Goal: Task Accomplishment & Management: Use online tool/utility

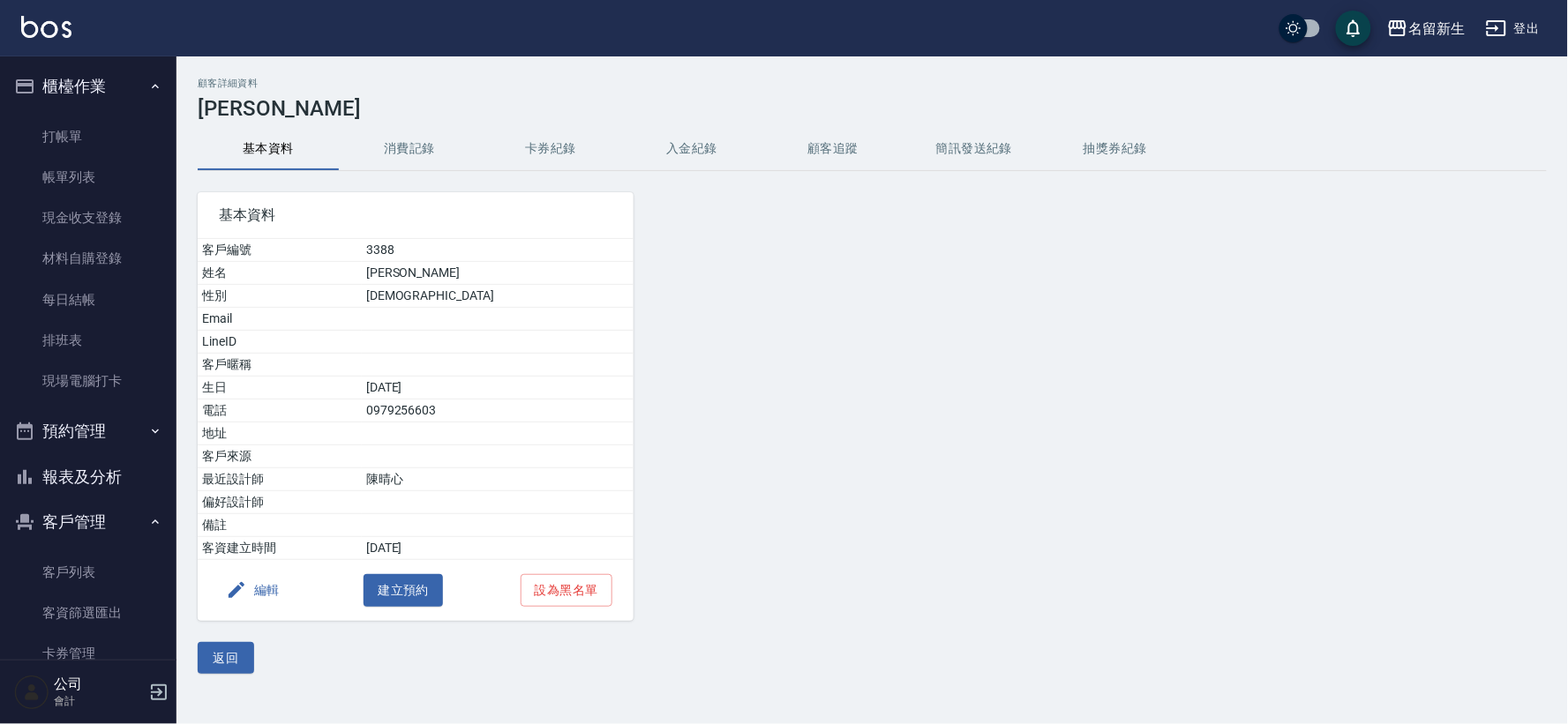
click at [122, 109] on ul "打帳單 帳單列表 現金收支登錄 材料自購登錄 每日結帳 排班表 現場電腦打卡" at bounding box center [88, 259] width 162 height 300
click at [122, 116] on link "打帳單" at bounding box center [88, 137] width 162 height 41
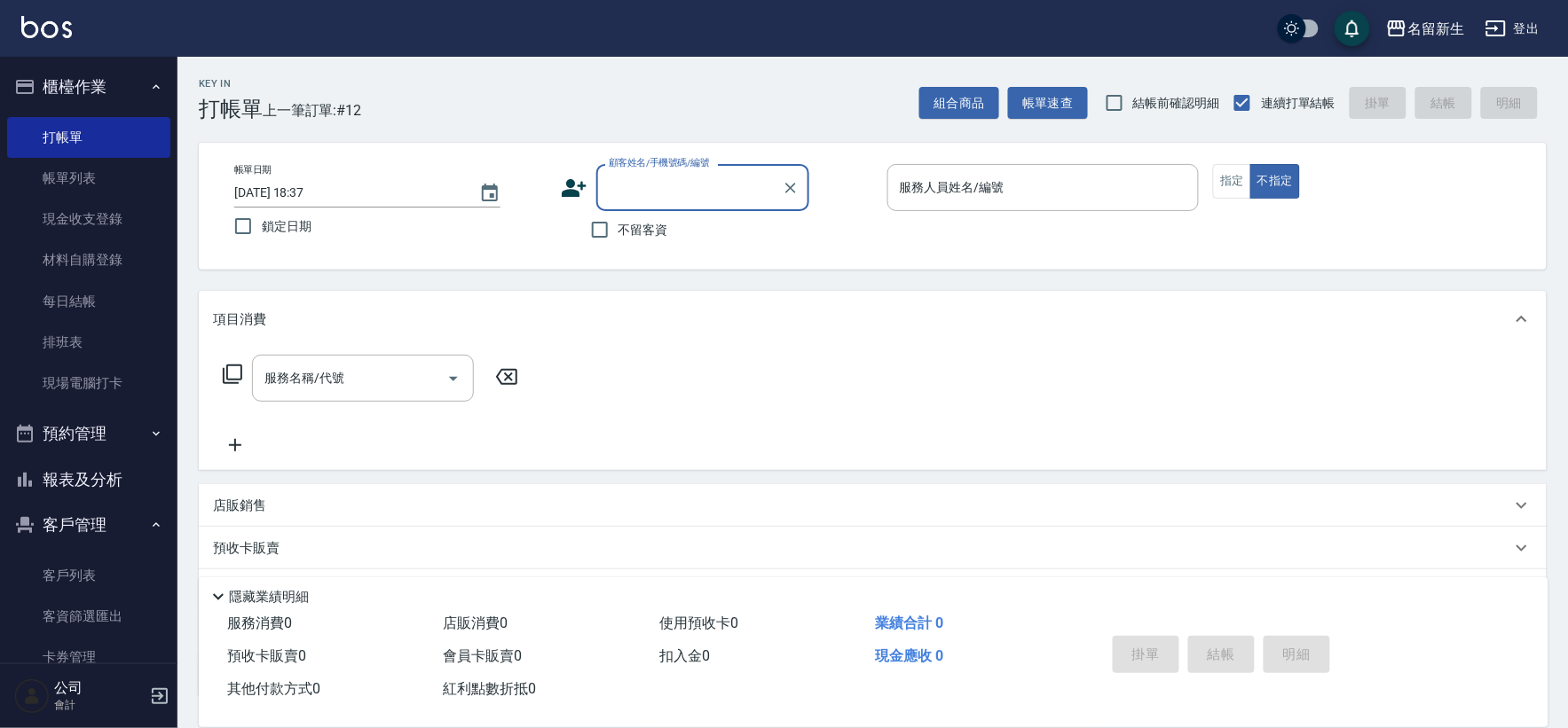
click at [580, 189] on icon at bounding box center [574, 188] width 27 height 27
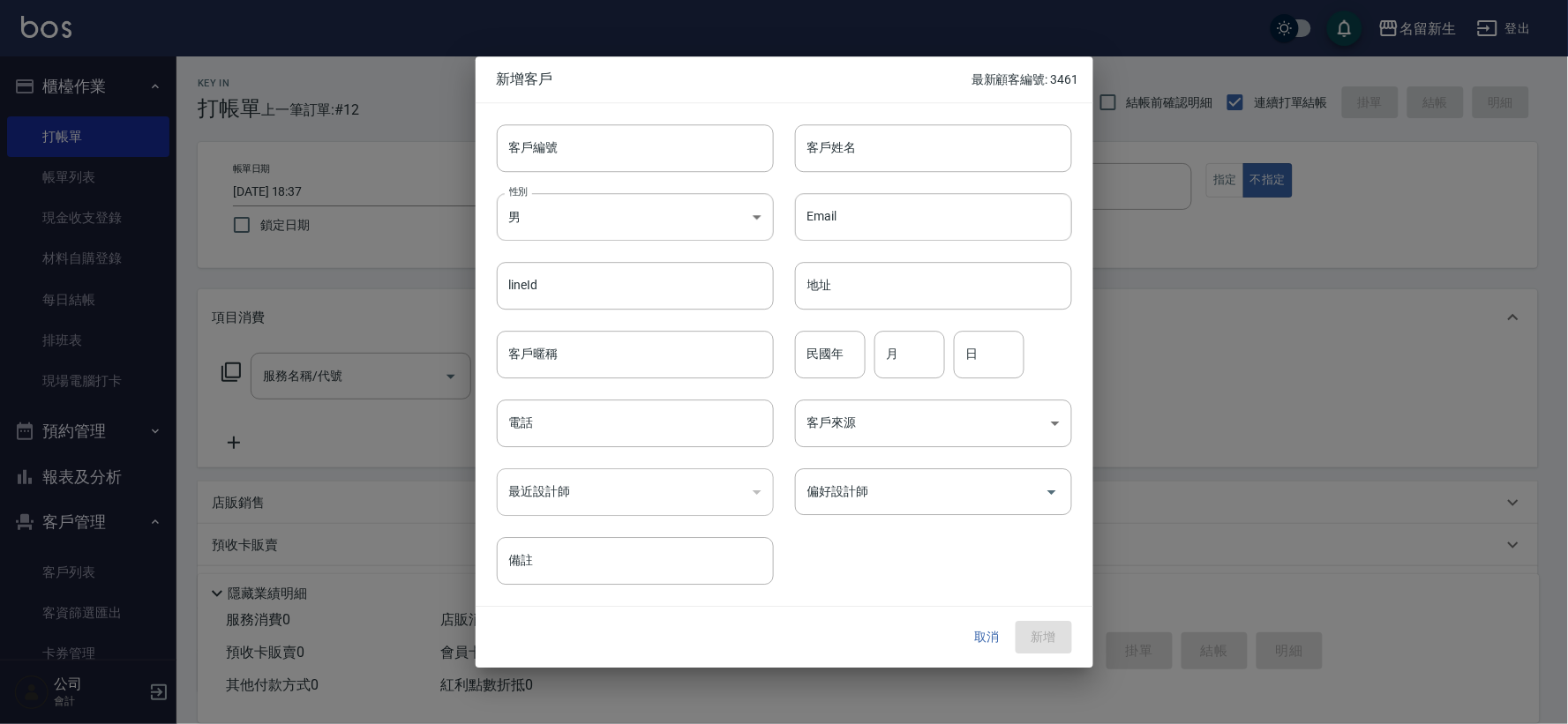
click at [973, 645] on button "取消" at bounding box center [988, 638] width 57 height 33
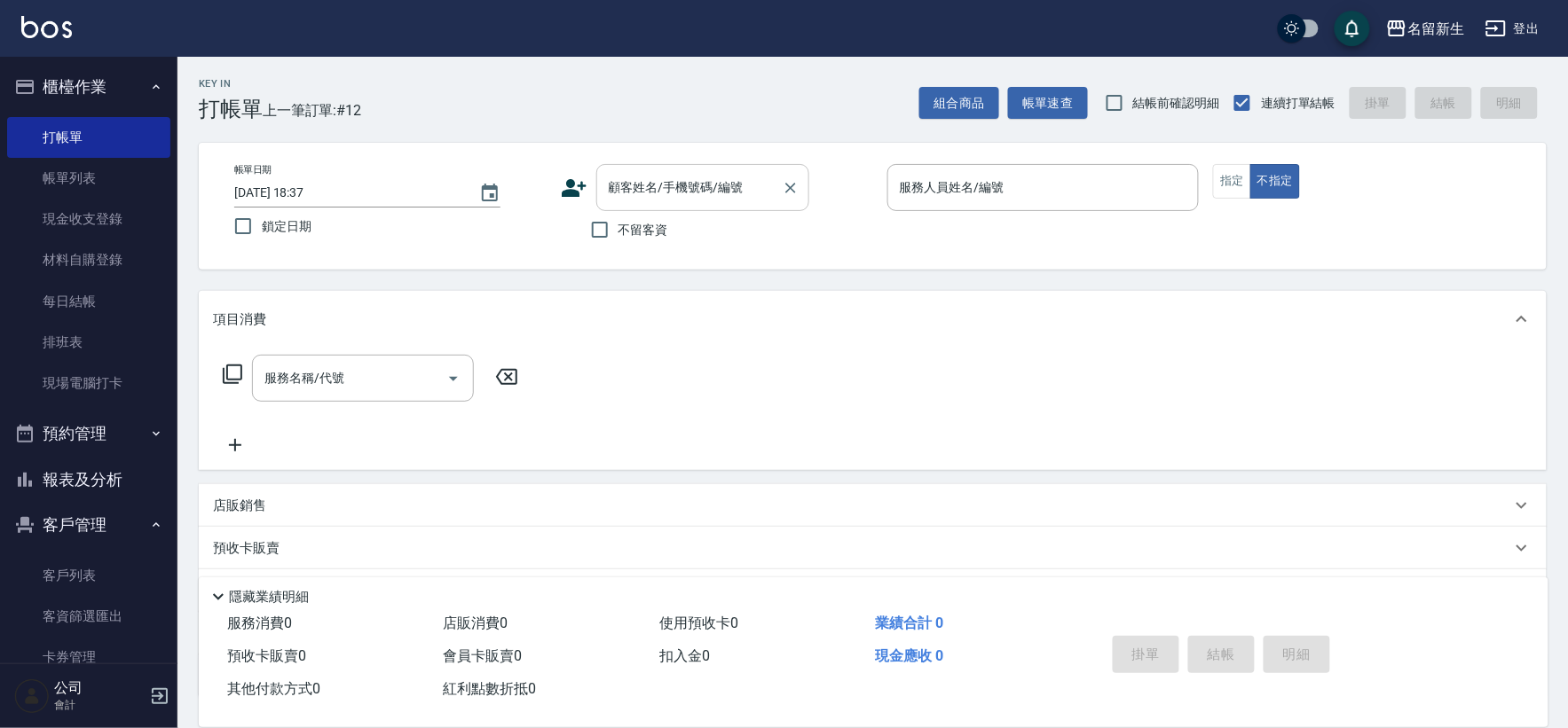
click at [704, 192] on input "顧客姓名/手機號碼/編號" at bounding box center [689, 187] width 170 height 31
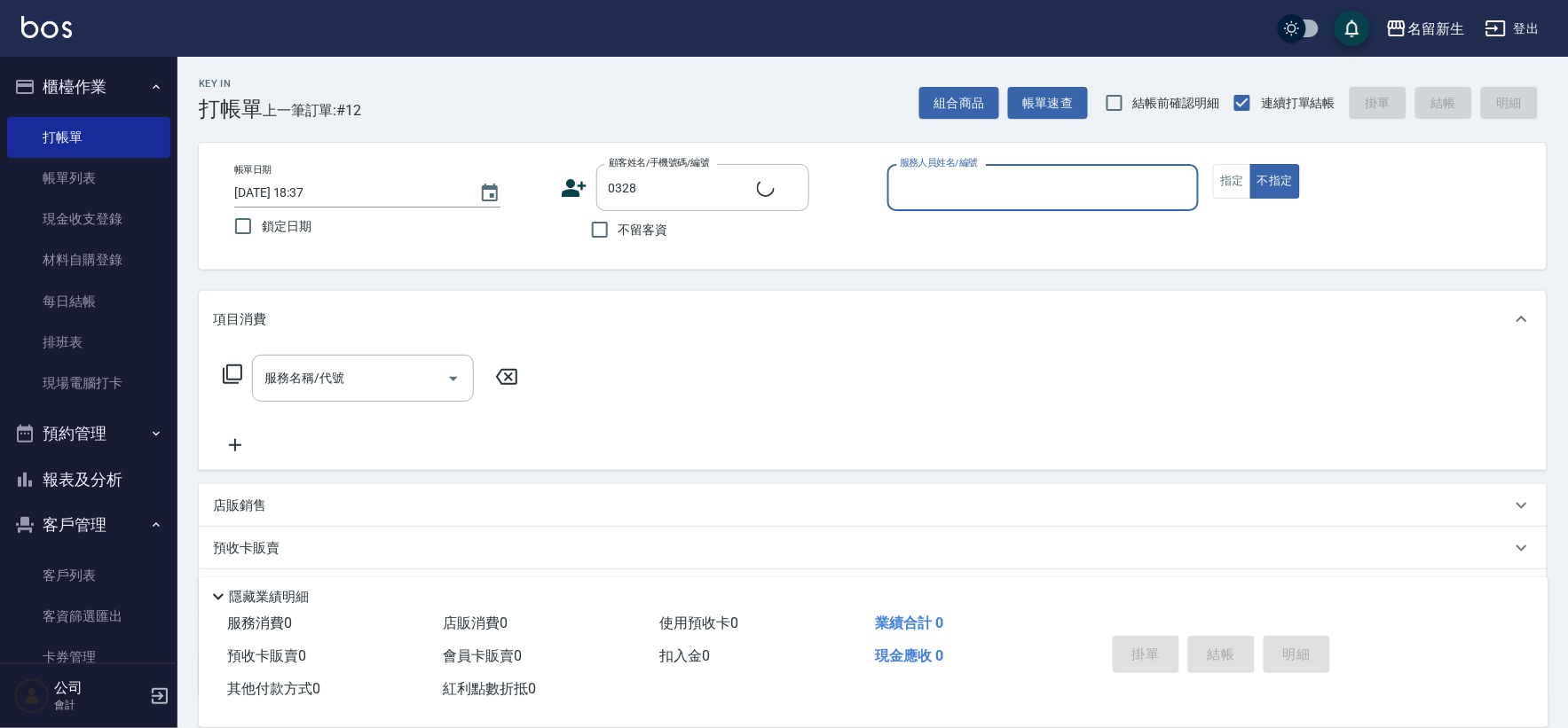
type input "[PERSON_NAME]/0952450665/0328"
click at [1250, 164] on button "不指定" at bounding box center [1275, 181] width 50 height 35
type button "false"
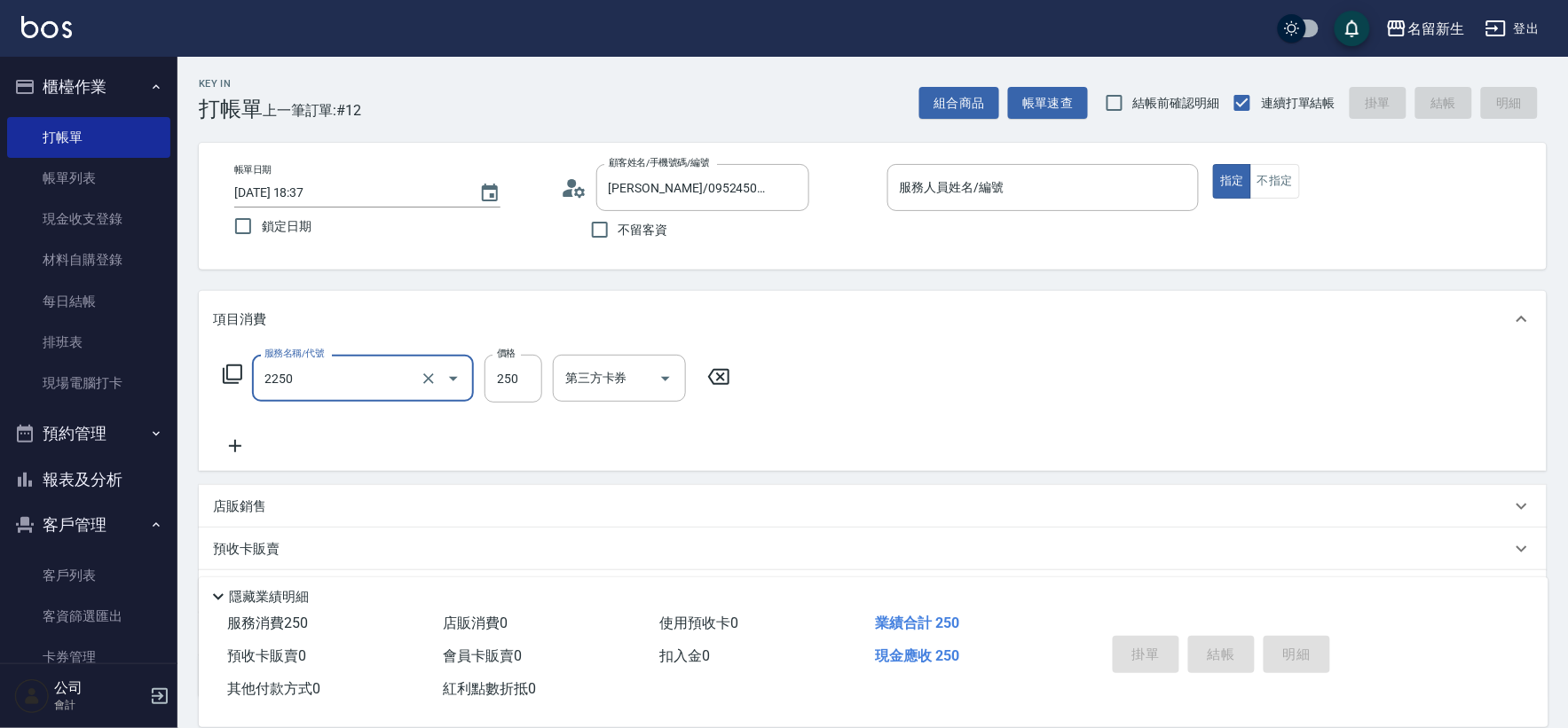
type input "剪髮(2250)"
type input "300"
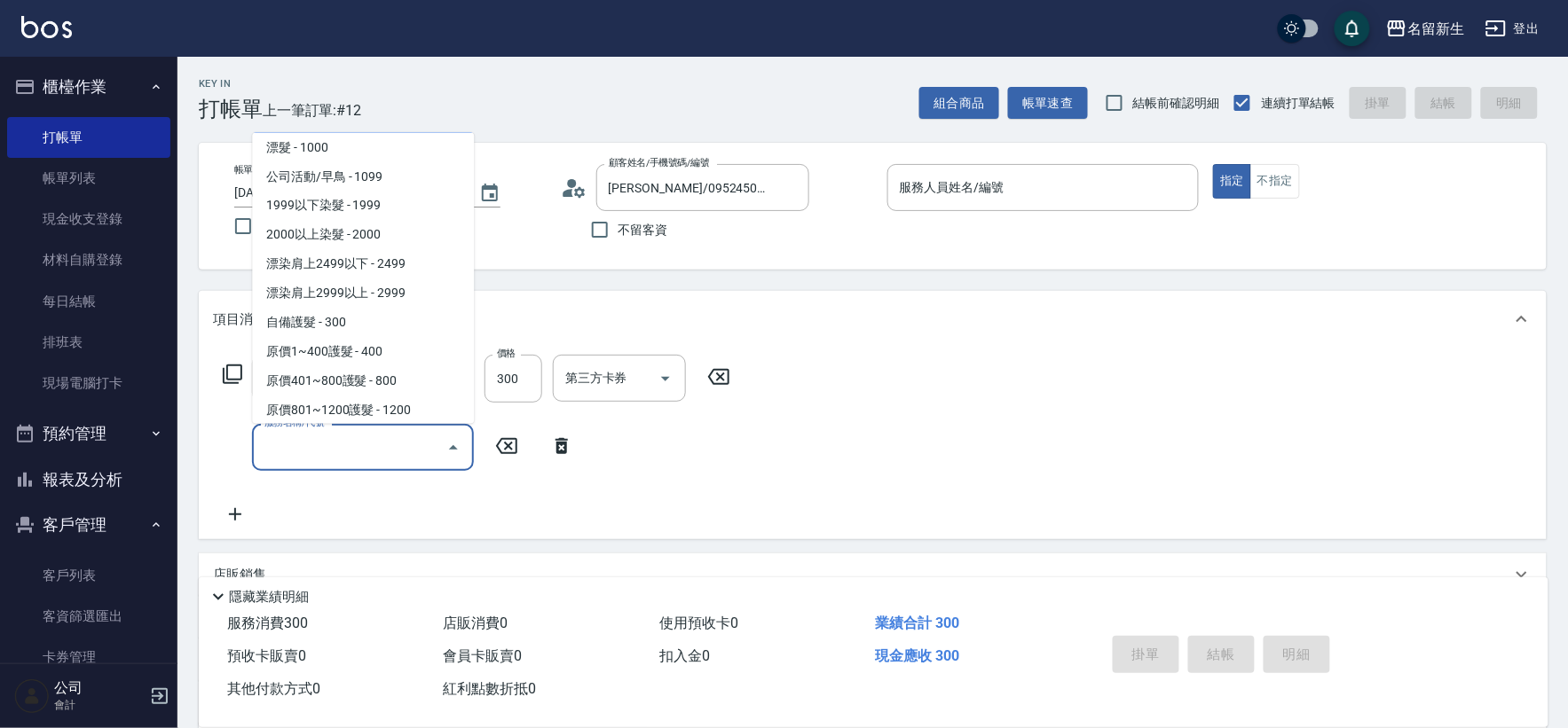
scroll to position [914, 0]
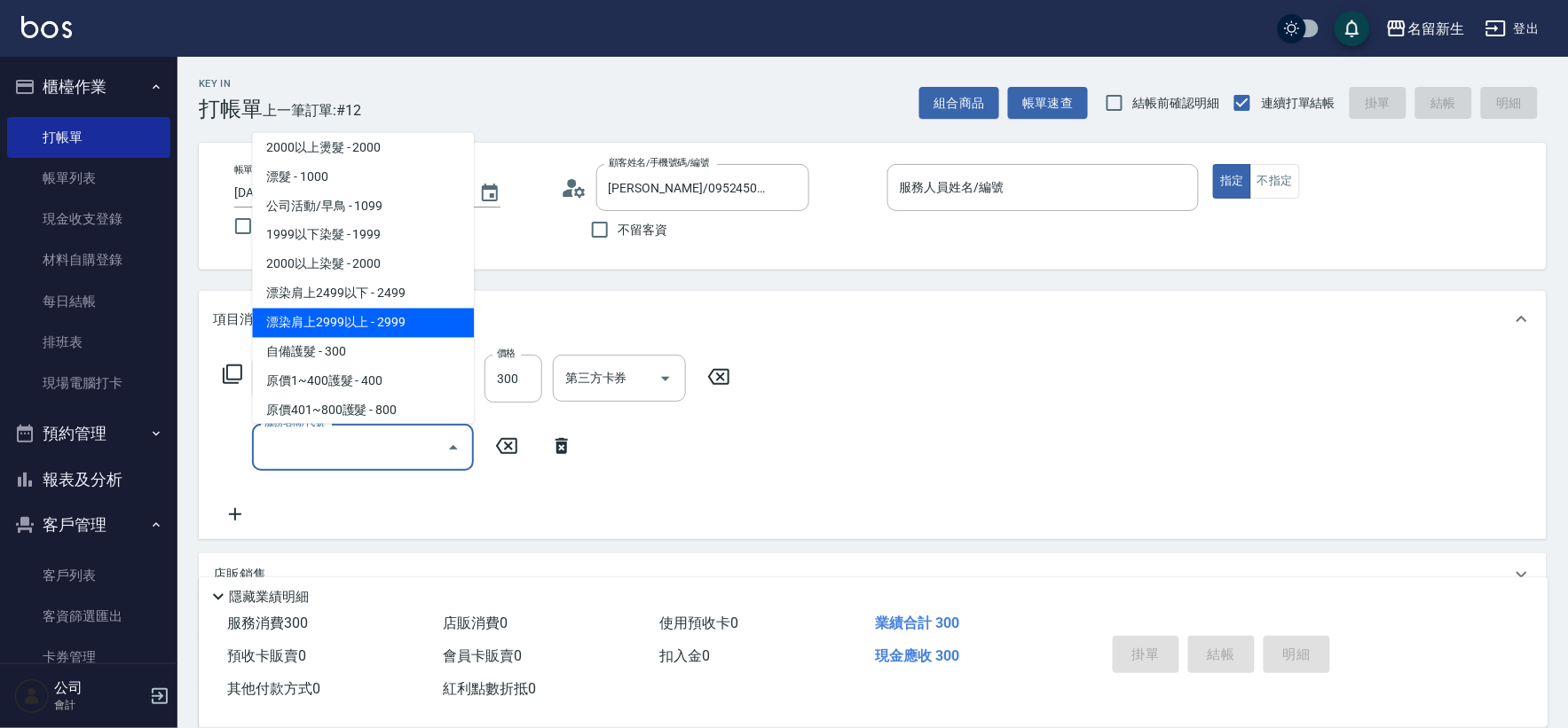
type input "漂染肩上2999以上(42999)"
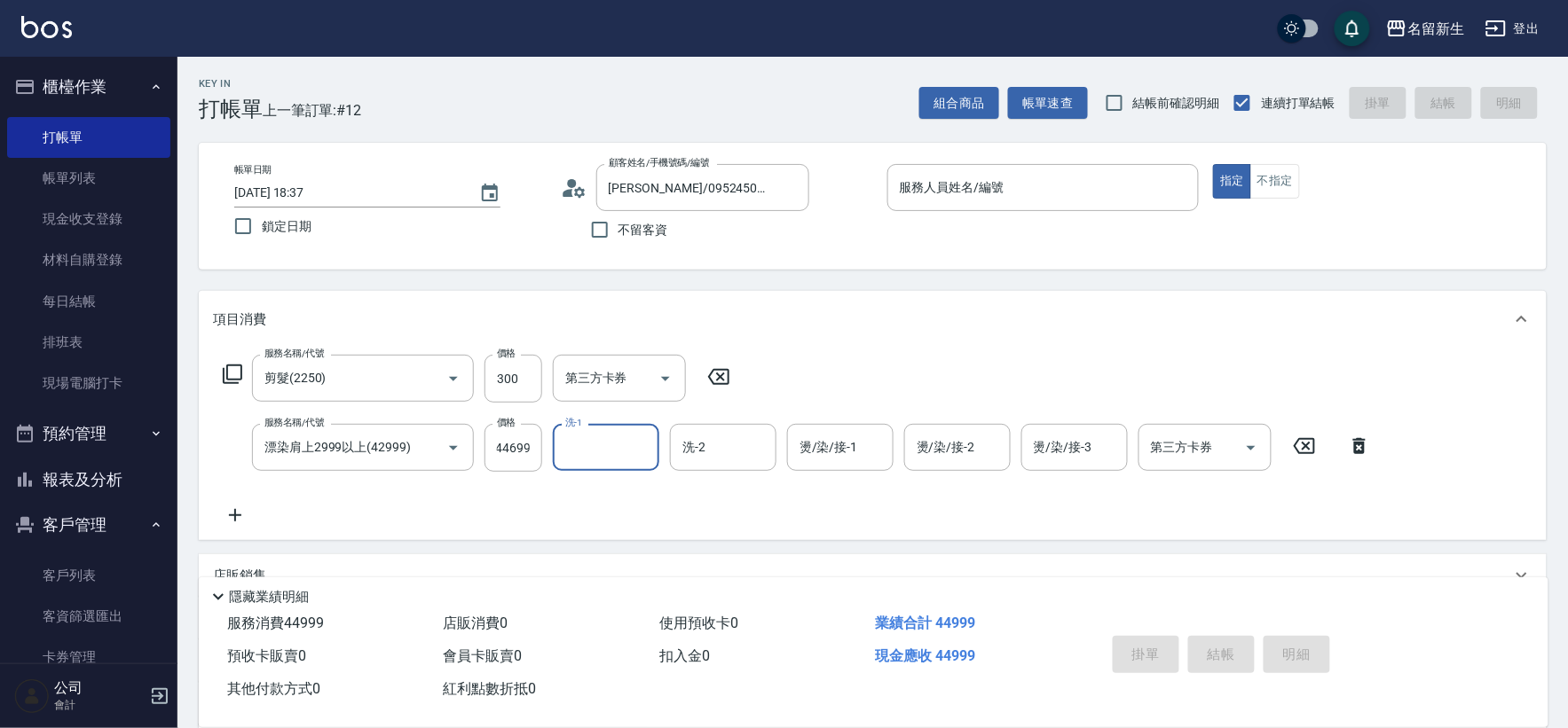
scroll to position [0, 0]
click at [503, 464] on input "44699" at bounding box center [513, 448] width 58 height 48
type input "4699"
type input "[PERSON_NAME]-6"
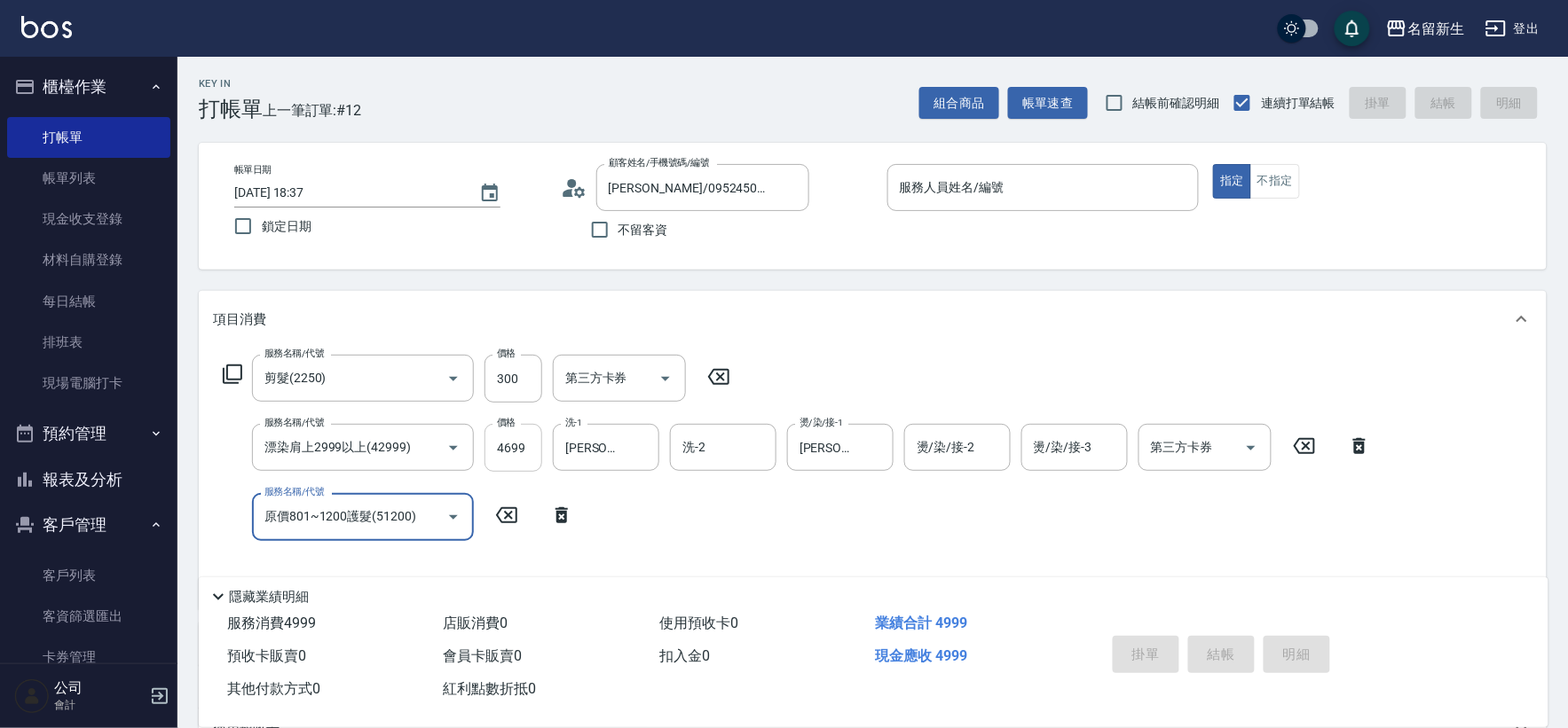
type input "原價801~1200護髮(51200)"
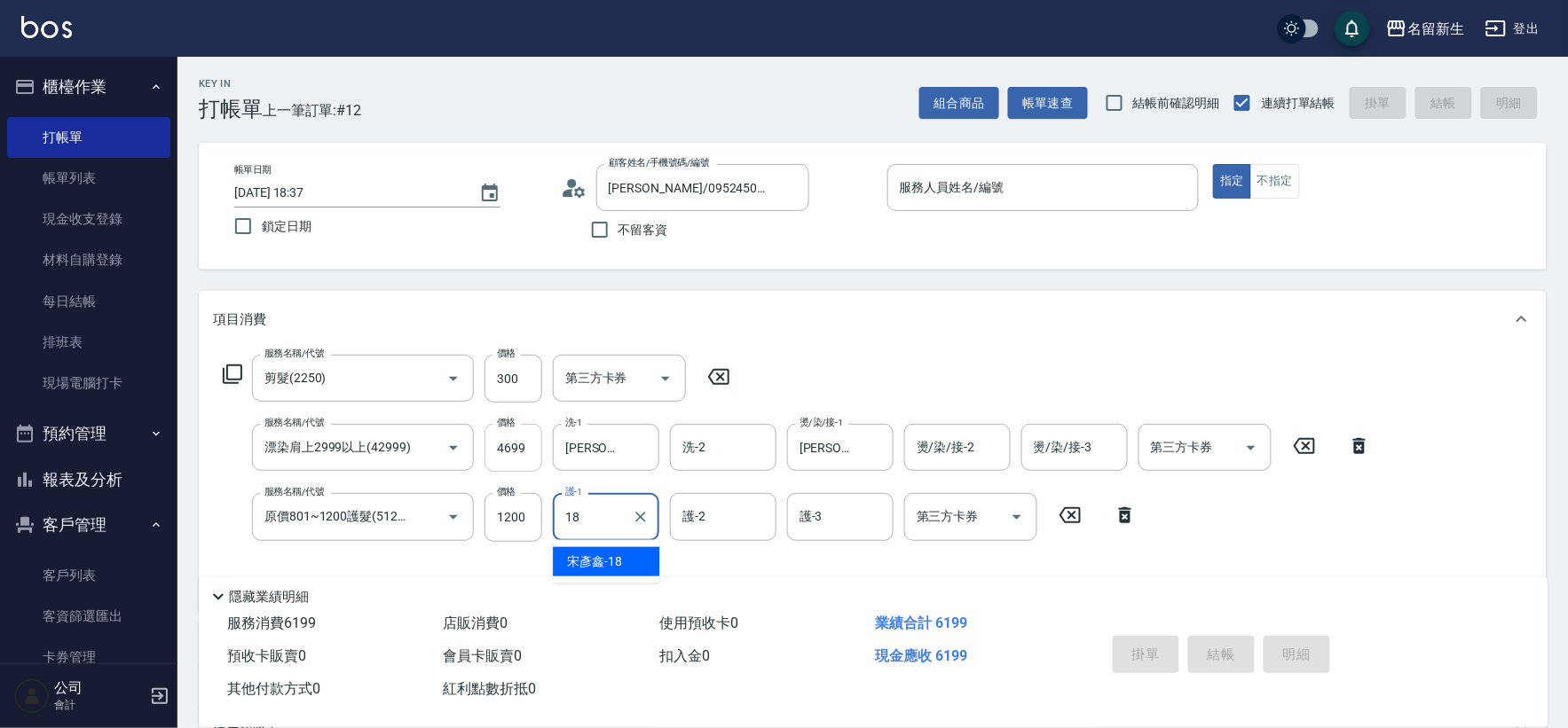
type input "[PERSON_NAME]-18"
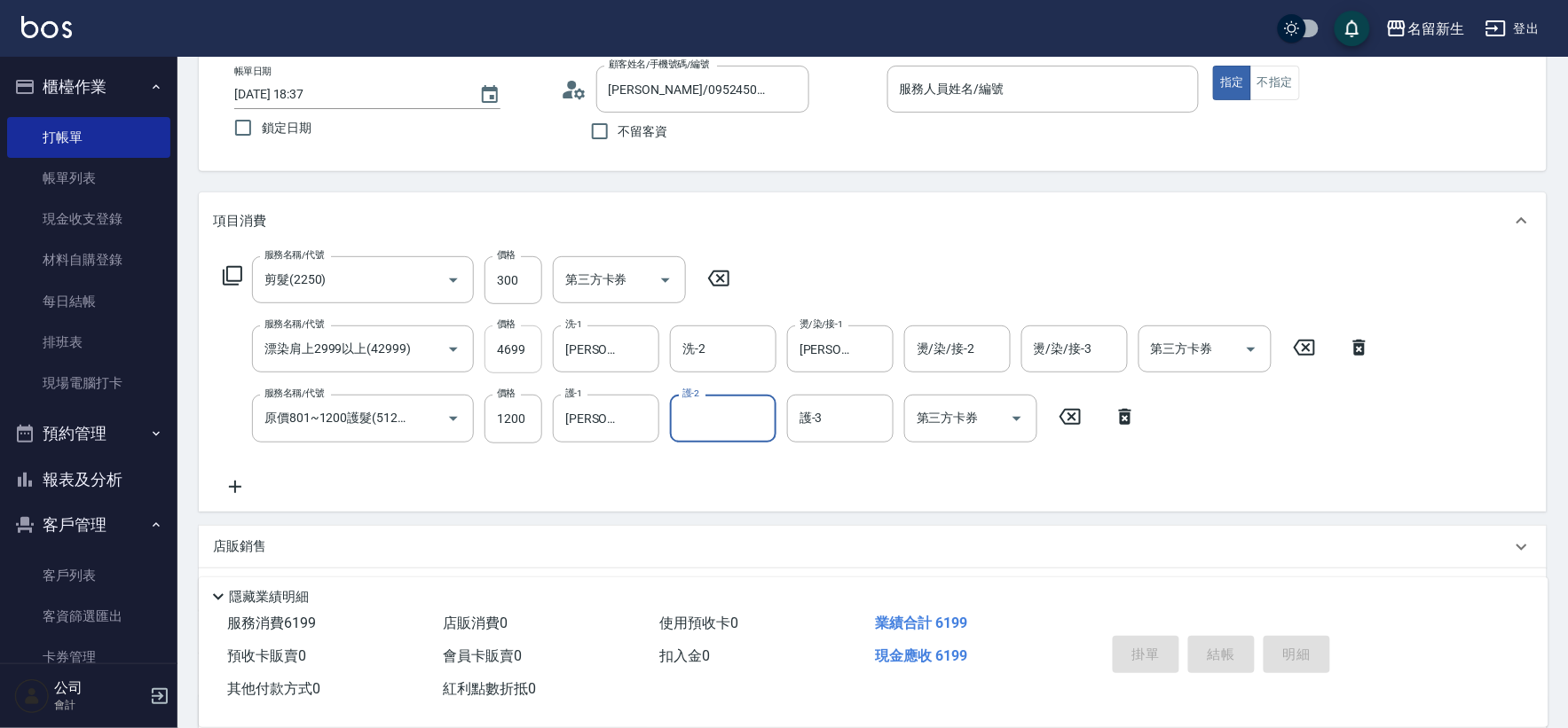
click at [518, 349] on input "4699" at bounding box center [513, 350] width 58 height 48
click at [518, 346] on input "4699" at bounding box center [513, 350] width 58 height 48
type input "4299"
click at [968, 89] on div "服務人員姓名/編號 服務人員姓名/編號" at bounding box center [1043, 89] width 312 height 47
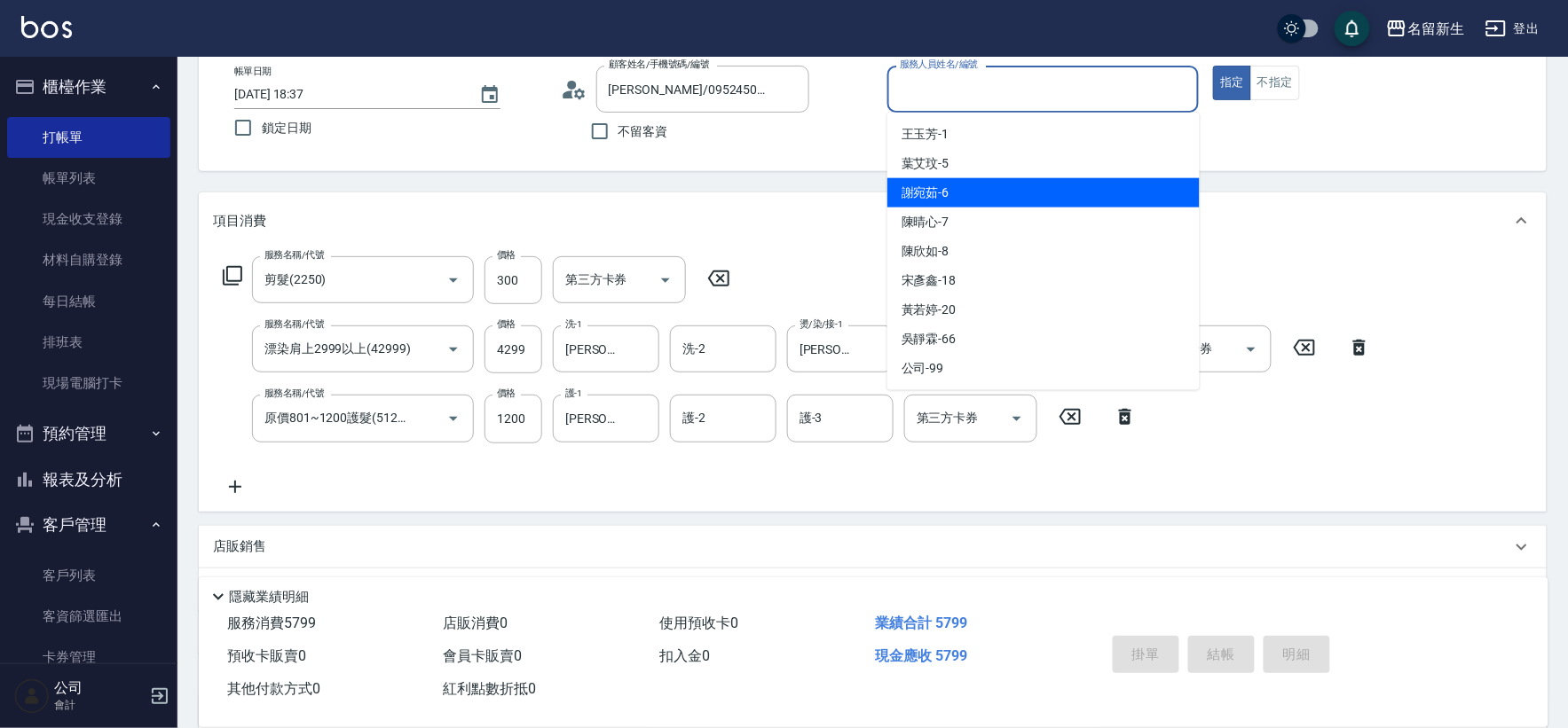
type button "true"
type input "[PERSON_NAME]-6"
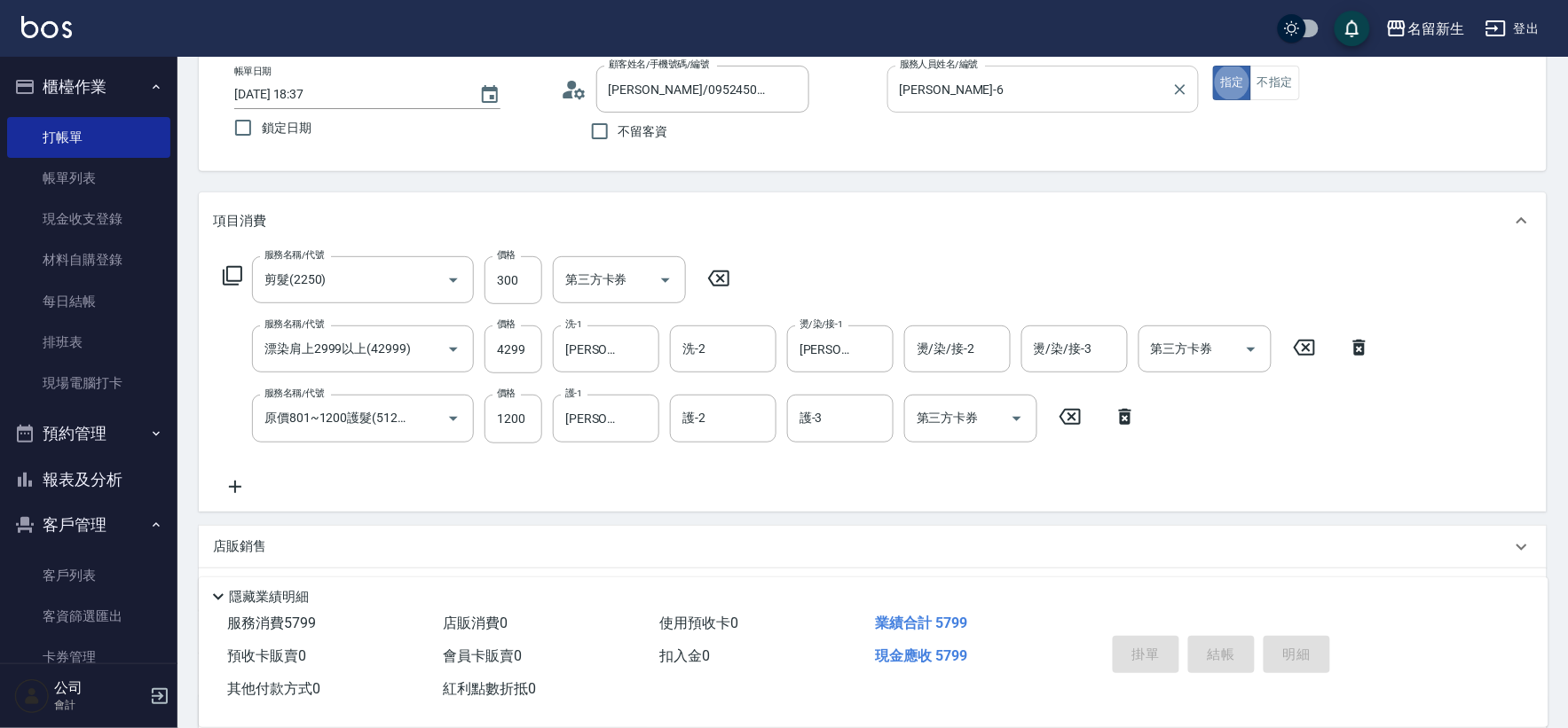
type input "[DATE] 18:38"
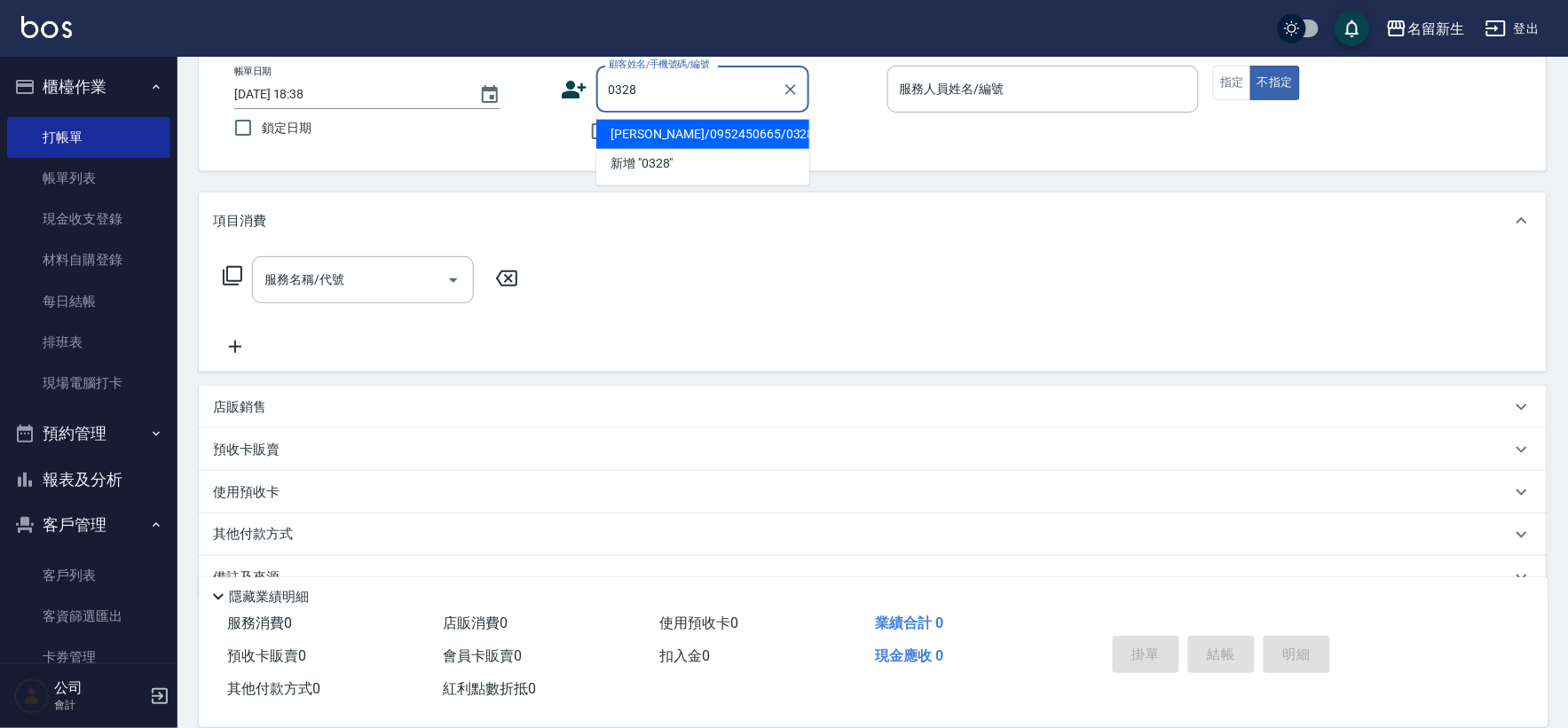
type input "[PERSON_NAME]/0952450665/0328"
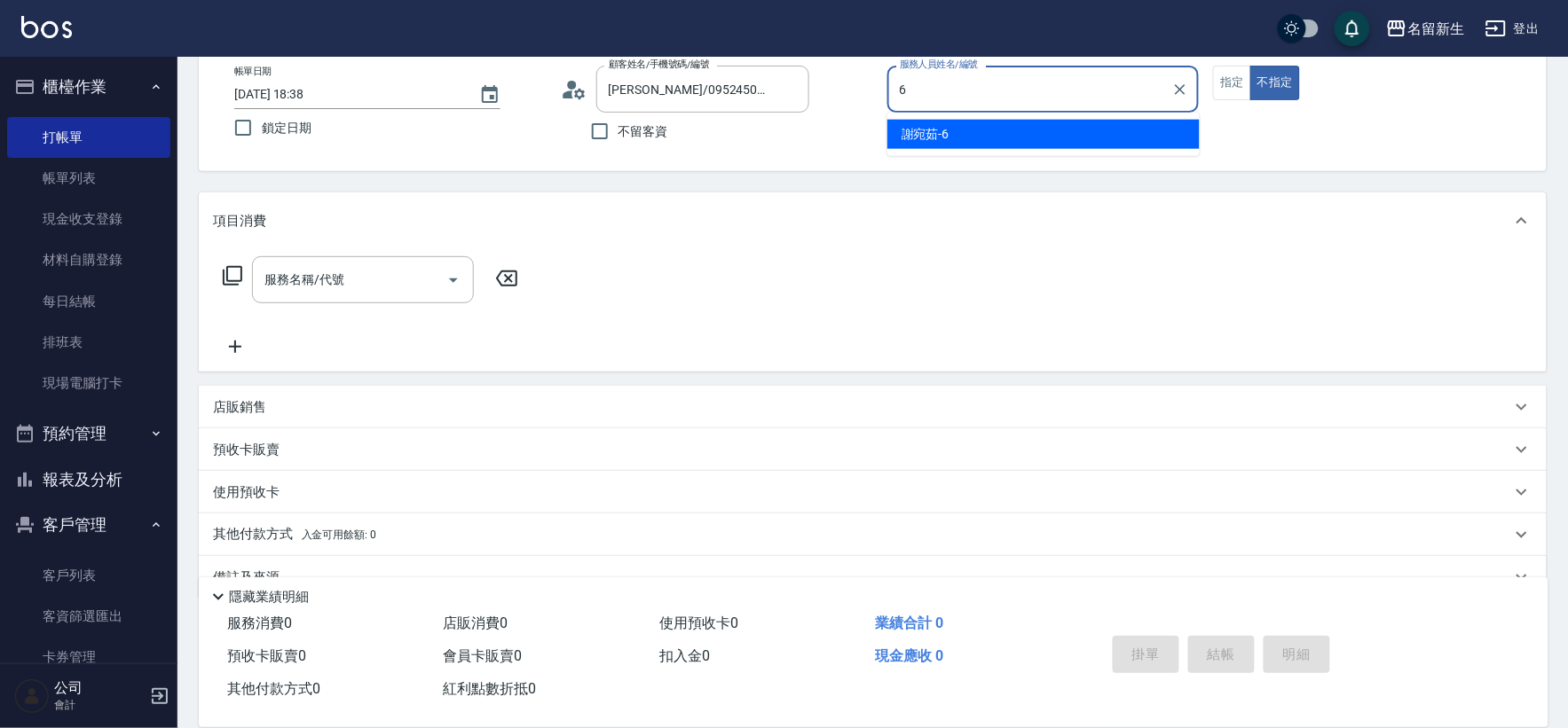
type input "[PERSON_NAME]-6"
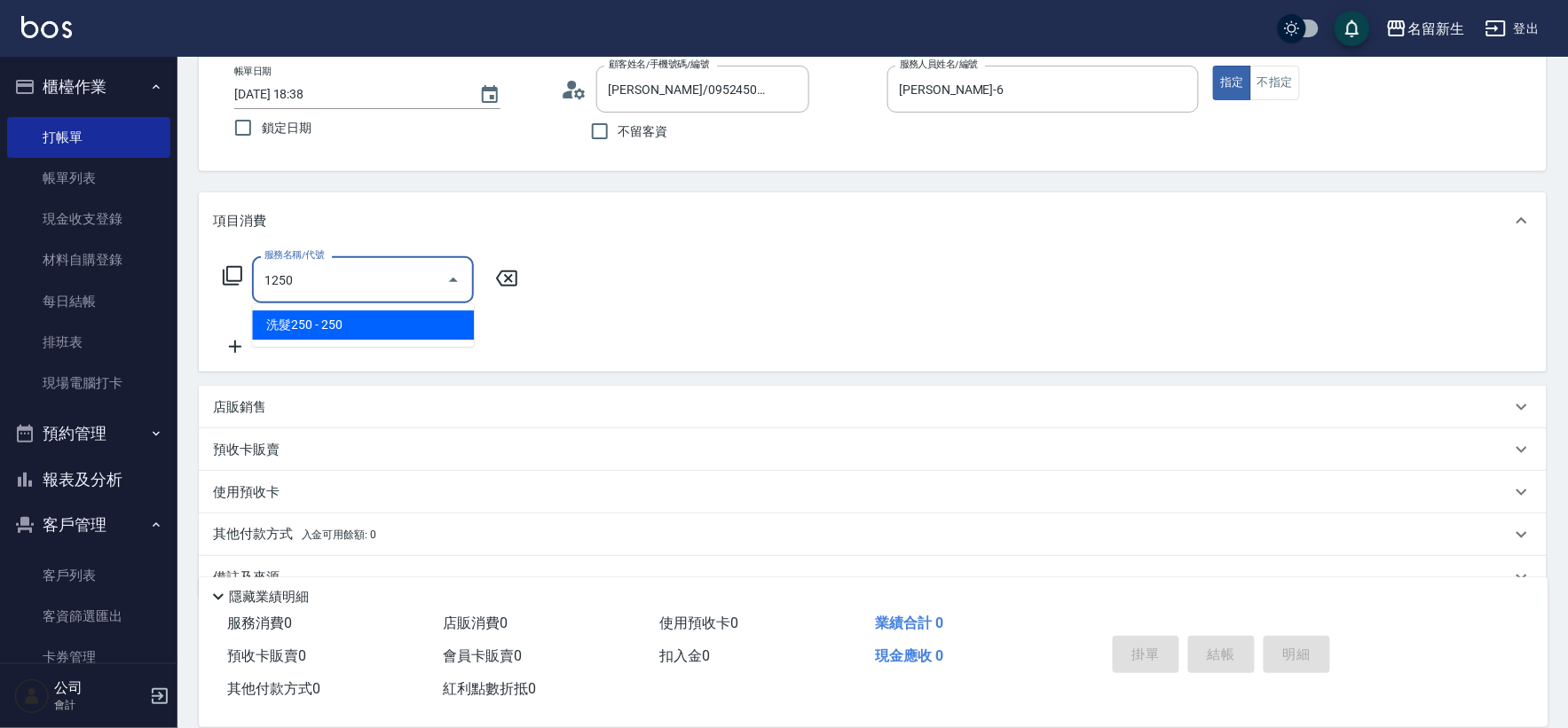
type input "洗髮250(1250)"
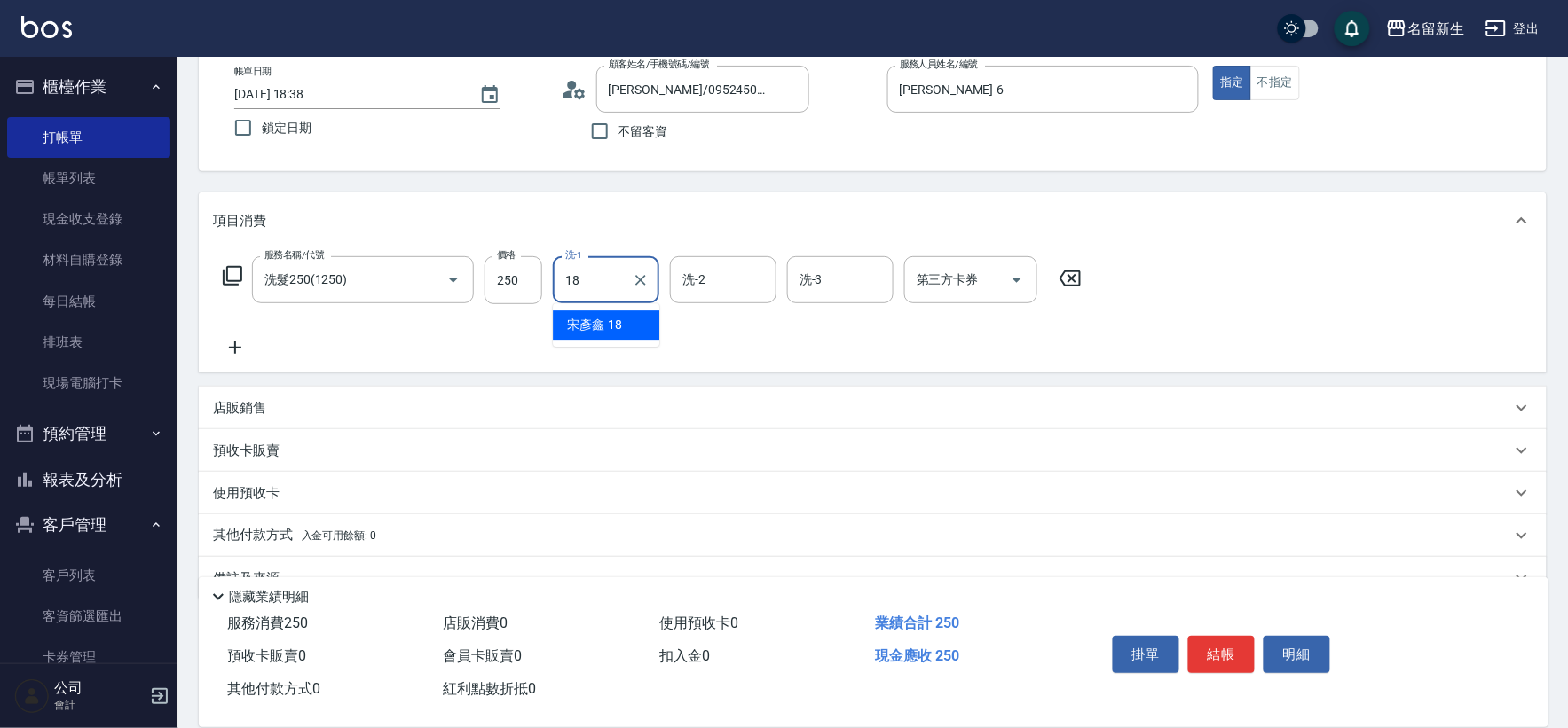
type input "[PERSON_NAME]-18"
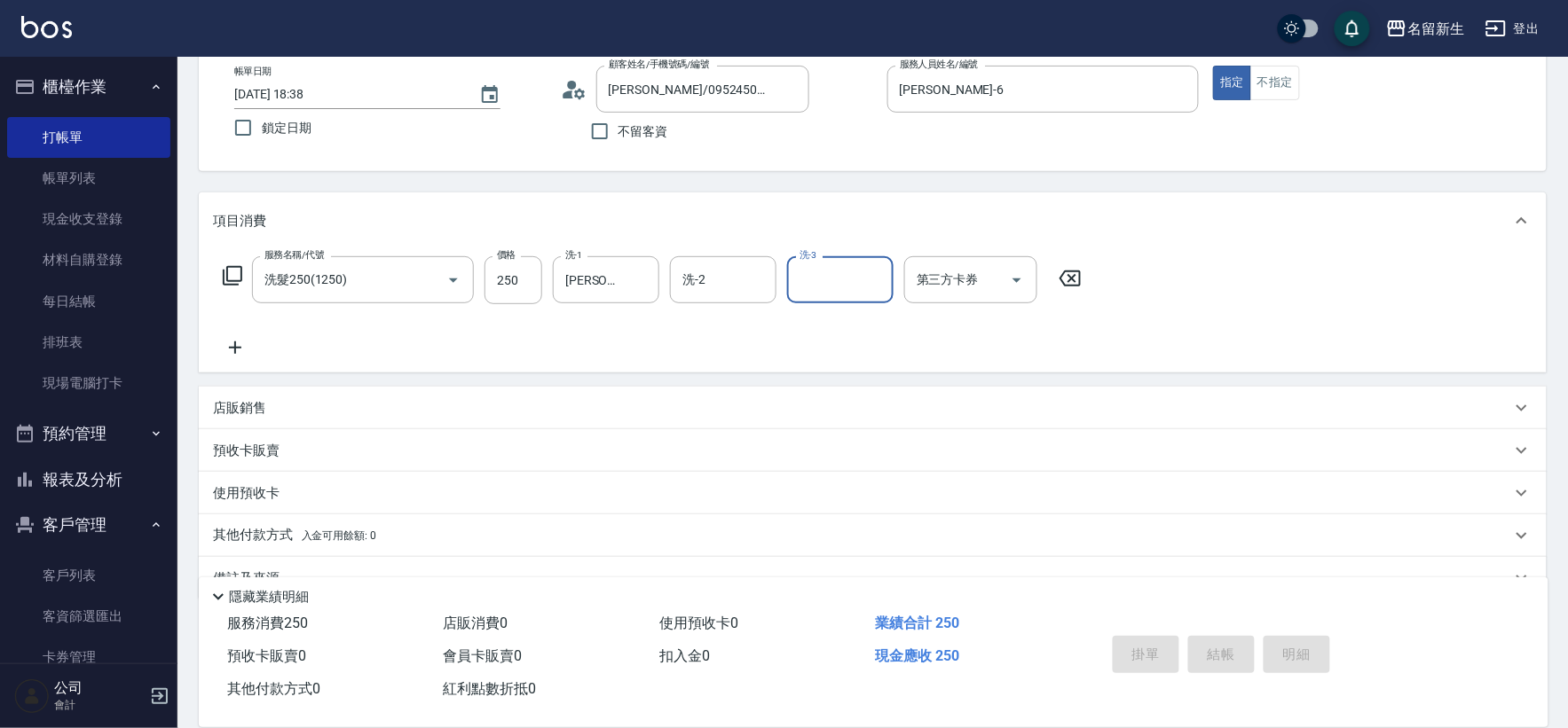
type input "[DATE] 18:39"
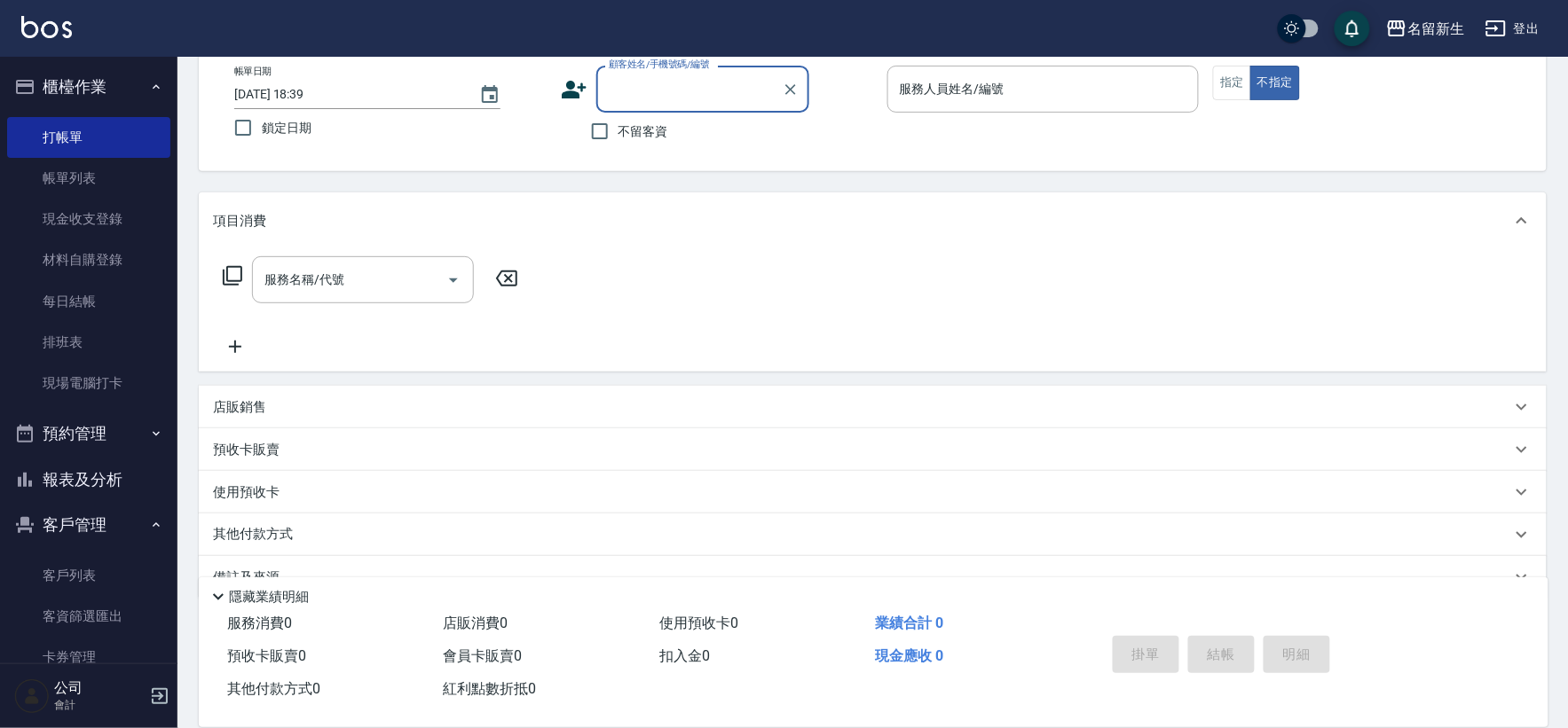
click at [88, 454] on button "預約管理" at bounding box center [88, 434] width 163 height 46
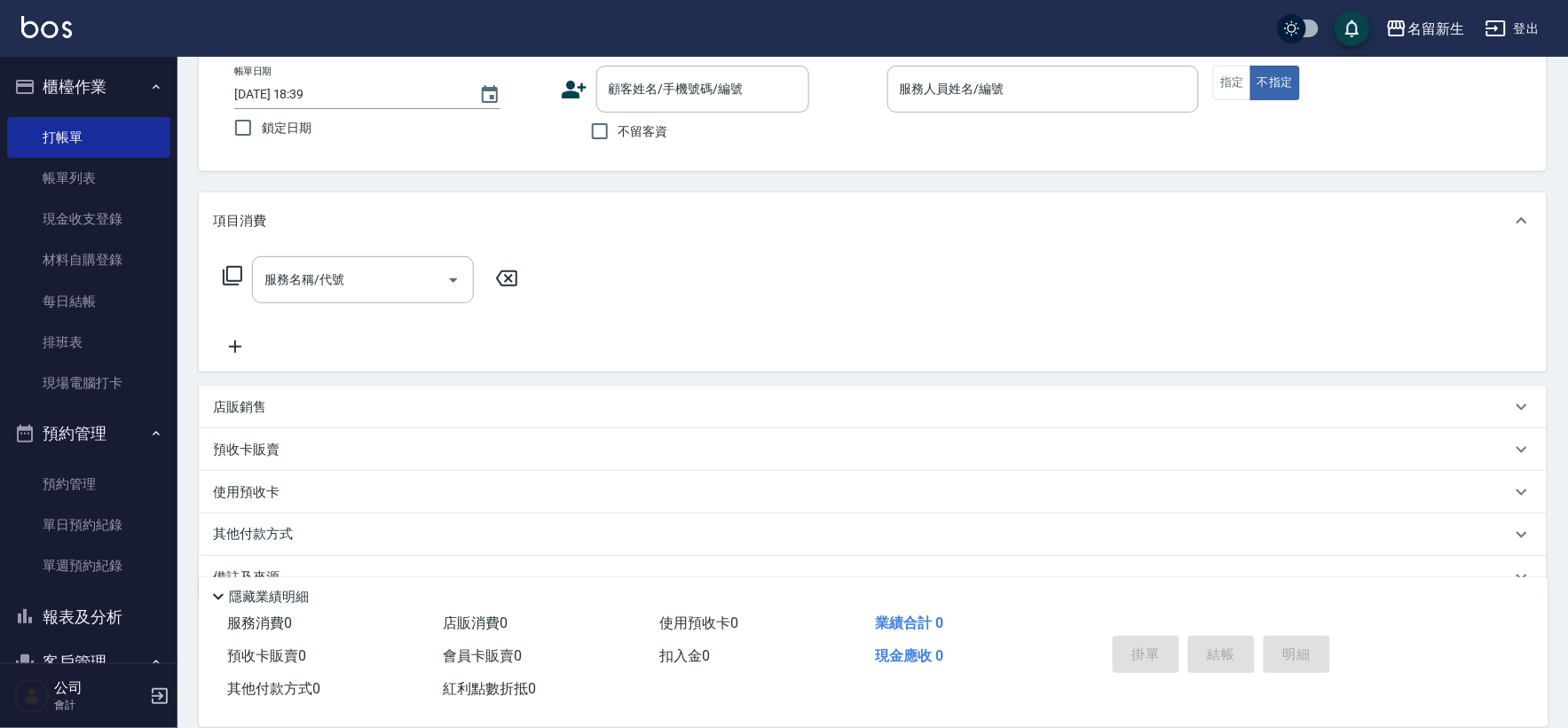
click at [79, 439] on button "預約管理" at bounding box center [88, 434] width 163 height 46
click at [67, 482] on button "報表及分析" at bounding box center [88, 480] width 163 height 46
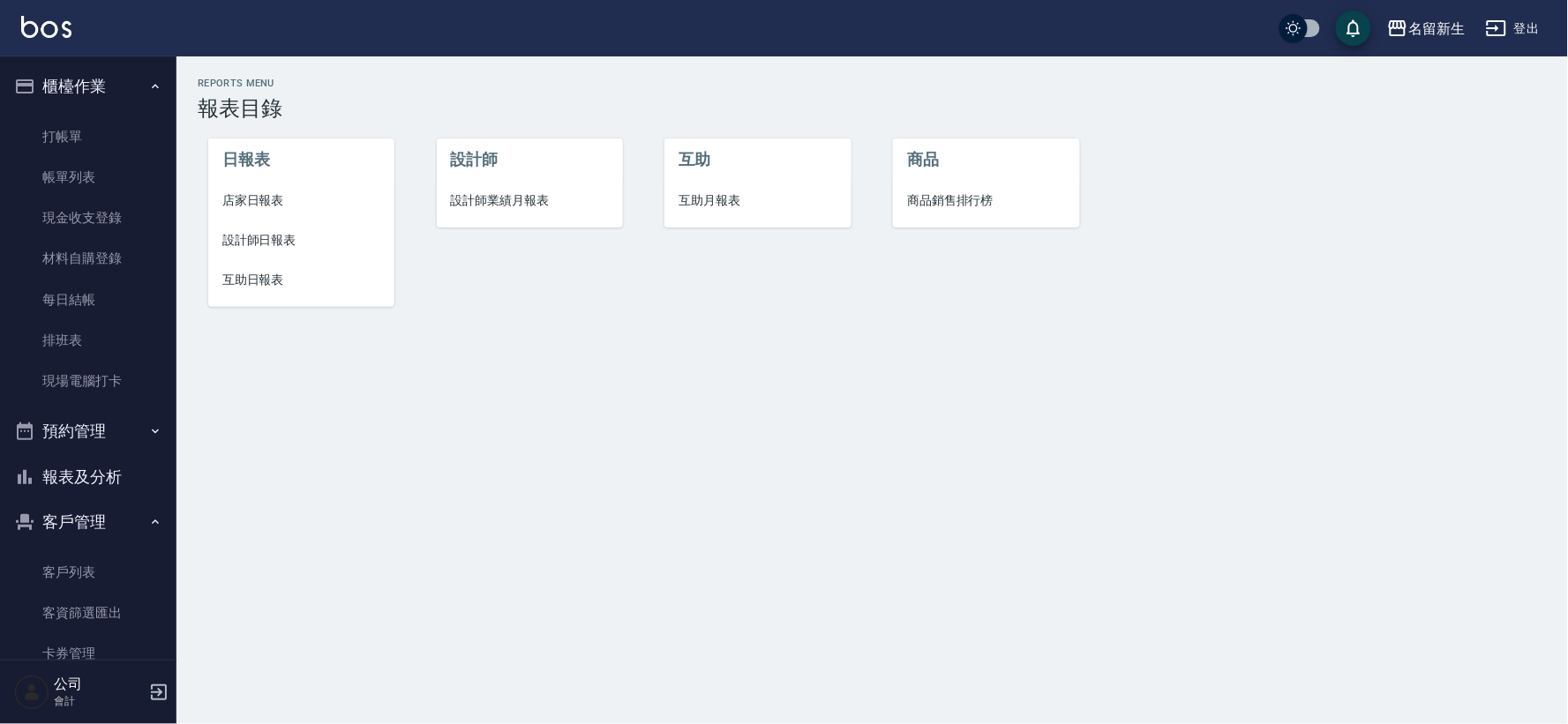
click at [529, 161] on li "設計師" at bounding box center [530, 160] width 186 height 43
click at [513, 208] on span "設計師業績月報表" at bounding box center [530, 201] width 158 height 19
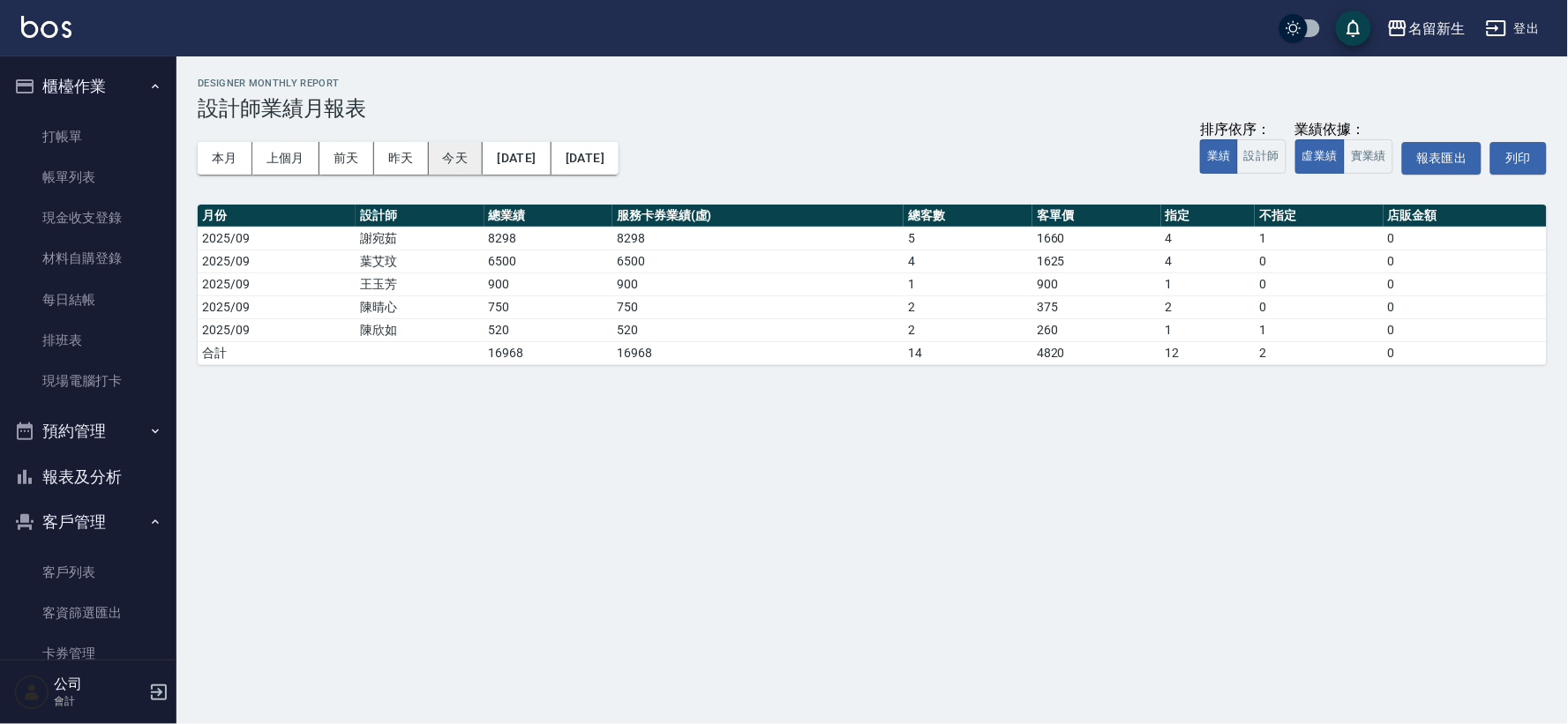
click at [448, 166] on button "今天" at bounding box center [456, 158] width 55 height 33
click at [91, 73] on button "櫃檯作業" at bounding box center [88, 87] width 162 height 46
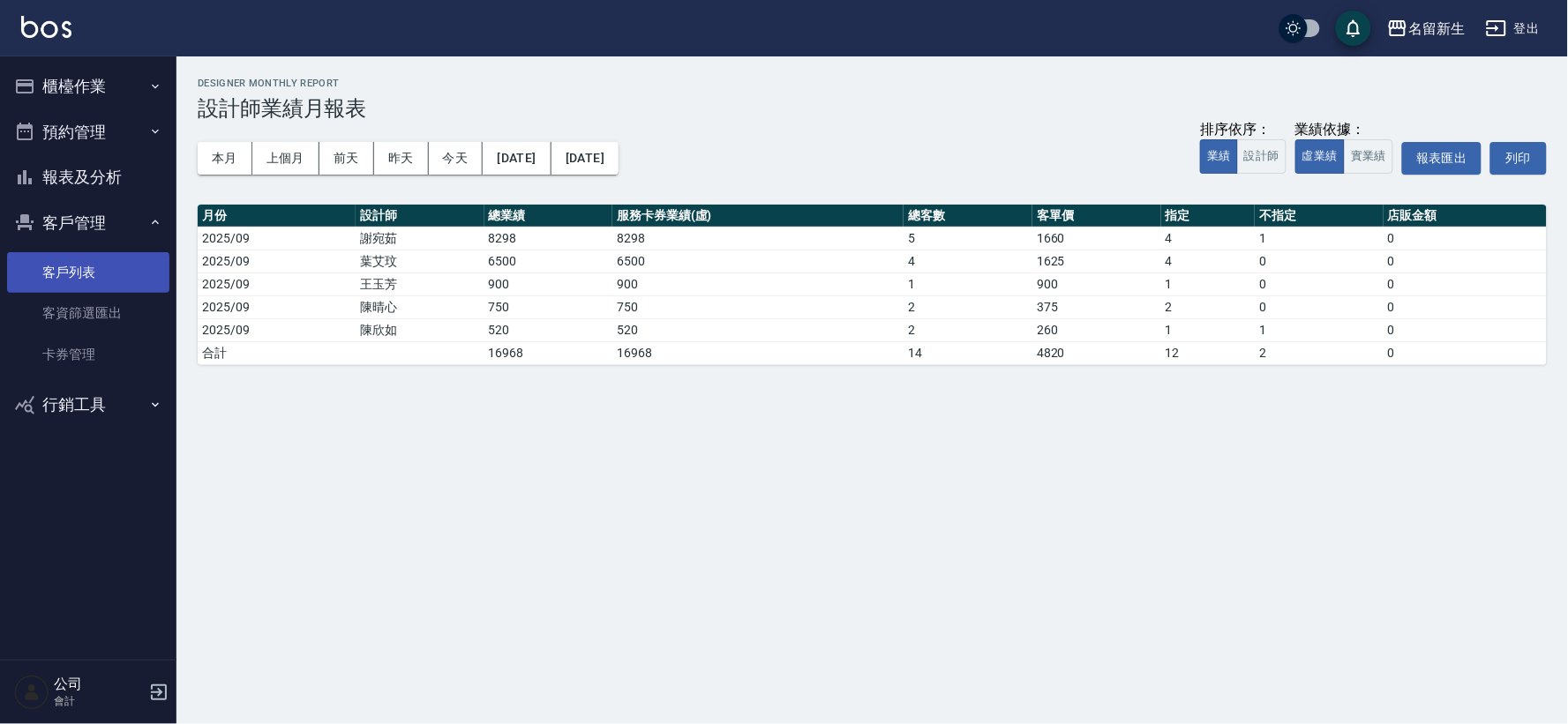
click at [75, 263] on link "客戶列表" at bounding box center [88, 272] width 162 height 41
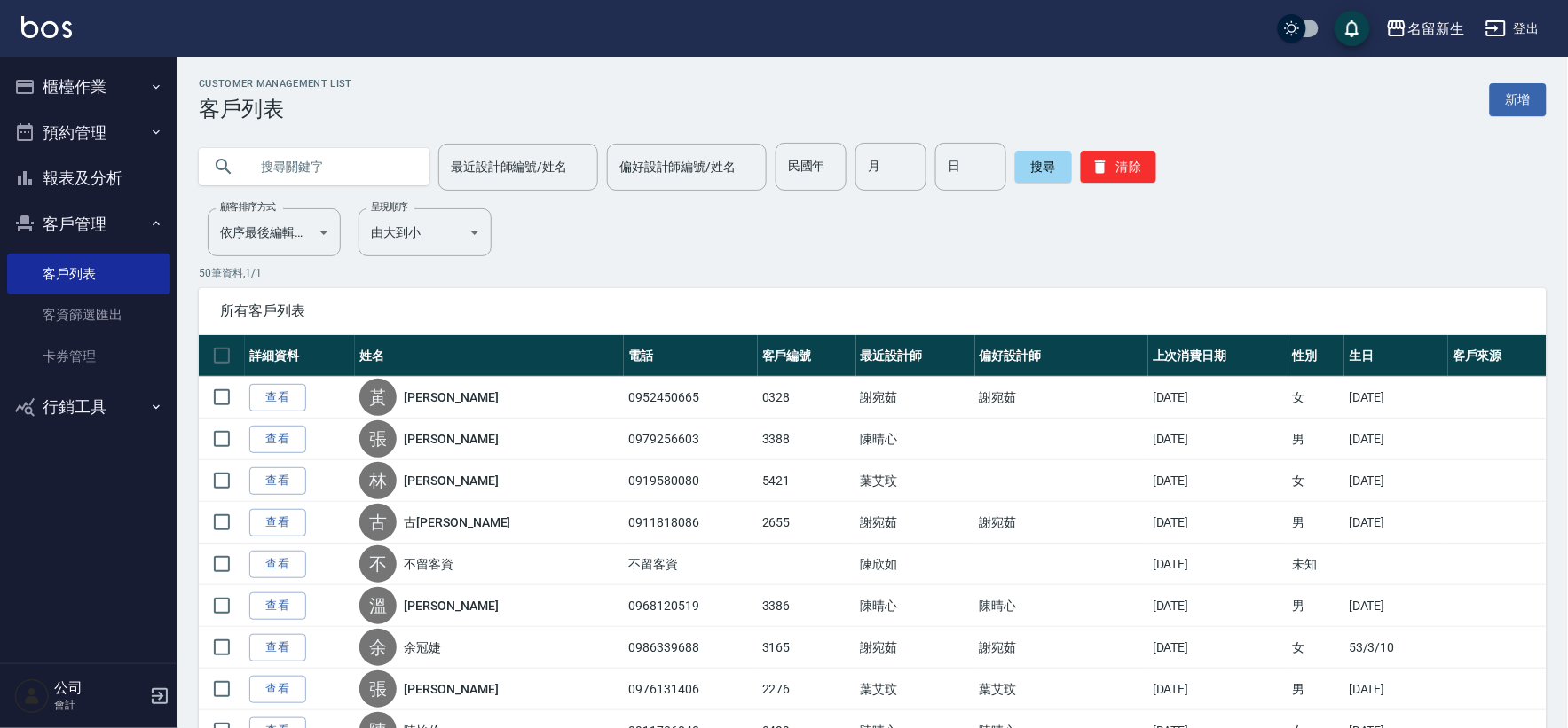
click at [63, 82] on button "櫃檯作業" at bounding box center [88, 87] width 163 height 46
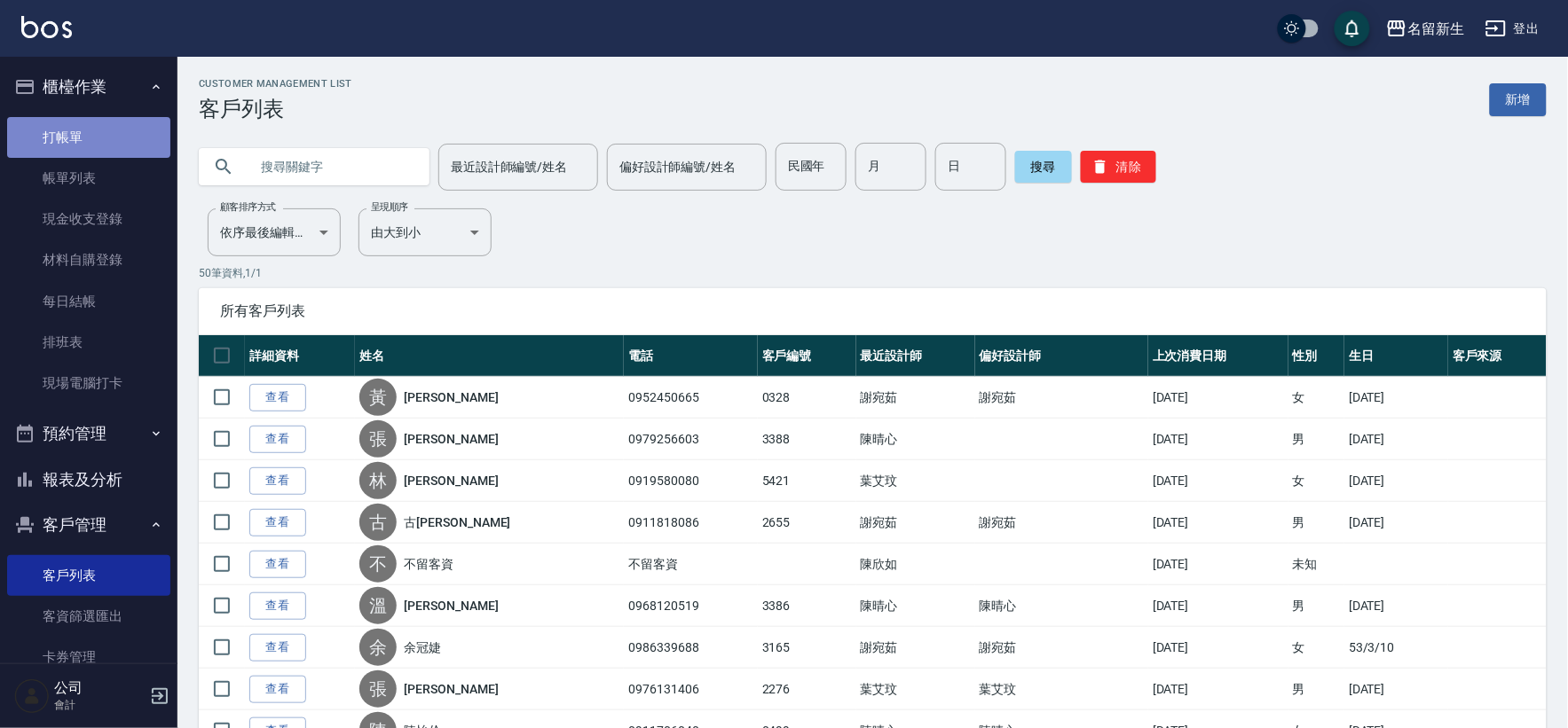
click at [143, 117] on link "打帳單" at bounding box center [88, 137] width 163 height 41
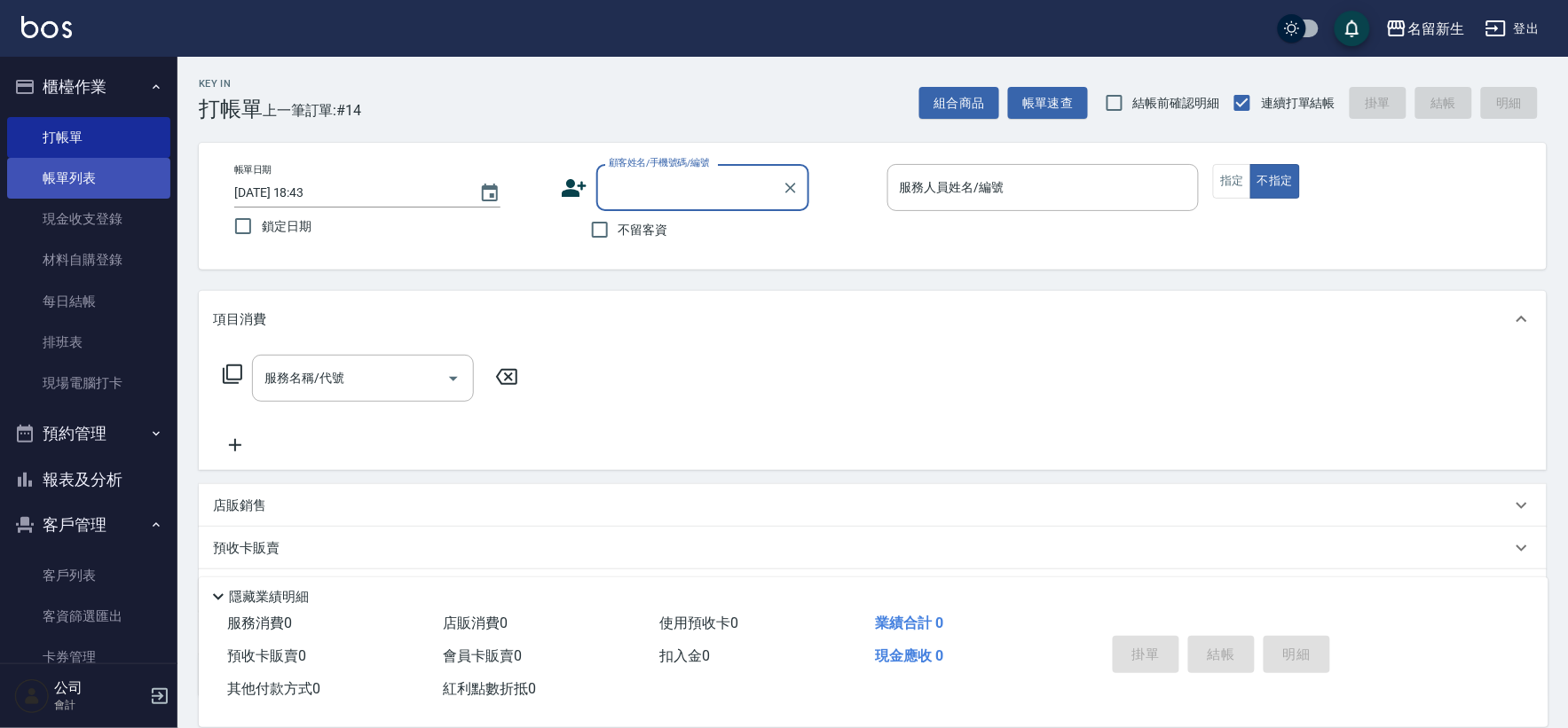
click at [113, 166] on link "帳單列表" at bounding box center [88, 178] width 163 height 41
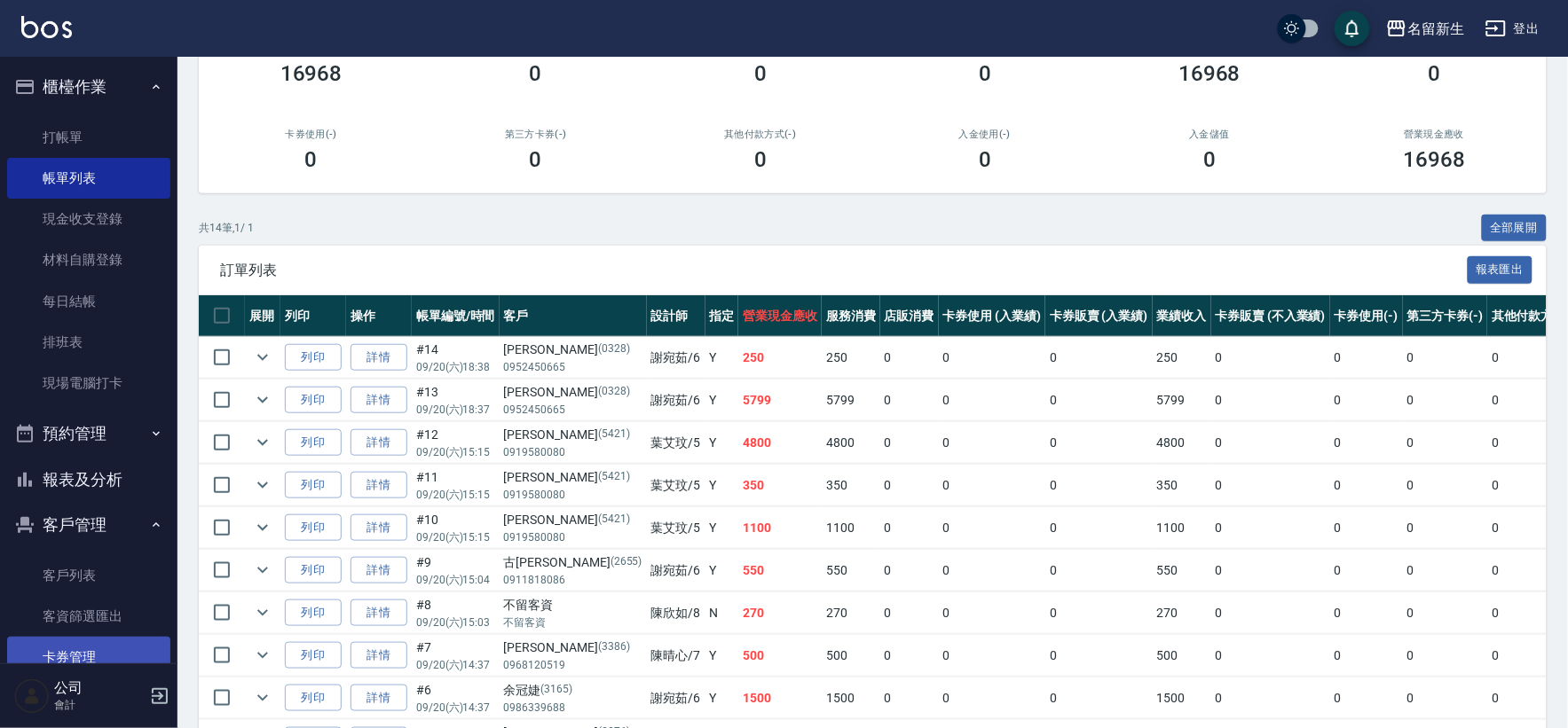
scroll to position [87, 0]
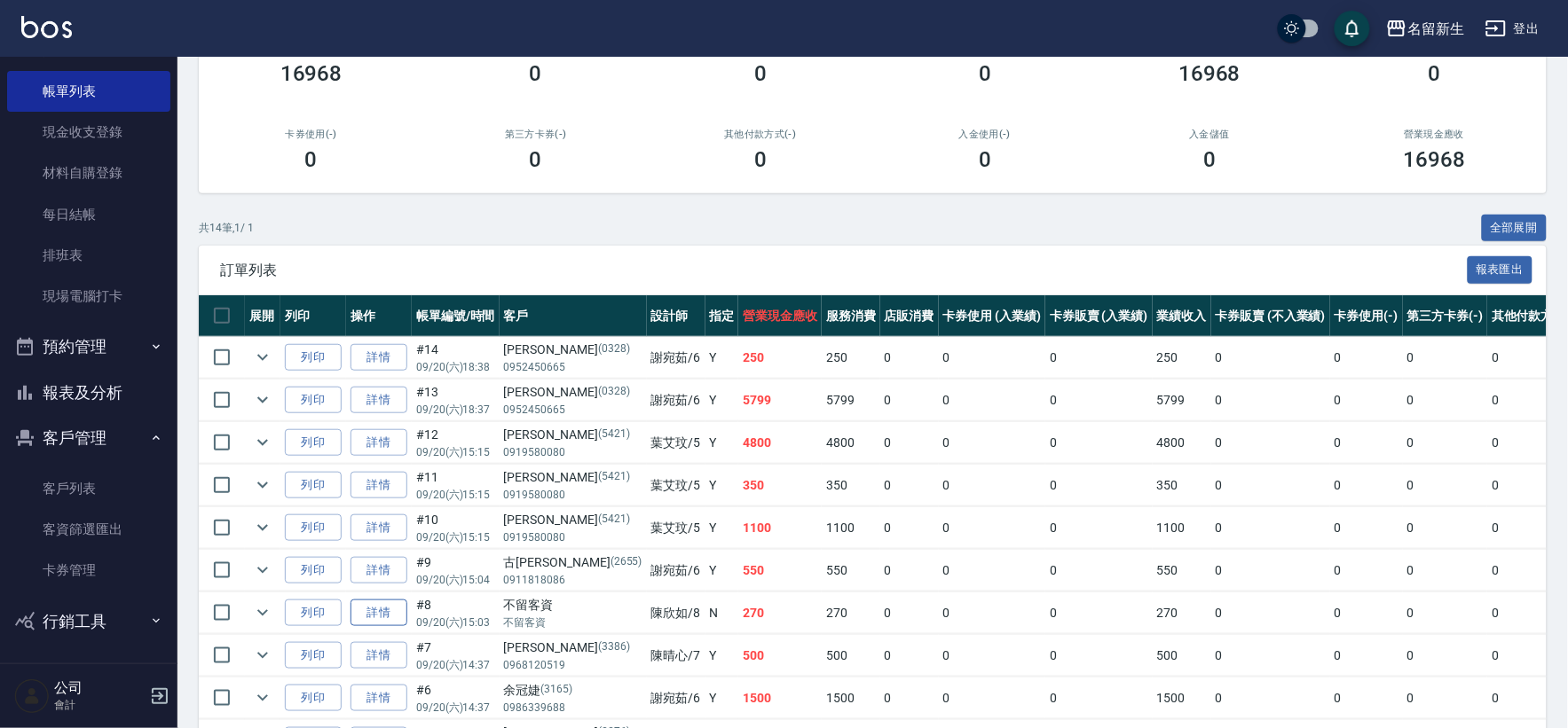
click at [373, 600] on link "詳情" at bounding box center [379, 613] width 57 height 28
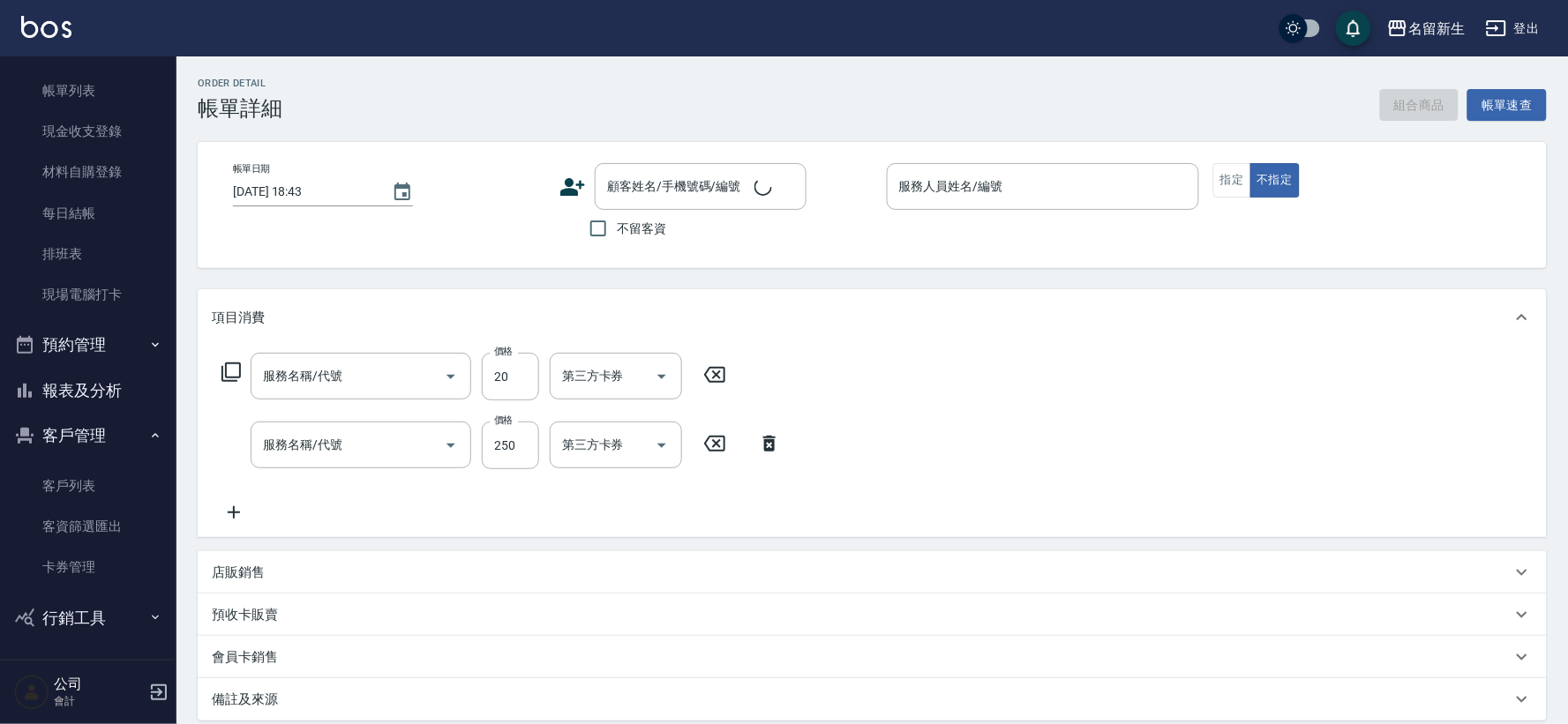
type input "[DATE] 15:03"
checkbox input "true"
type input "[PERSON_NAME]-8"
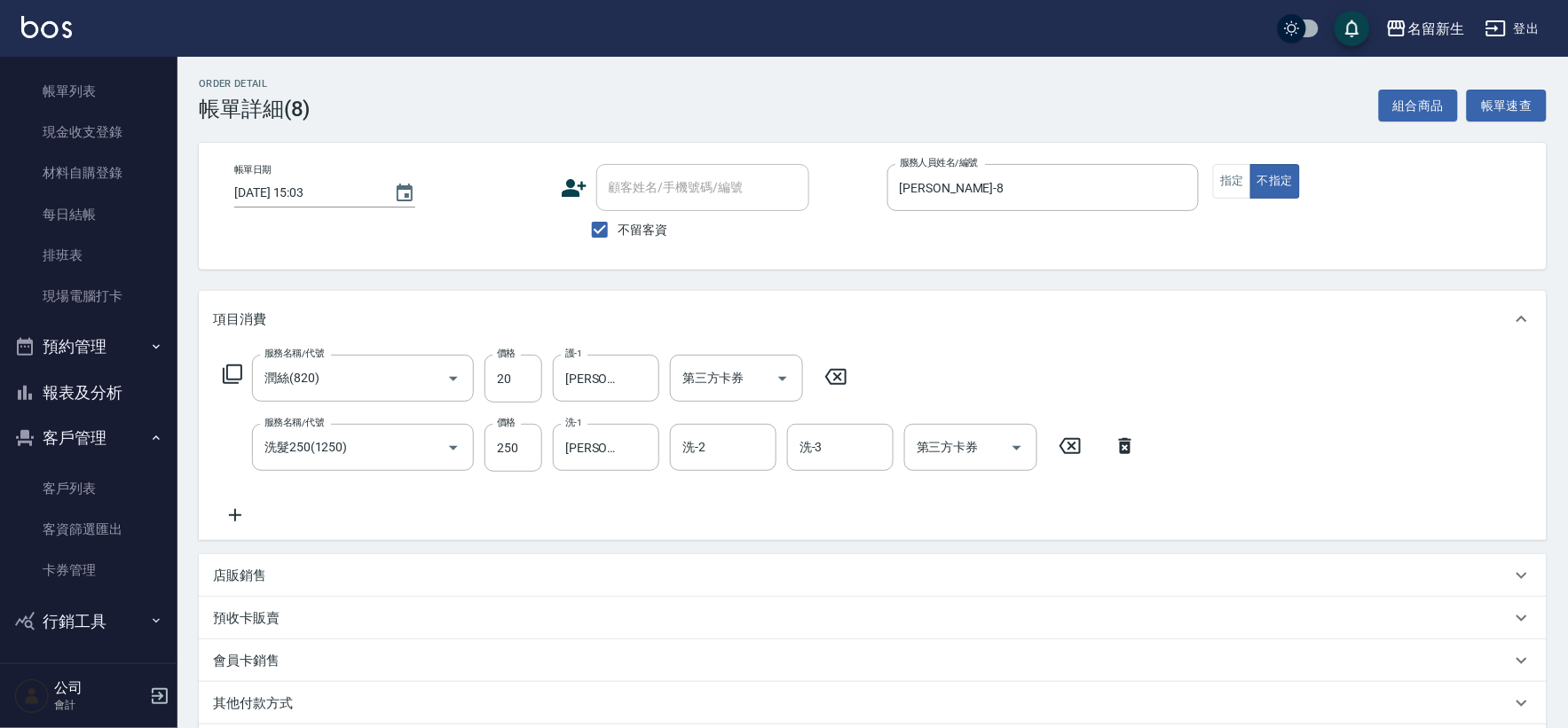
type input "潤絲(820)"
type input "洗髮250(1250)"
click at [817, 373] on icon at bounding box center [836, 377] width 45 height 21
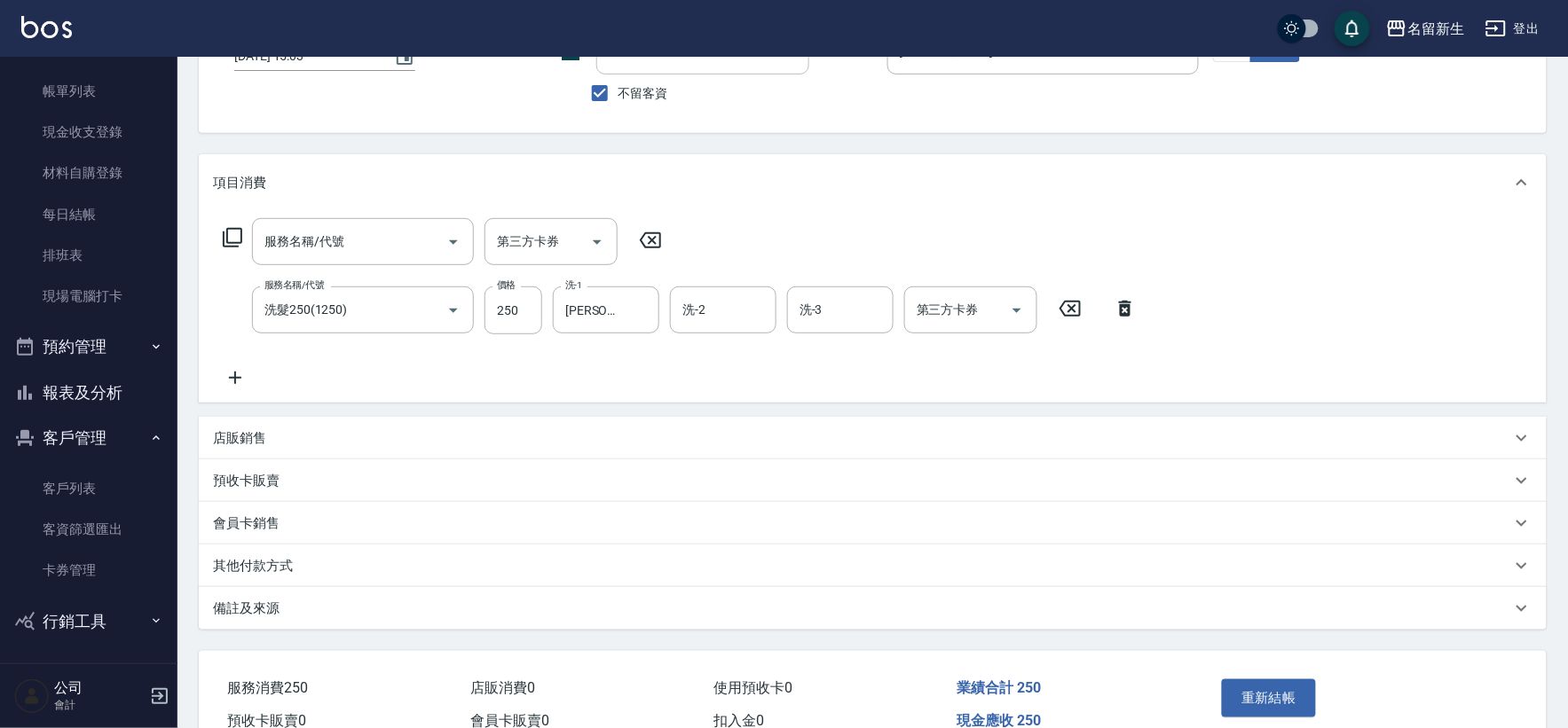
scroll to position [227, 0]
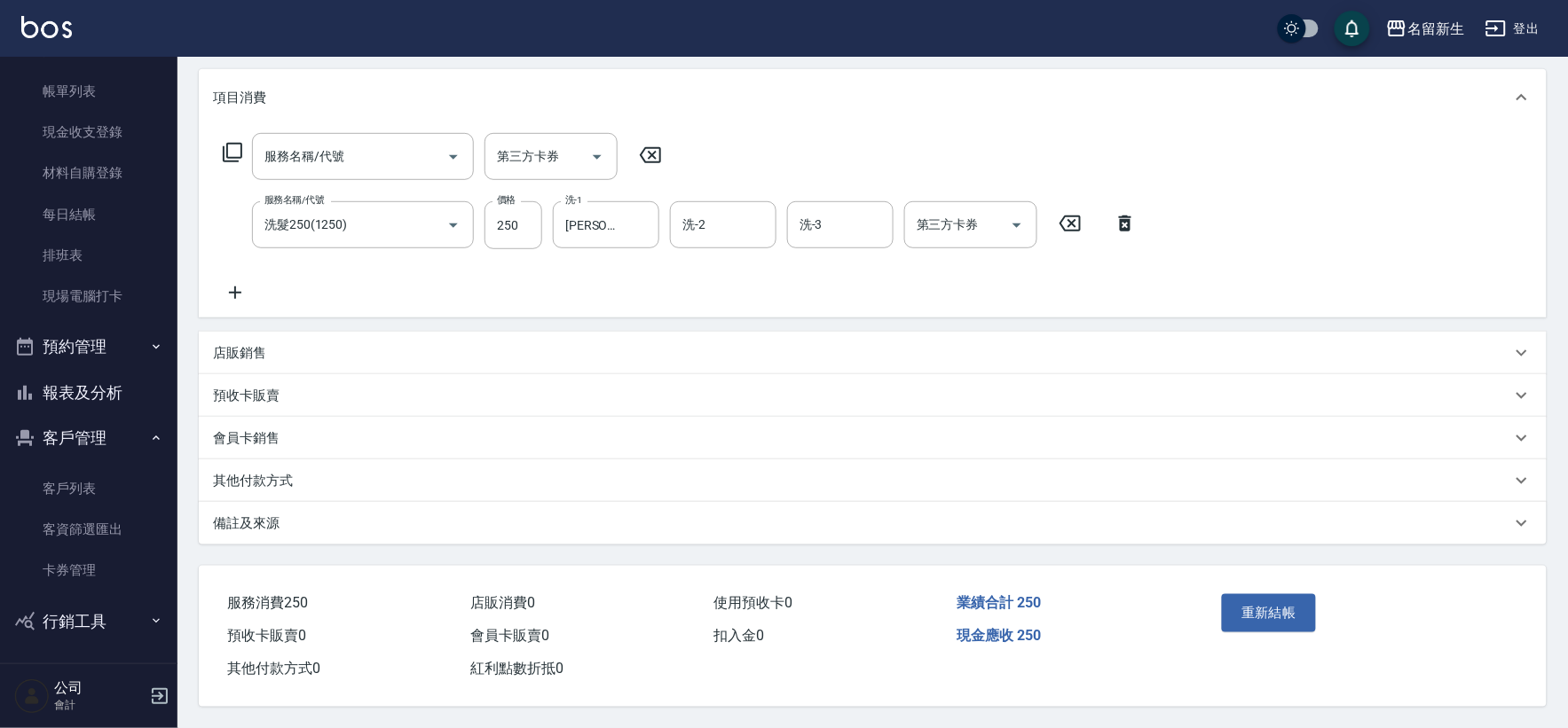
click at [1322, 624] on div "重新結帳" at bounding box center [1287, 625] width 145 height 77
click at [1289, 604] on button "重新結帳" at bounding box center [1268, 613] width 94 height 37
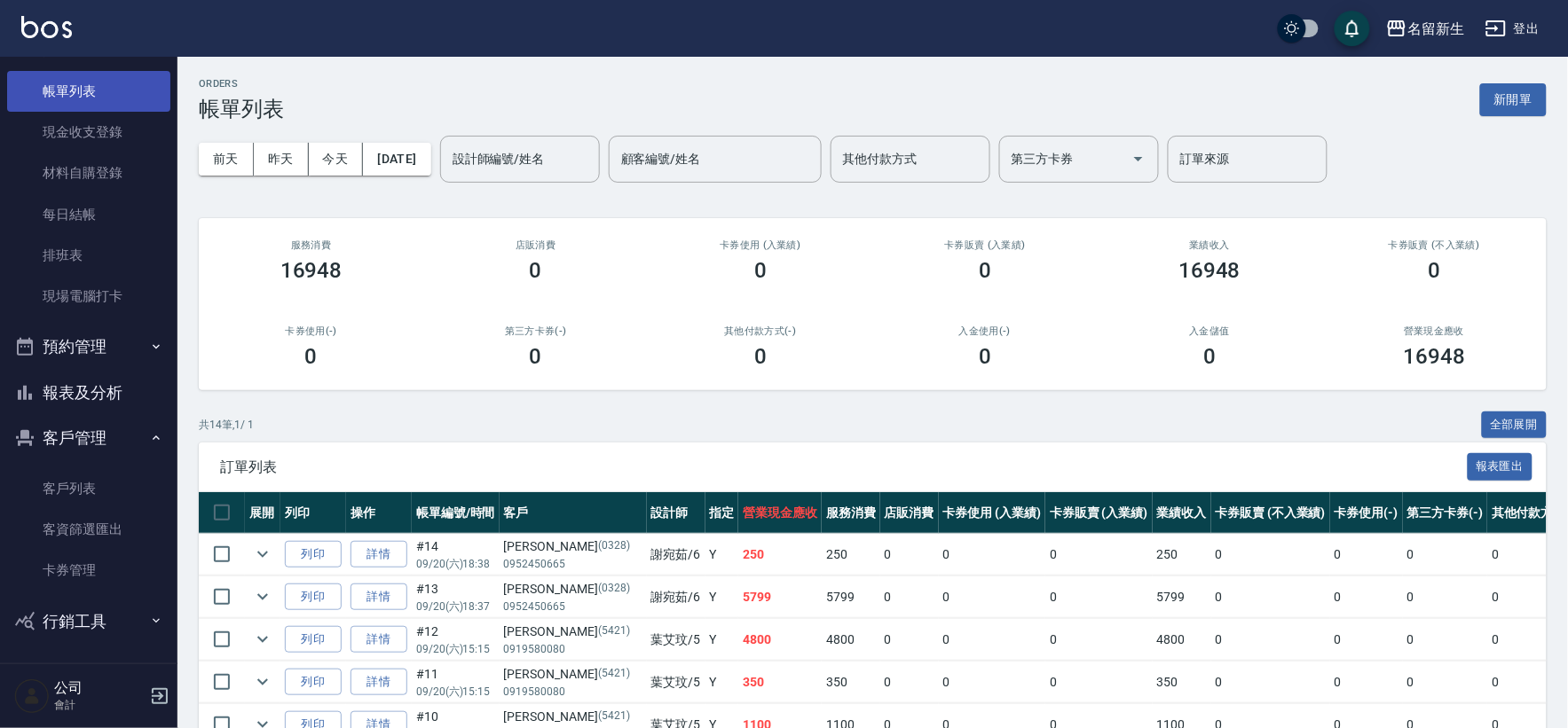
click at [86, 109] on link "帳單列表" at bounding box center [88, 92] width 163 height 41
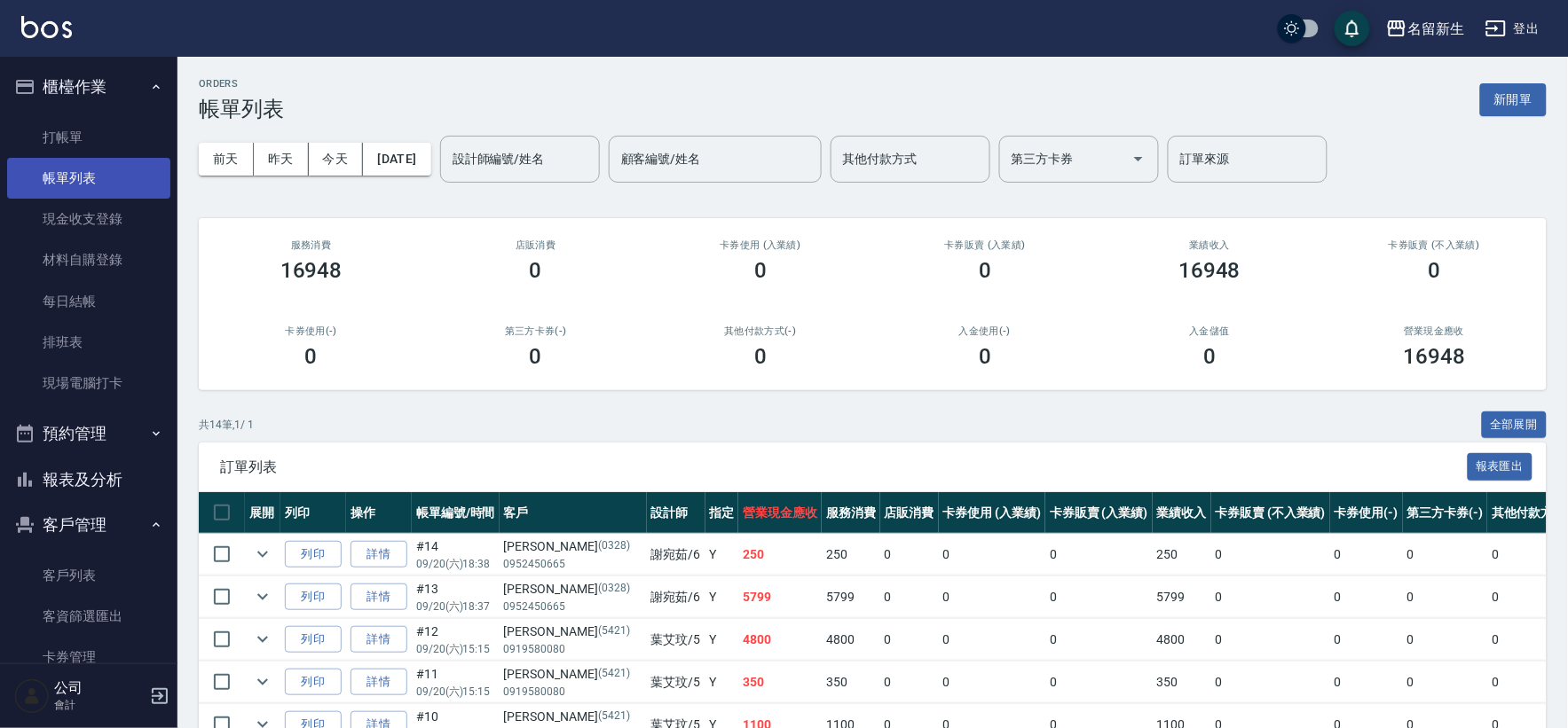
click at [86, 108] on button "櫃檯作業" at bounding box center [88, 87] width 163 height 46
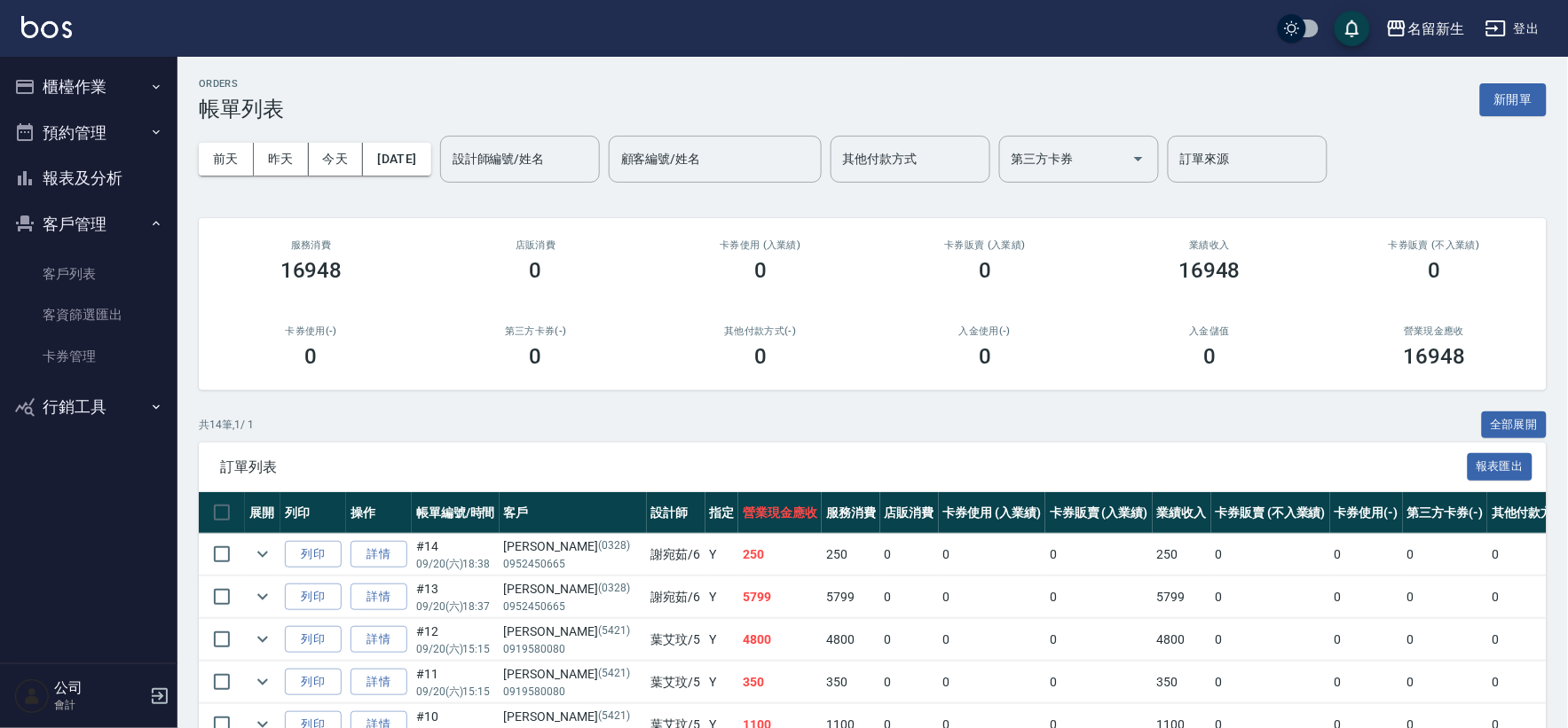
click at [76, 137] on button "預約管理" at bounding box center [88, 133] width 163 height 46
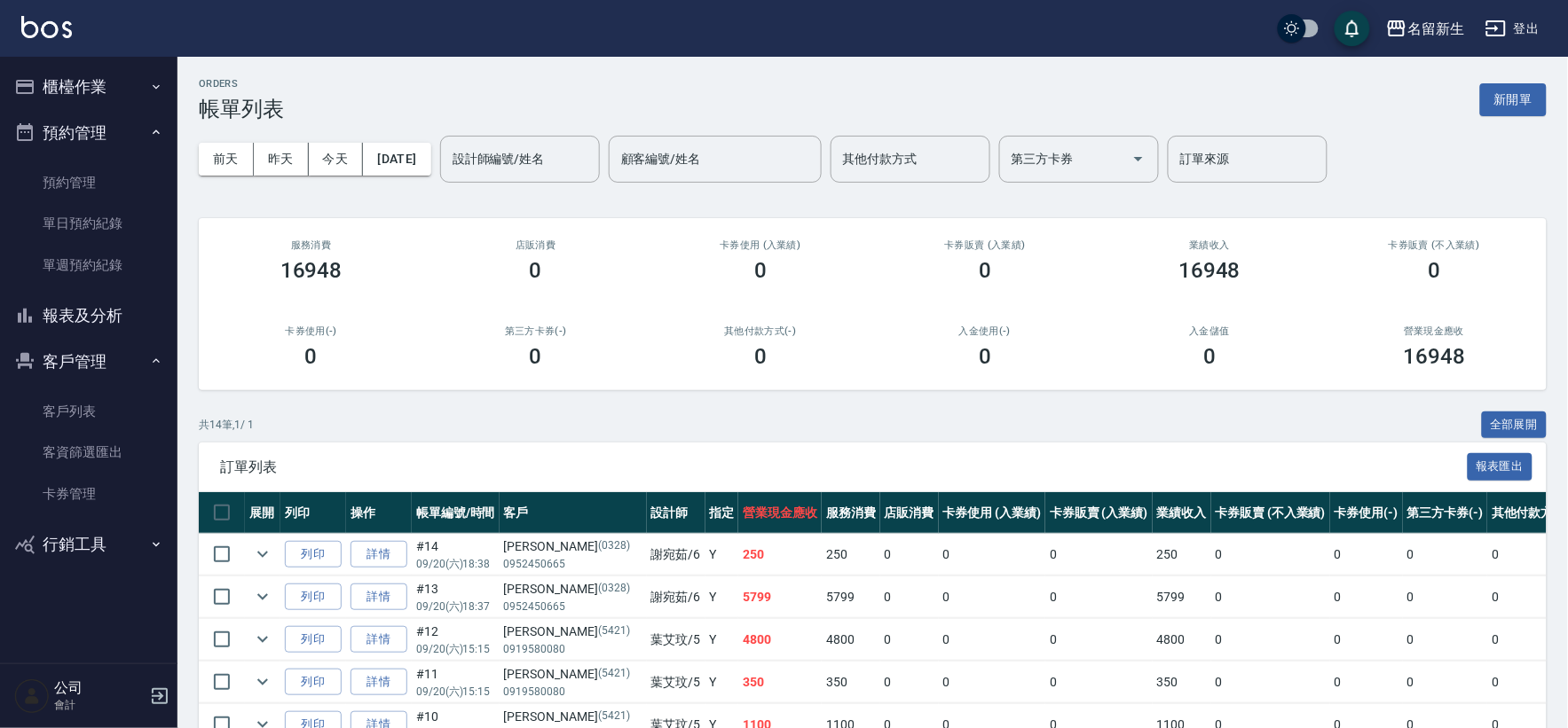
click at [92, 95] on button "櫃檯作業" at bounding box center [88, 87] width 163 height 46
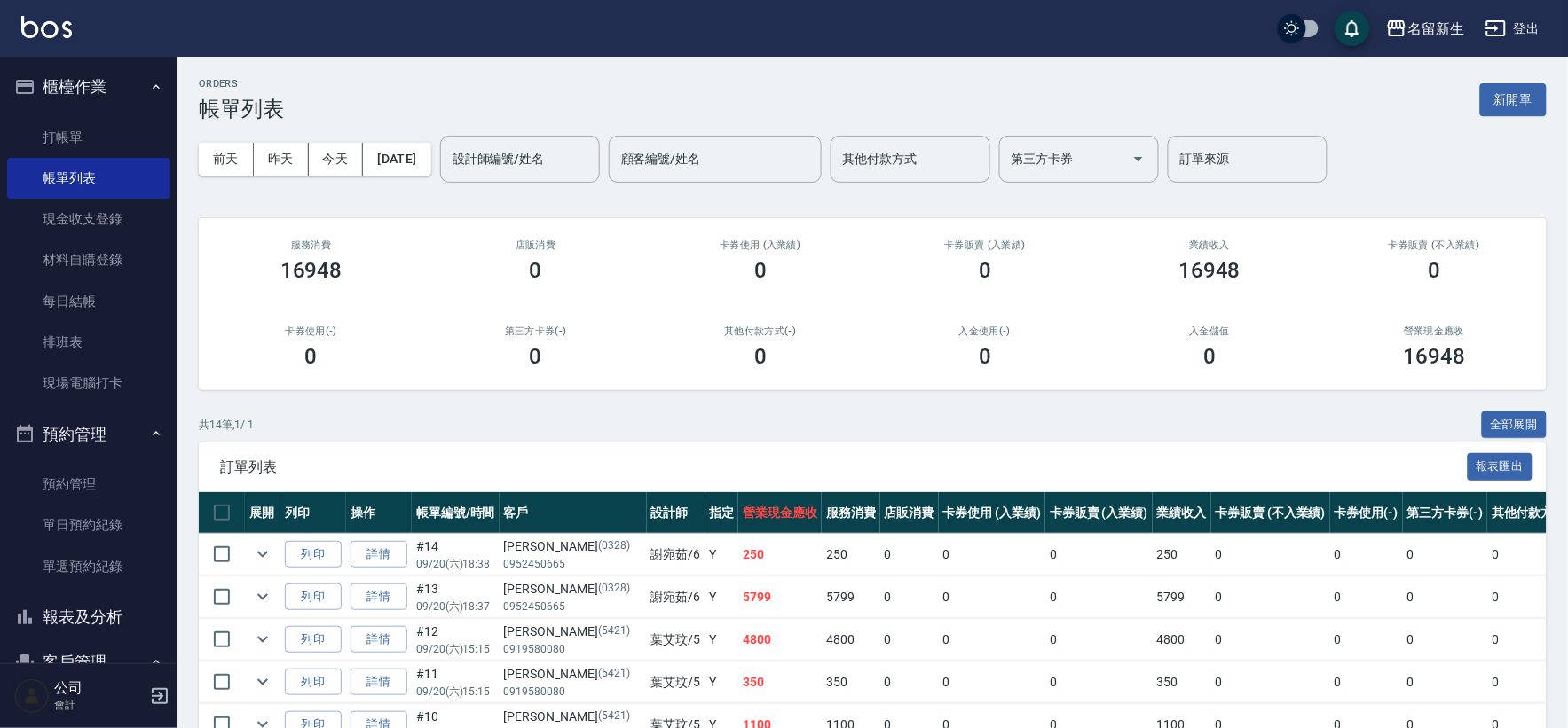
click at [94, 106] on button "櫃檯作業" at bounding box center [88, 87] width 163 height 46
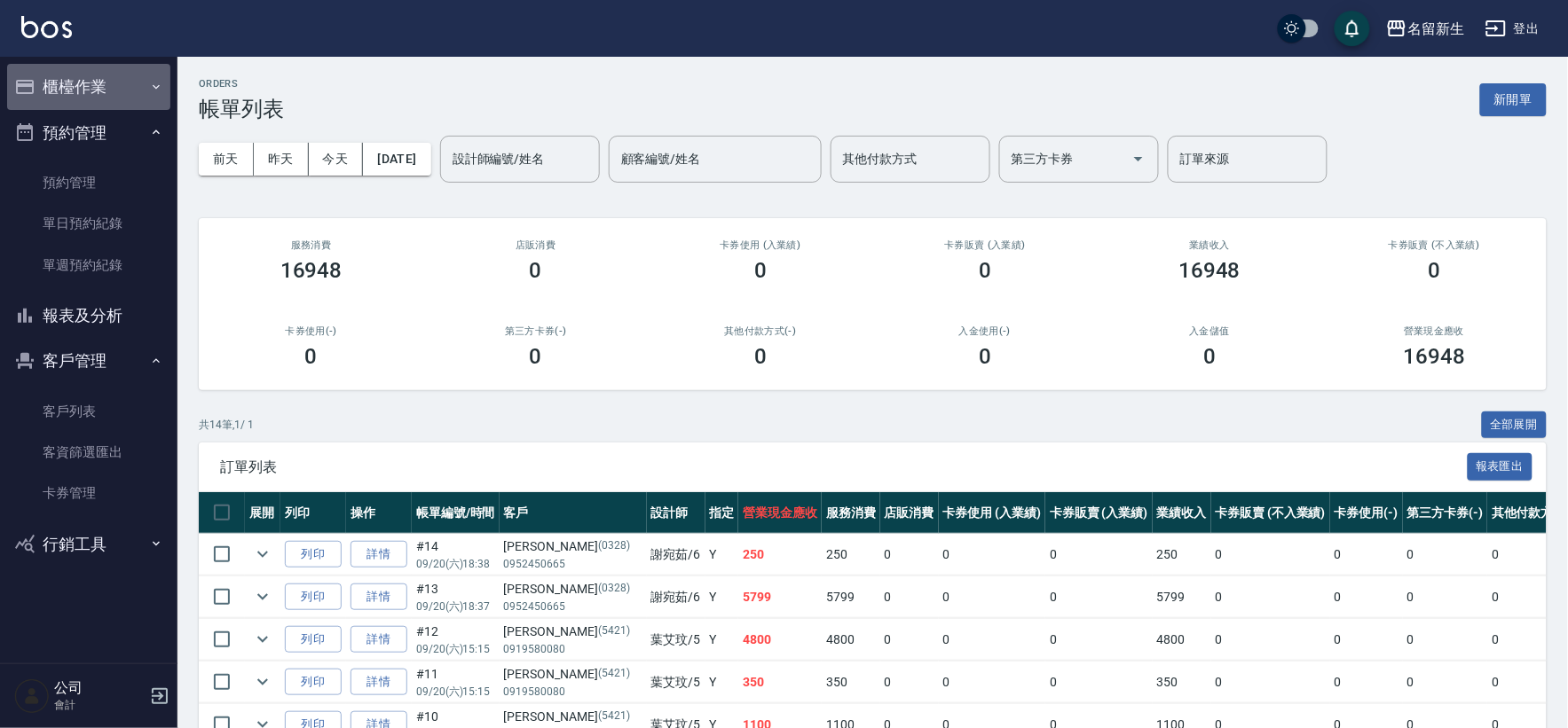
click at [117, 81] on button "櫃檯作業" at bounding box center [88, 87] width 163 height 46
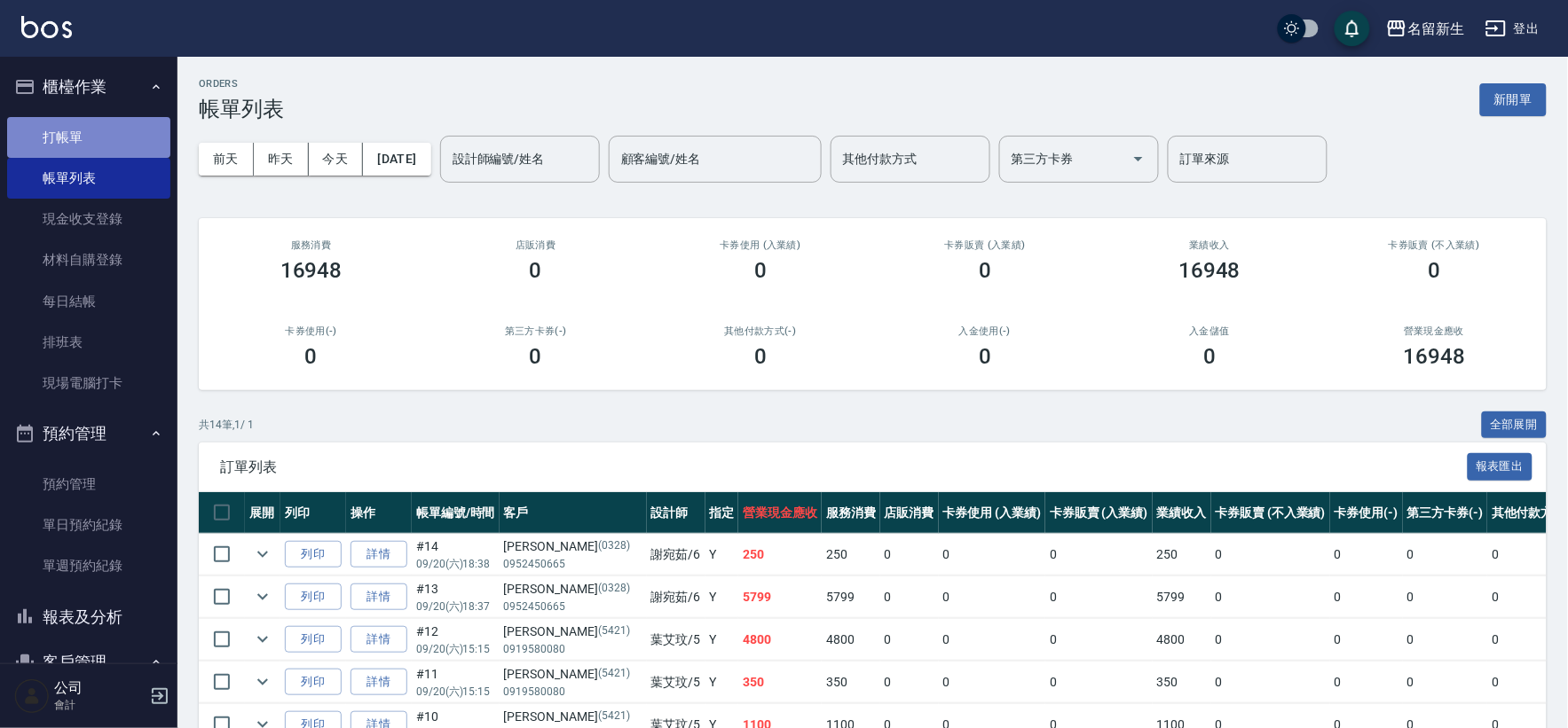
click at [127, 118] on link "打帳單" at bounding box center [88, 137] width 163 height 41
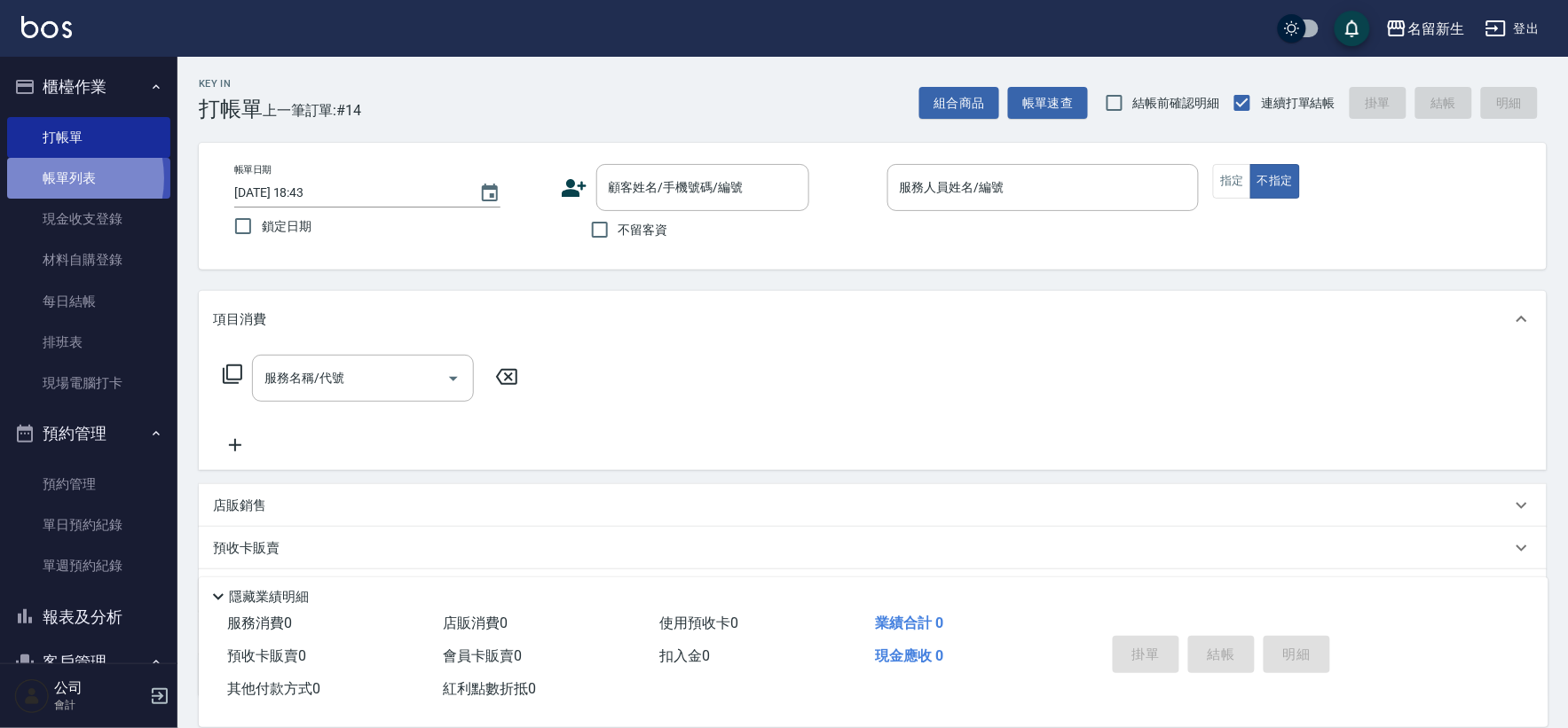
click at [49, 178] on link "帳單列表" at bounding box center [88, 178] width 163 height 41
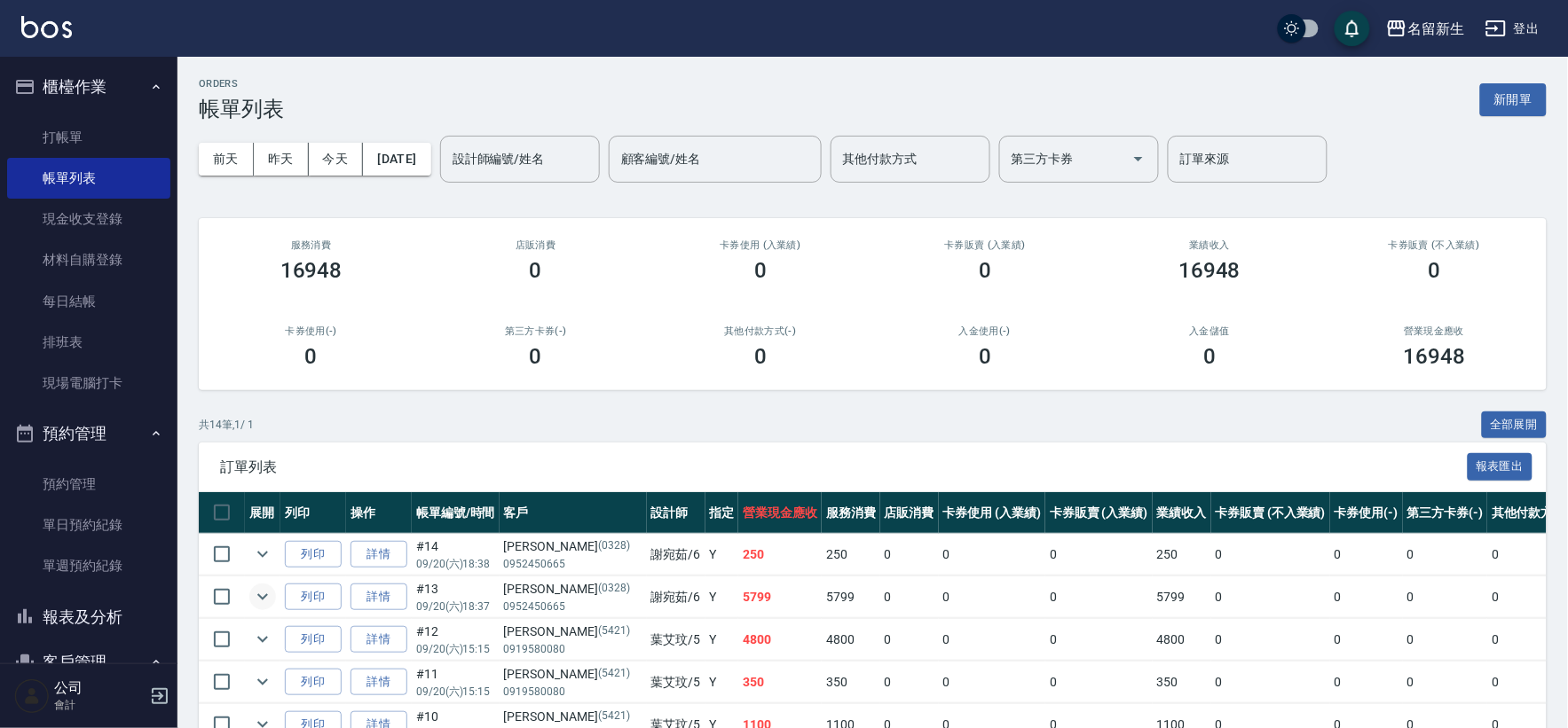
click at [264, 587] on icon "expand row" at bounding box center [262, 597] width 21 height 21
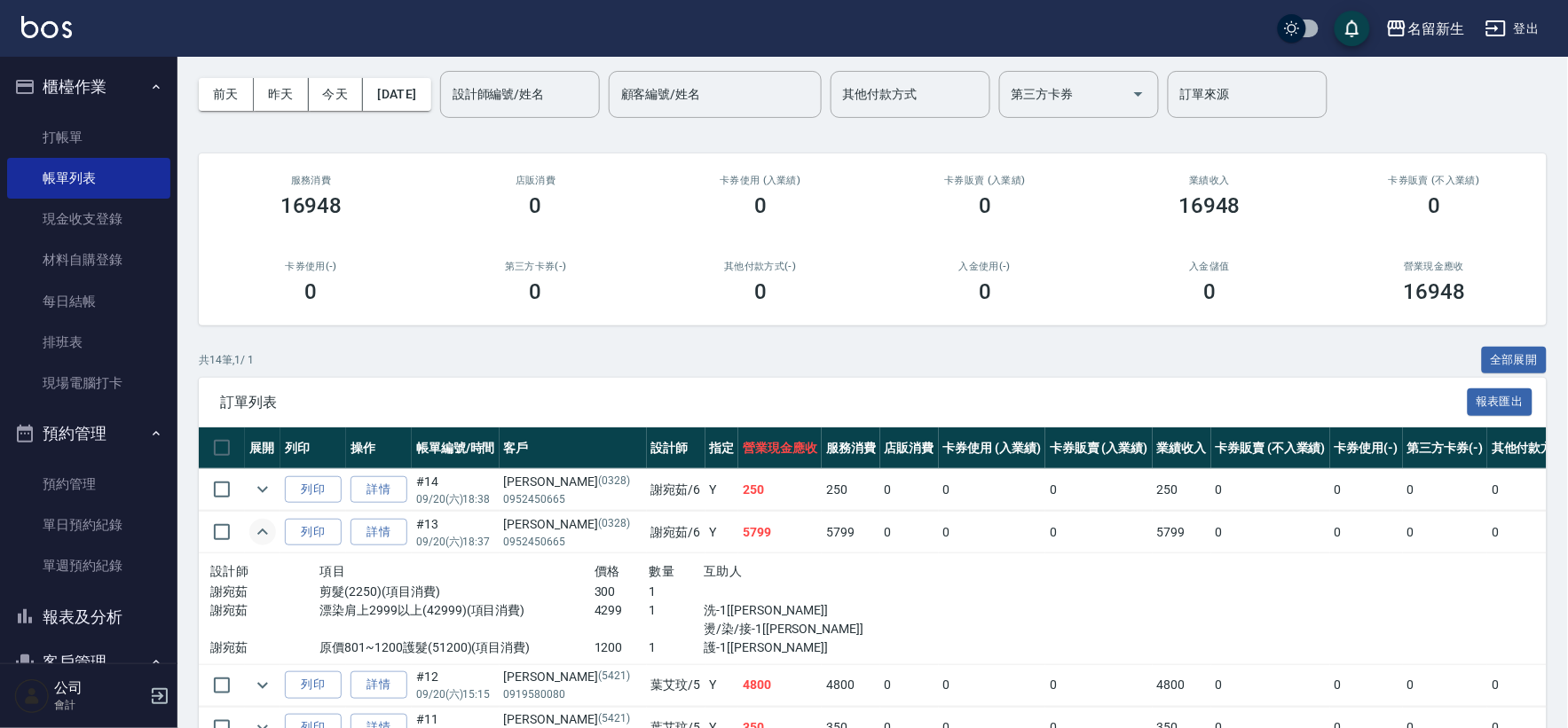
scroll to position [98, 0]
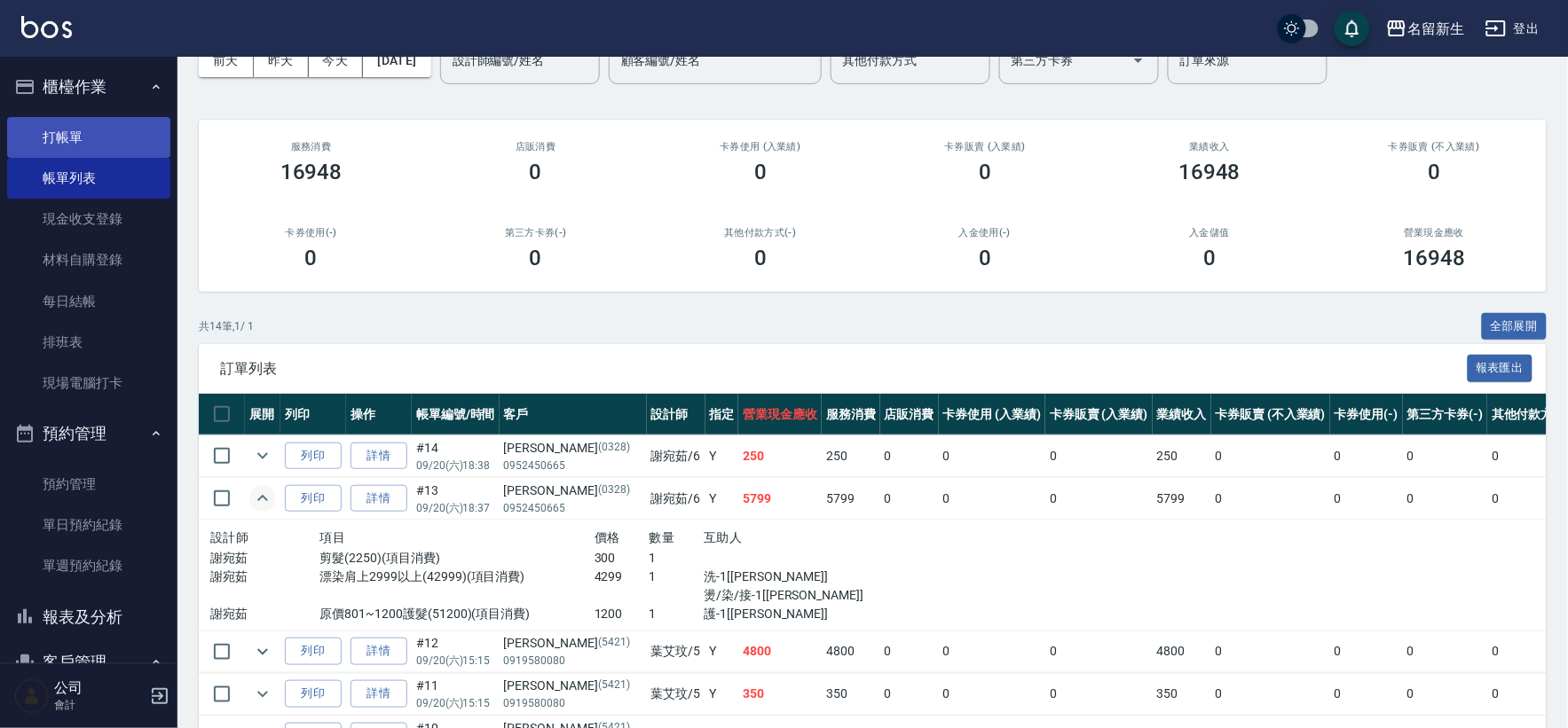
click at [45, 136] on link "打帳單" at bounding box center [88, 137] width 163 height 41
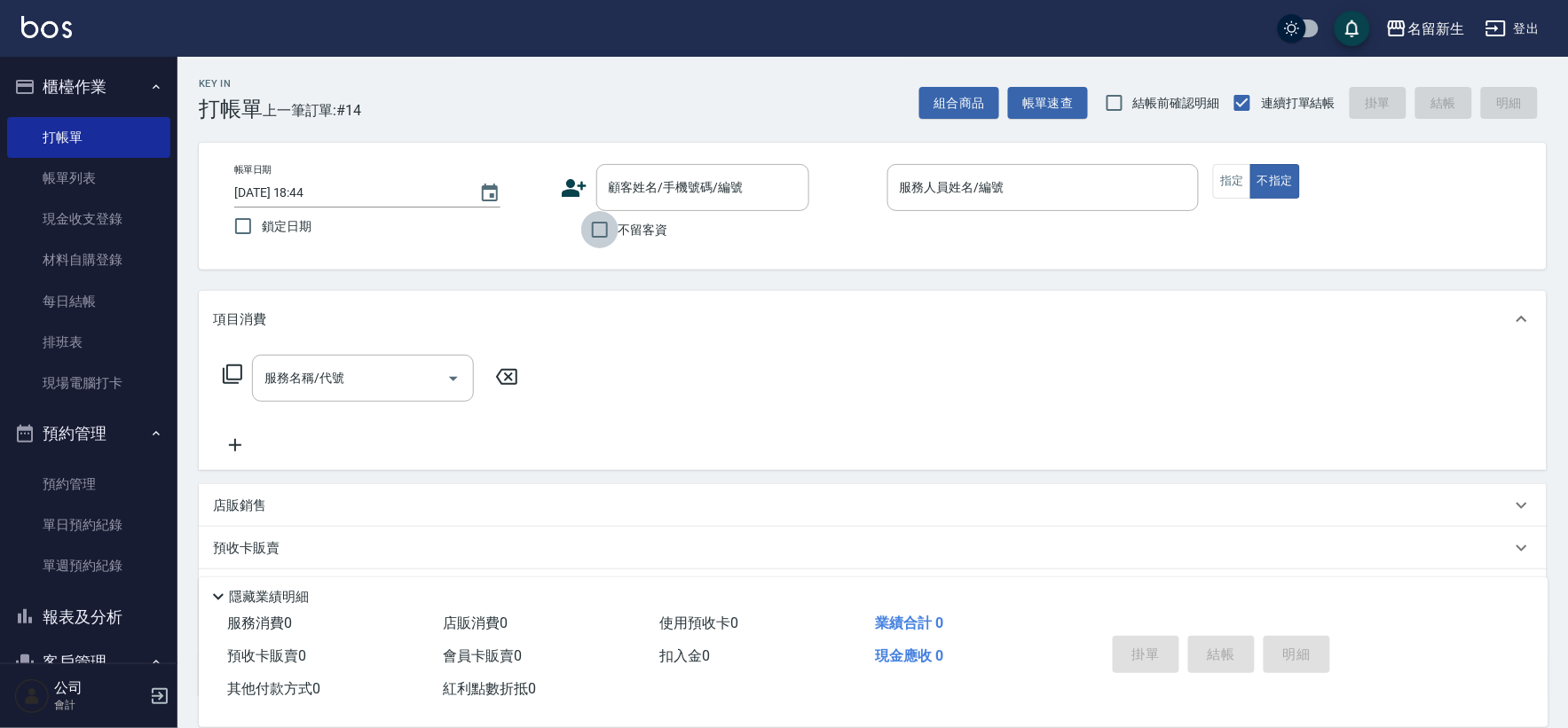
click at [585, 224] on input "不留客資" at bounding box center [600, 230] width 37 height 37
click at [664, 219] on label "不留客資" at bounding box center [624, 230] width 87 height 37
click at [618, 219] on input "不留客資" at bounding box center [600, 230] width 37 height 37
click at [660, 214] on label "不留客資" at bounding box center [624, 230] width 87 height 37
click at [618, 214] on input "不留客資" at bounding box center [600, 230] width 37 height 37
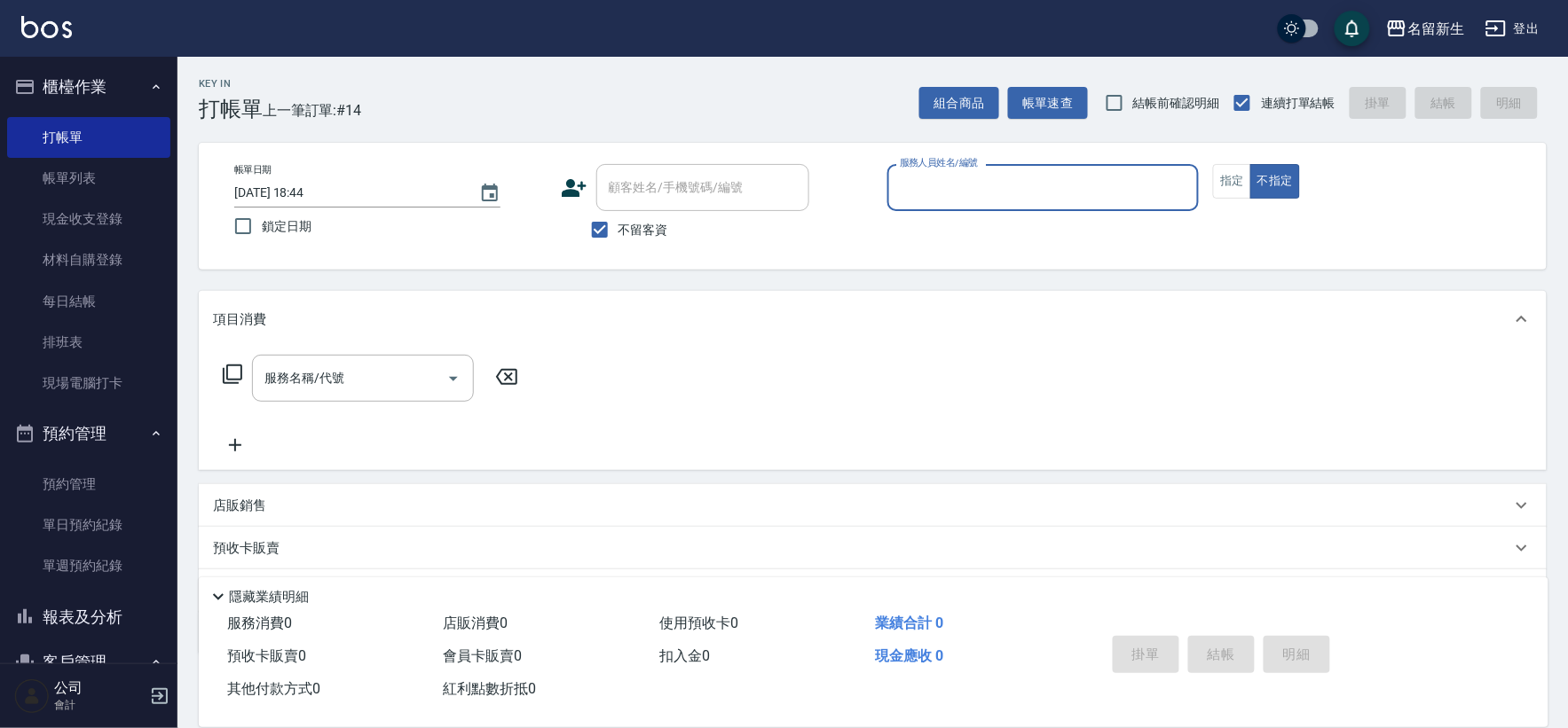
click at [653, 214] on label "不留客資" at bounding box center [624, 230] width 87 height 37
click at [618, 214] on input "不留客資" at bounding box center [600, 230] width 37 height 37
checkbox input "false"
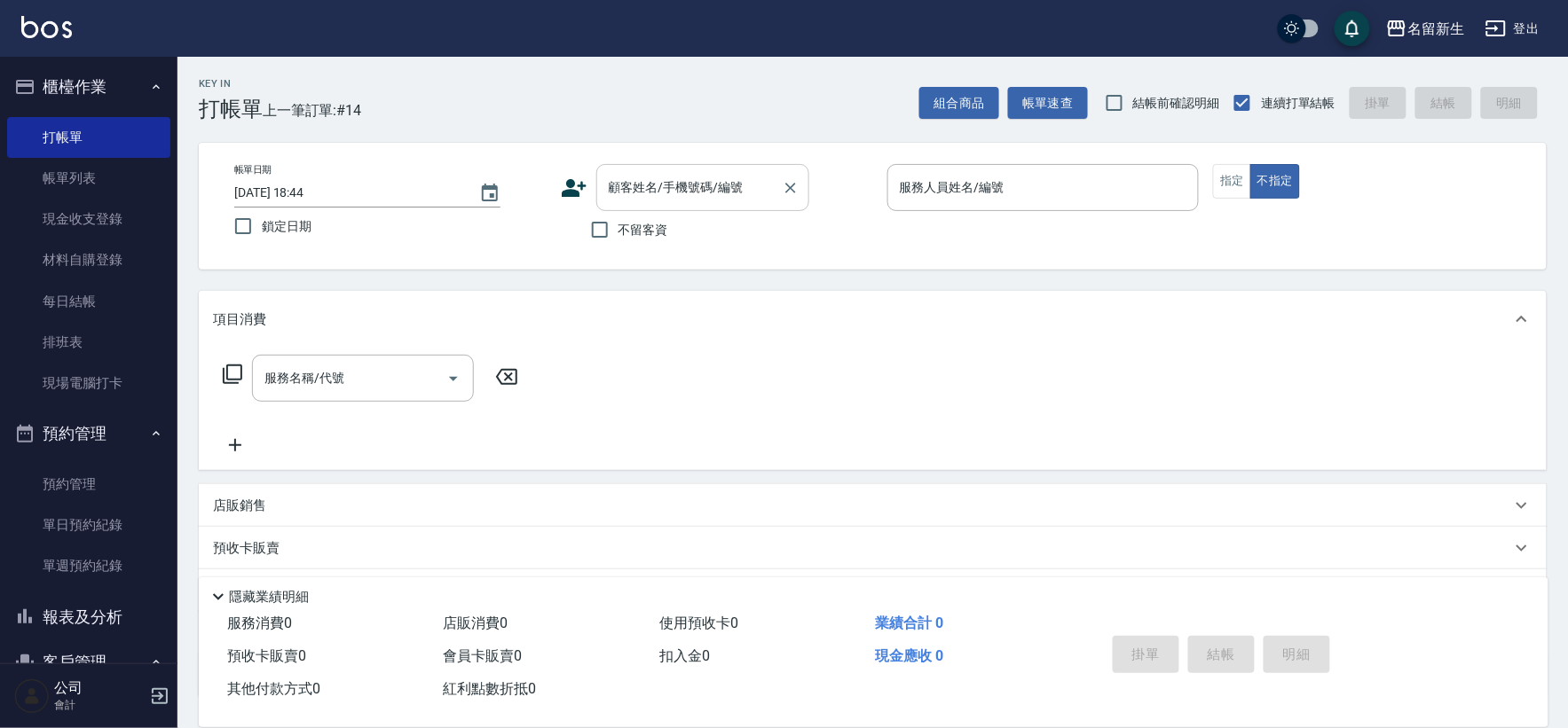
click at [659, 194] on div "顧客姓名/手機號碼/編號 顧客姓名/手機號碼/編號" at bounding box center [702, 187] width 213 height 47
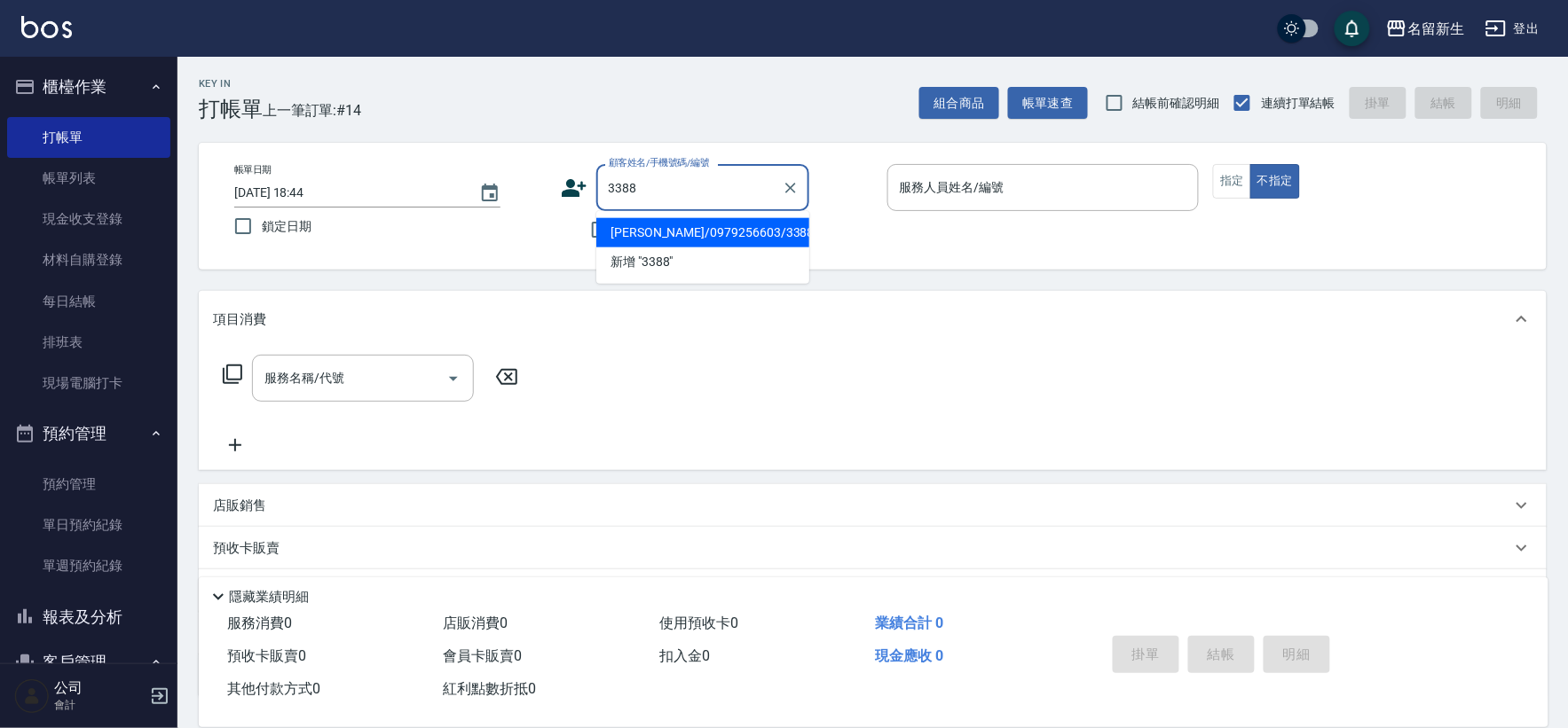
type input "[PERSON_NAME]/0979256603/3388"
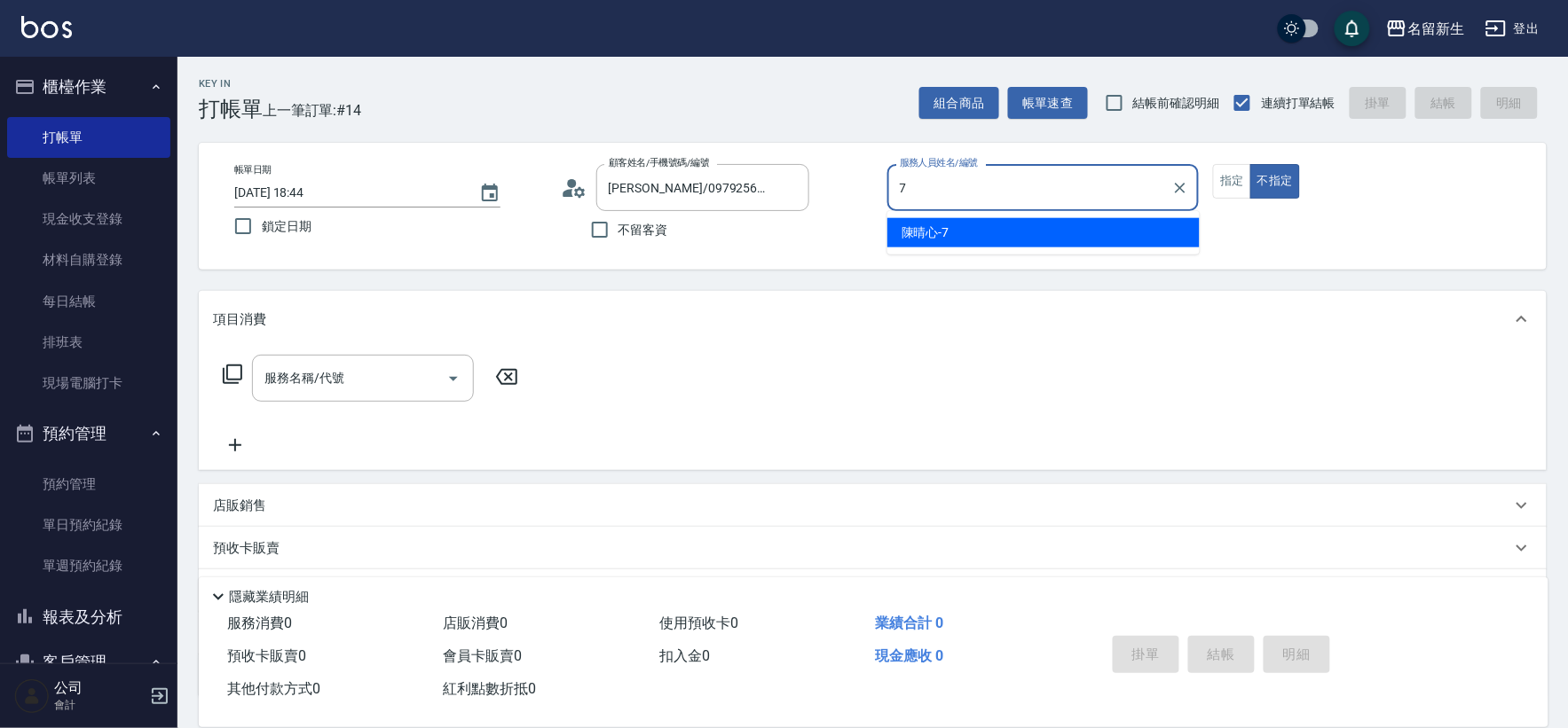
type input "7"
type button "false"
type input "[PERSON_NAME]-7"
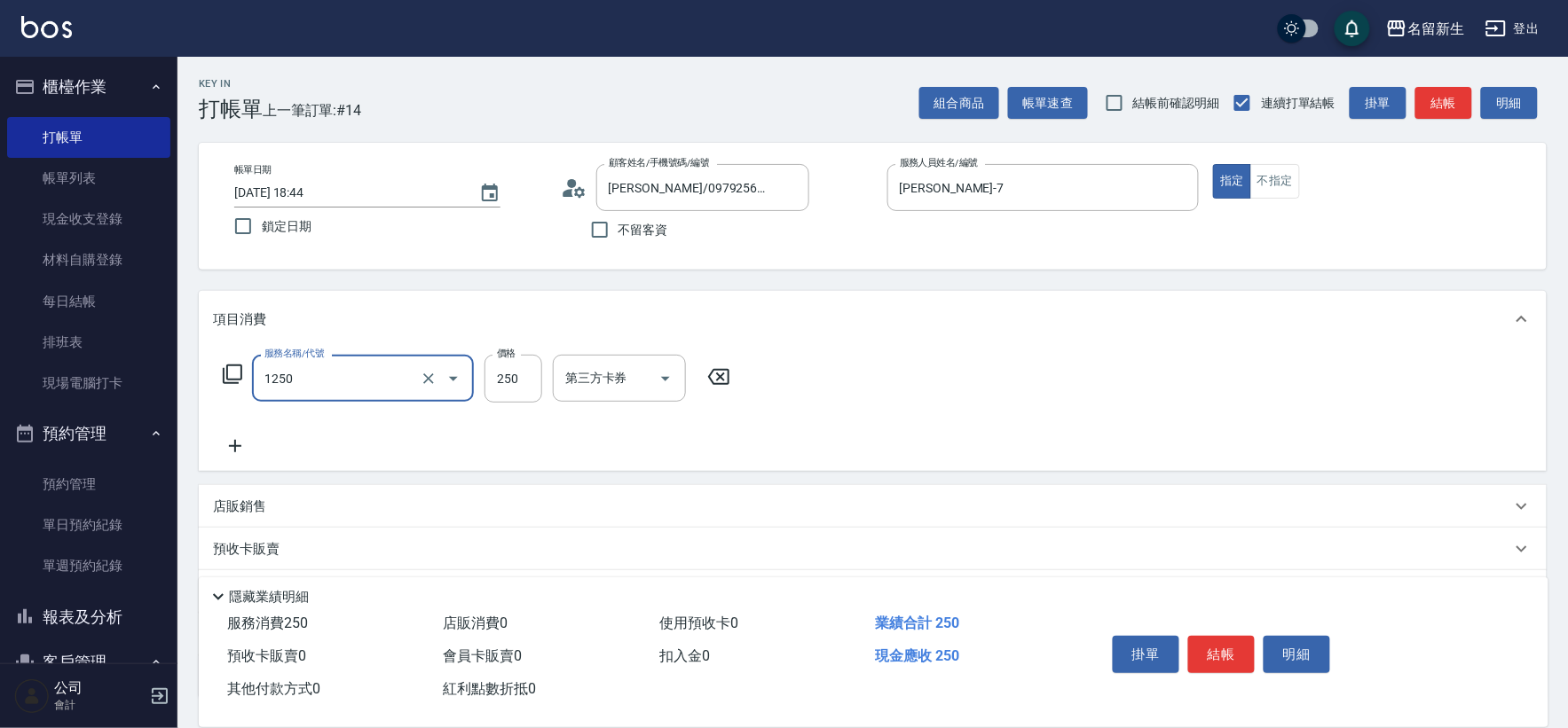
type input "洗髮250(1250)"
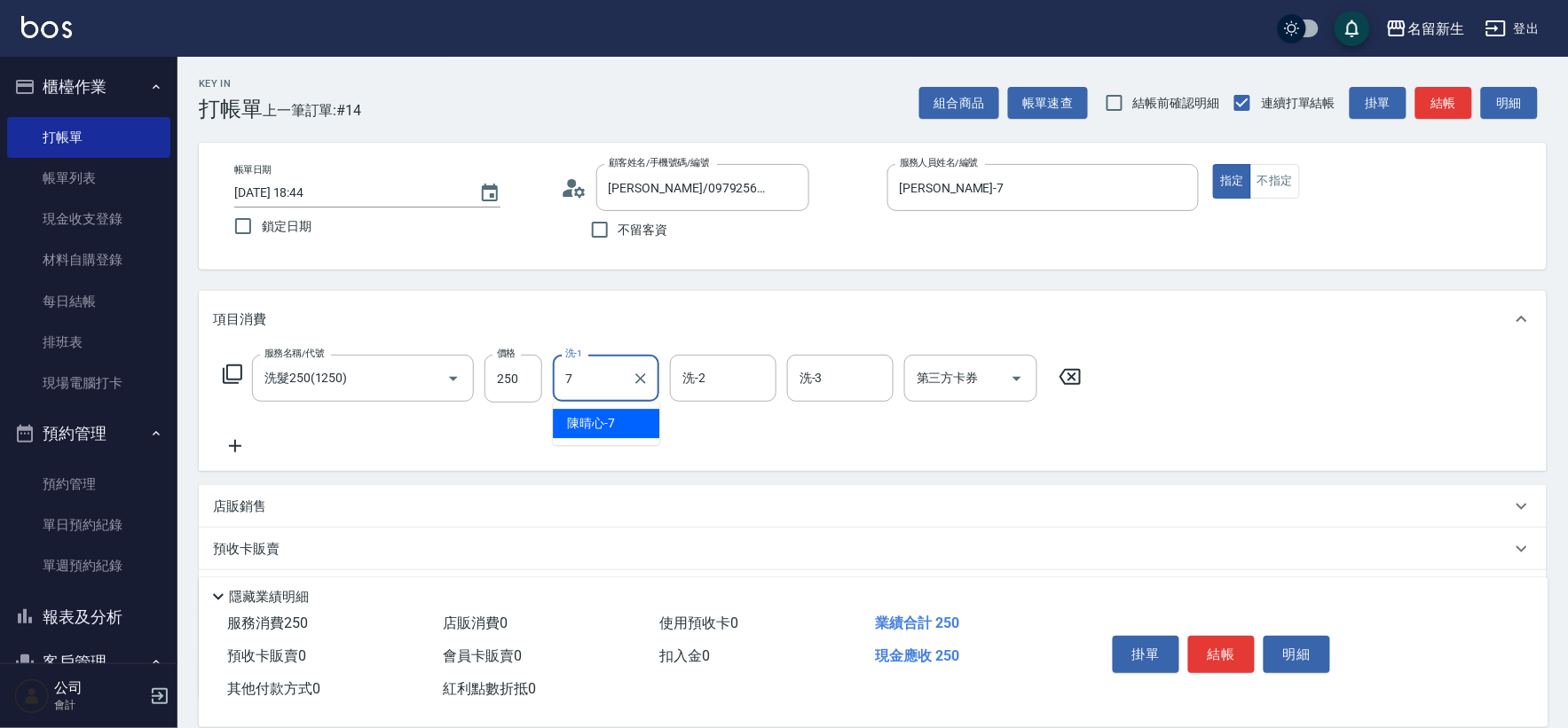
type input "[PERSON_NAME]-7"
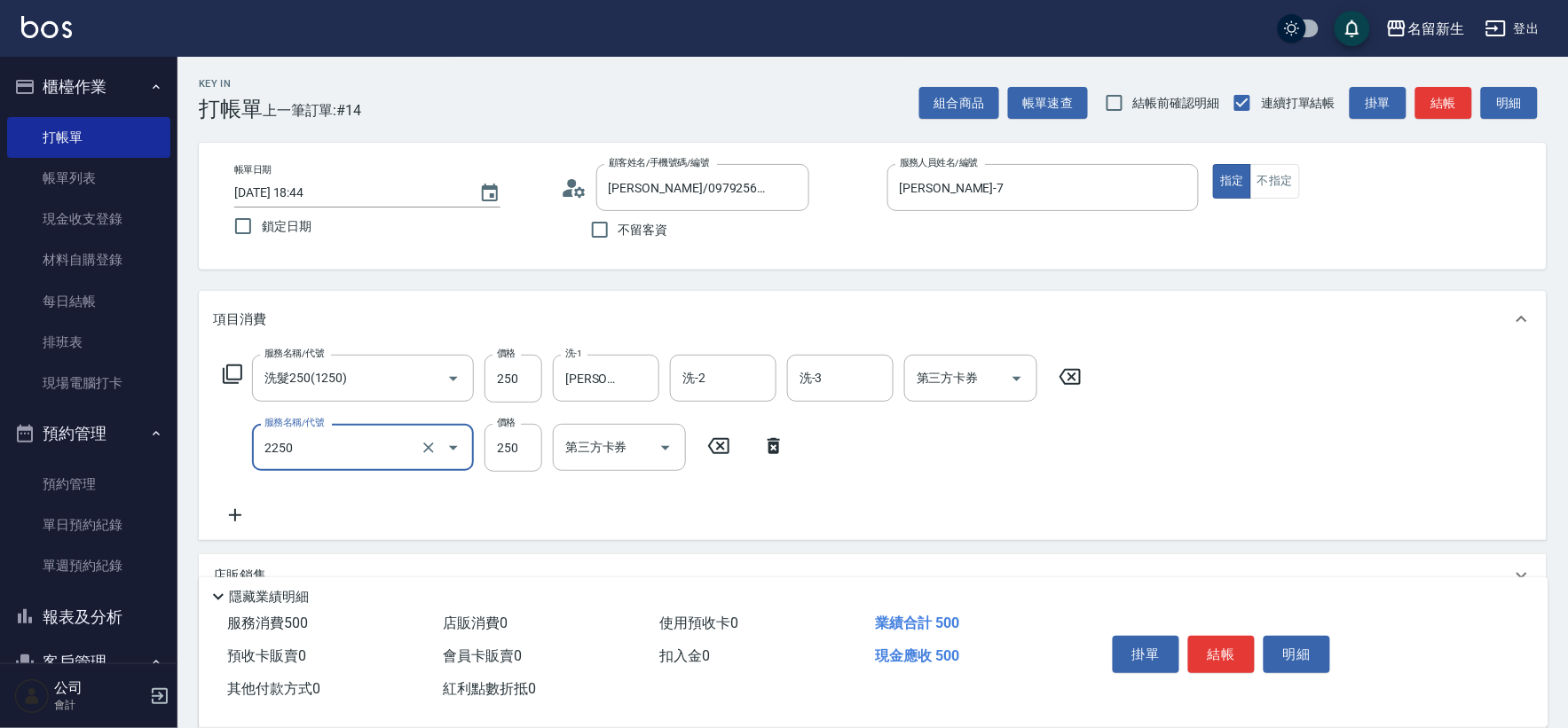
type input "剪髮(2250)"
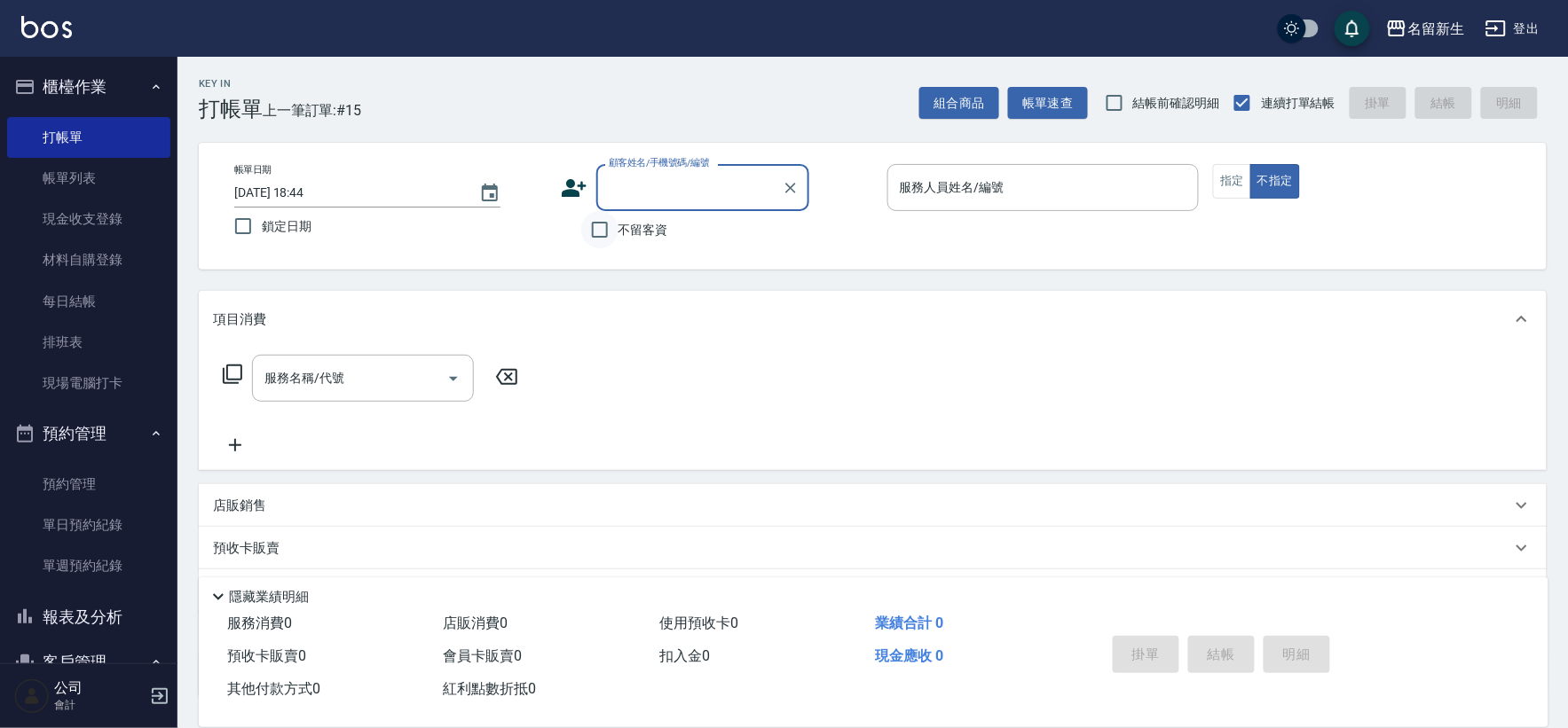
click at [601, 228] on input "不留客資" at bounding box center [600, 230] width 37 height 37
checkbox input "true"
type input "[PERSON_NAME]/0917323388/"
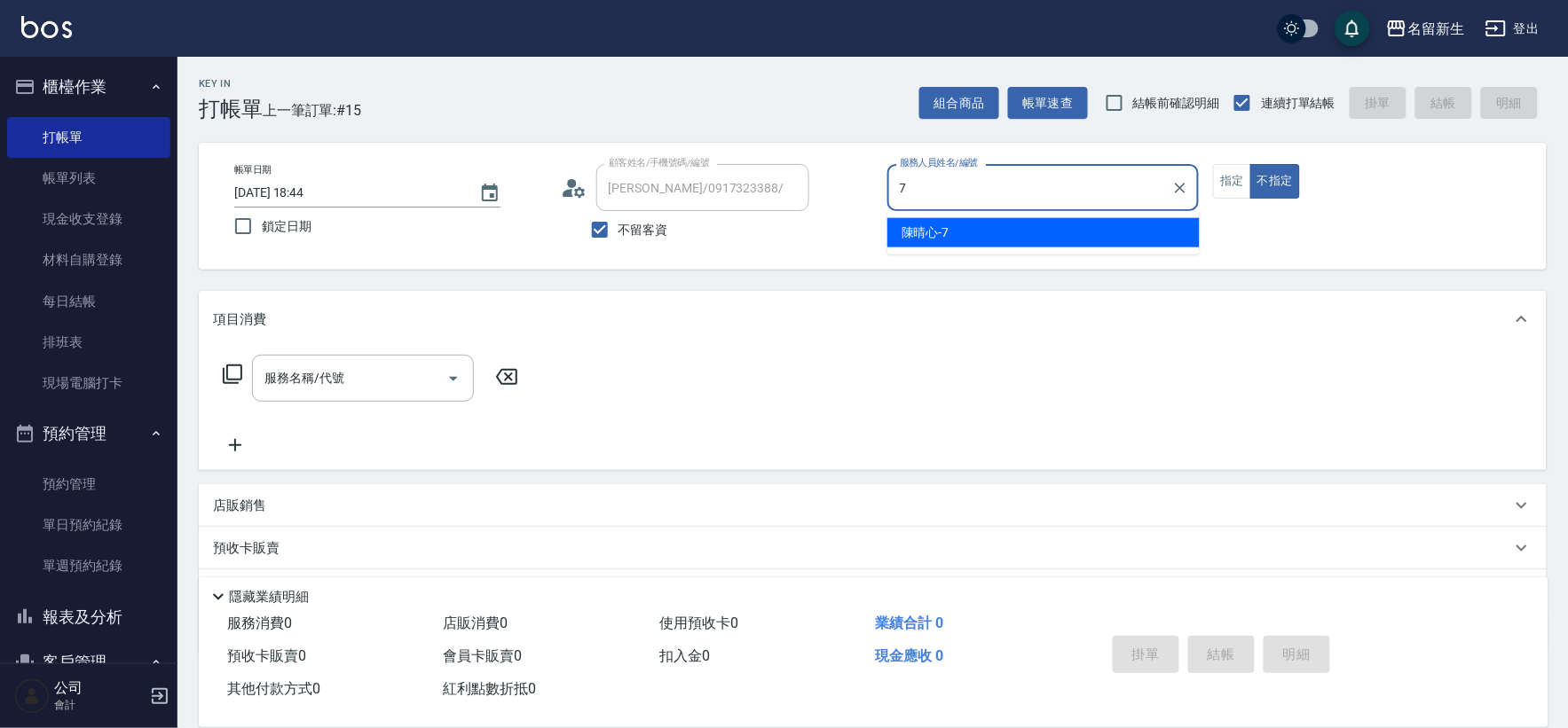
type input "[PERSON_NAME]-7"
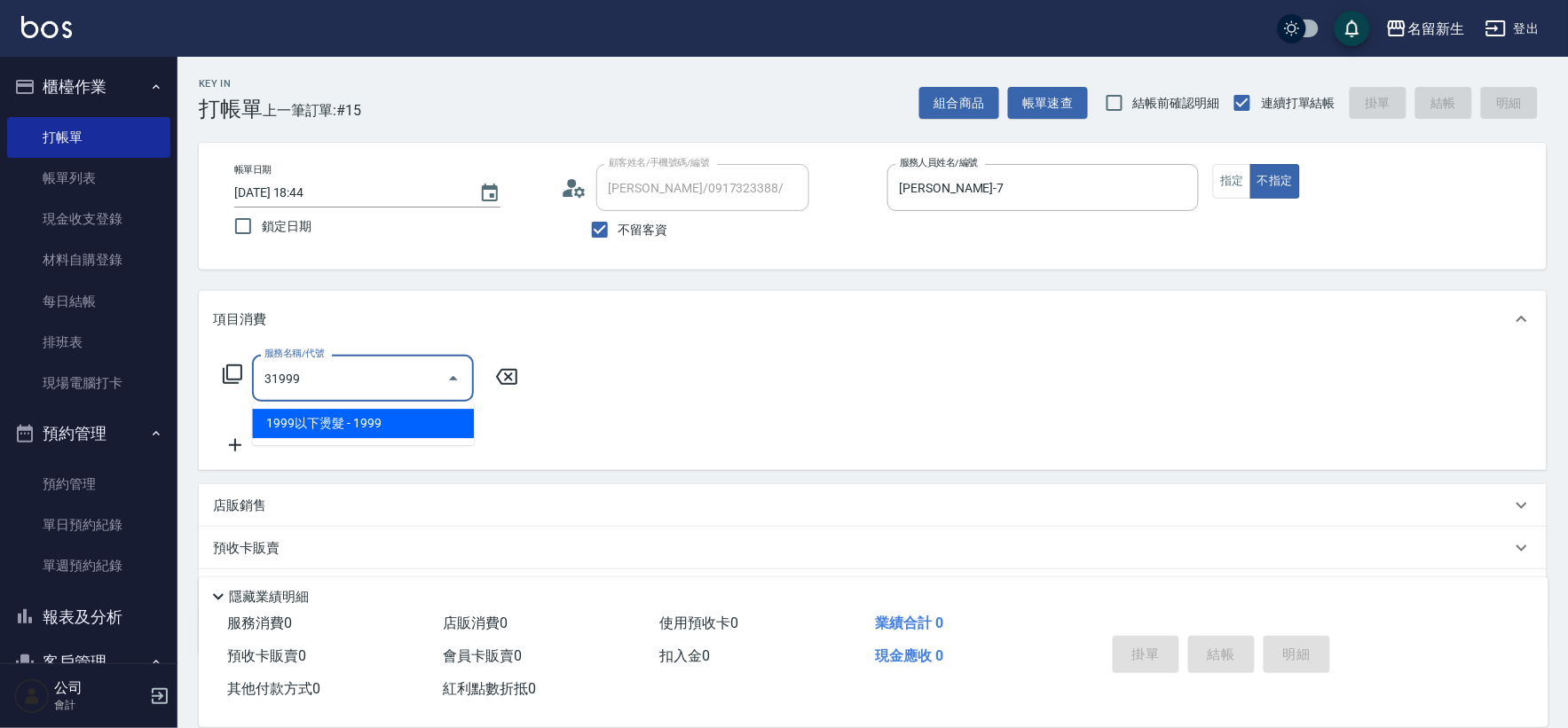
type input "1999以下燙髮(31999)"
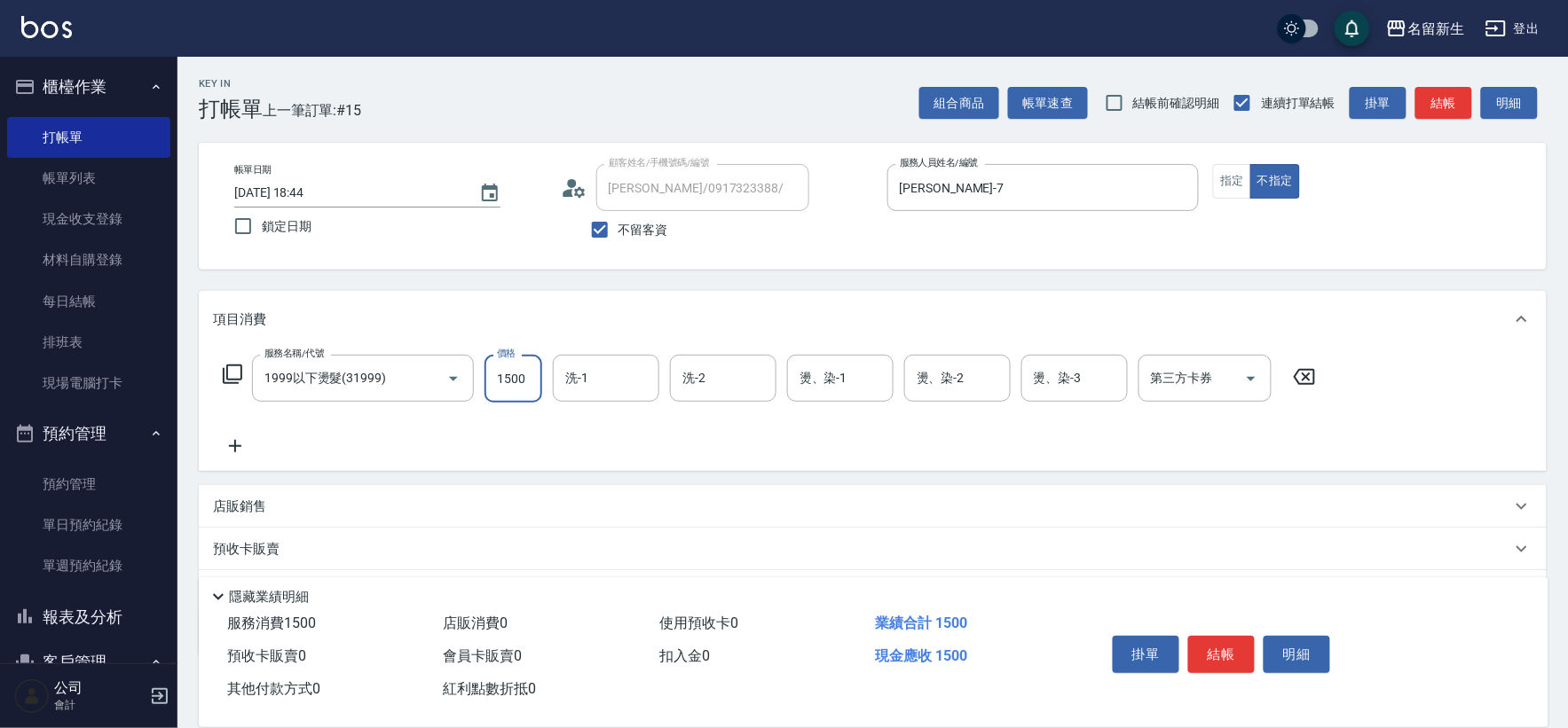
type input "1500"
type input "[PERSON_NAME]-18"
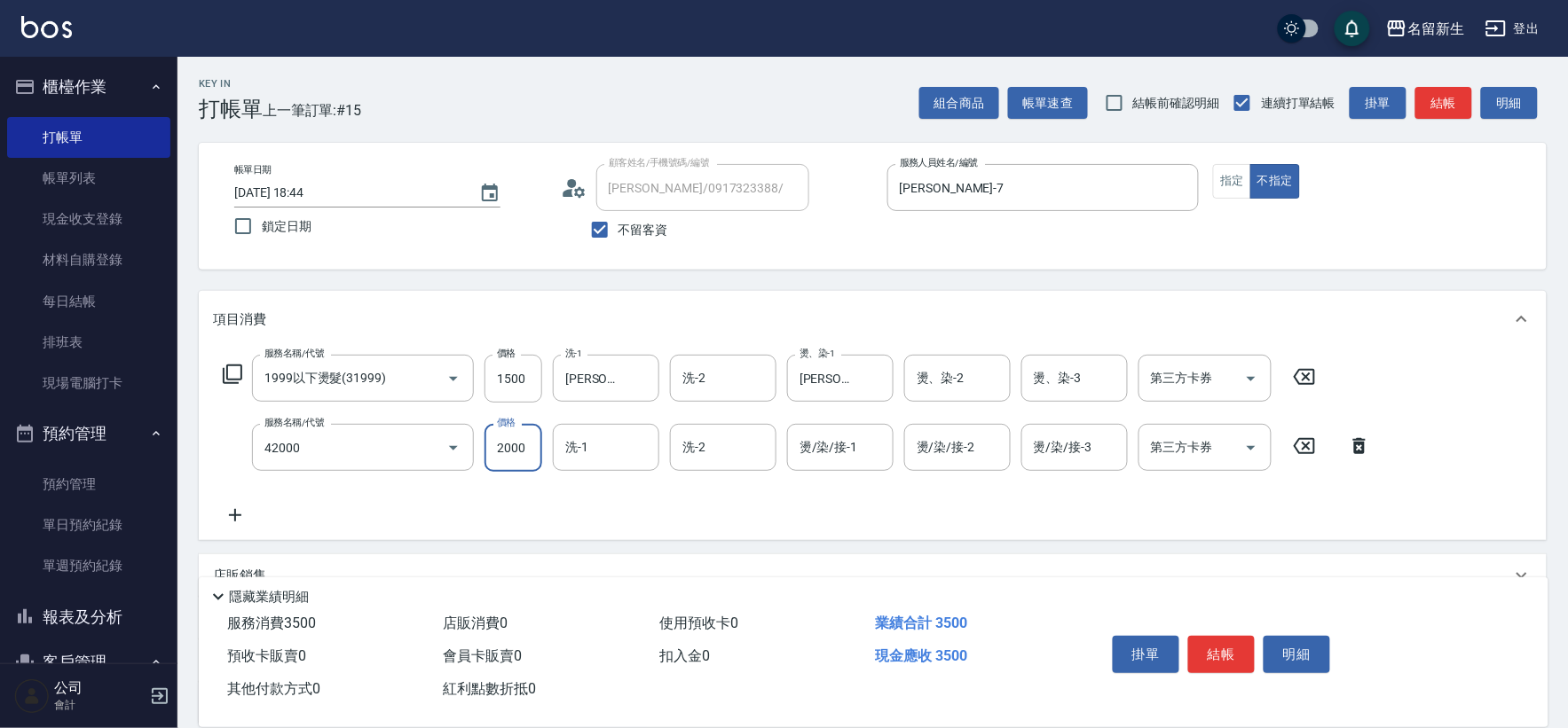
type input "2000以上染髮(42000)"
type input "[PERSON_NAME]-18"
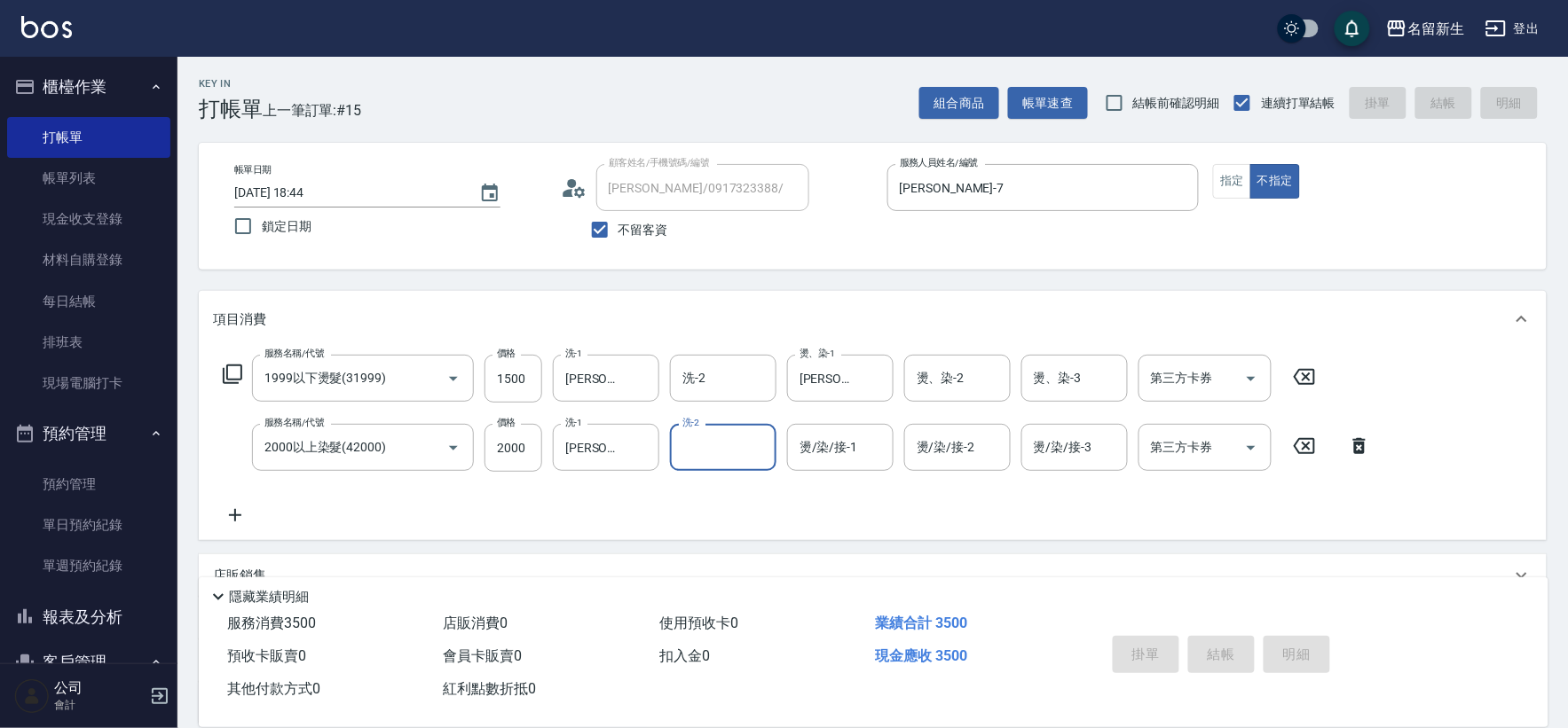
type input "[DATE] 18:45"
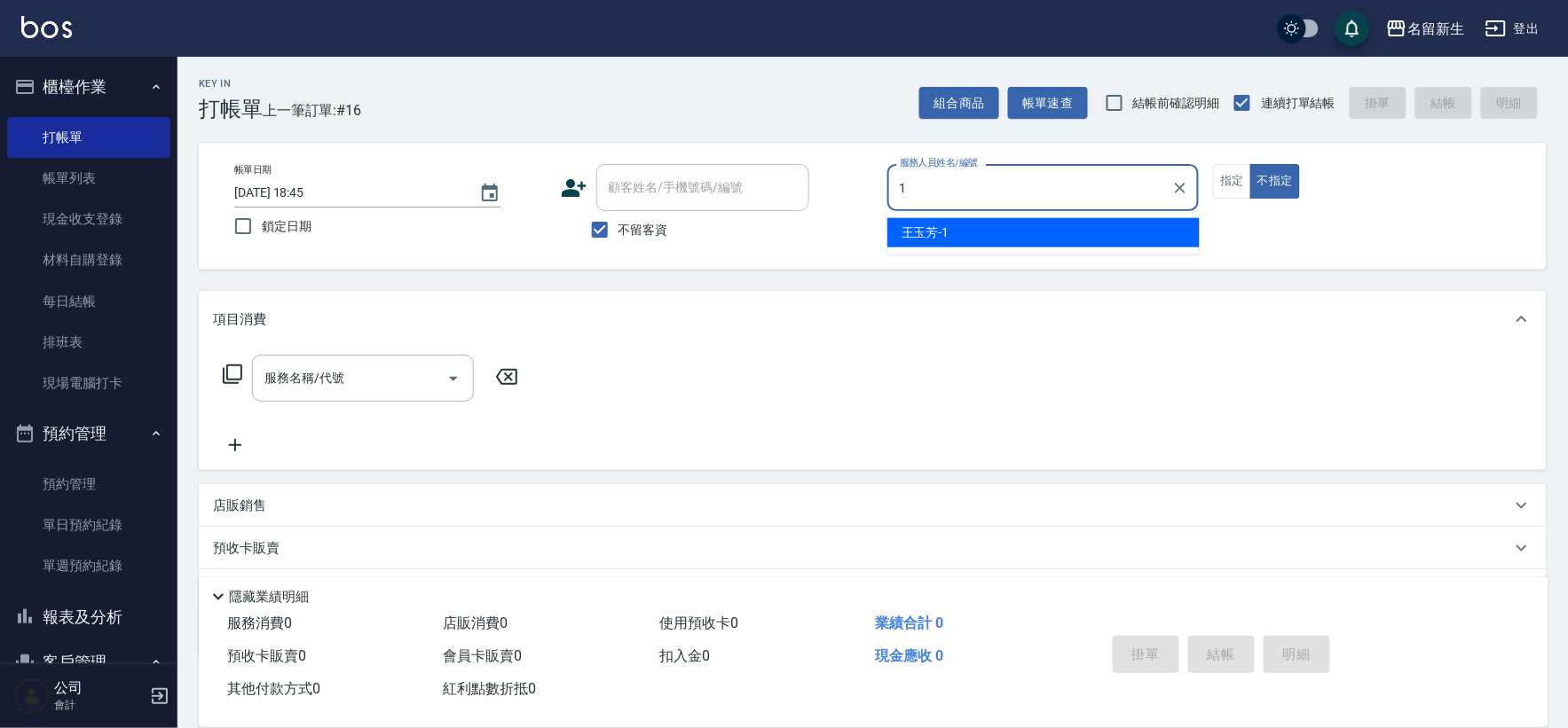
type input "[PERSON_NAME]-1"
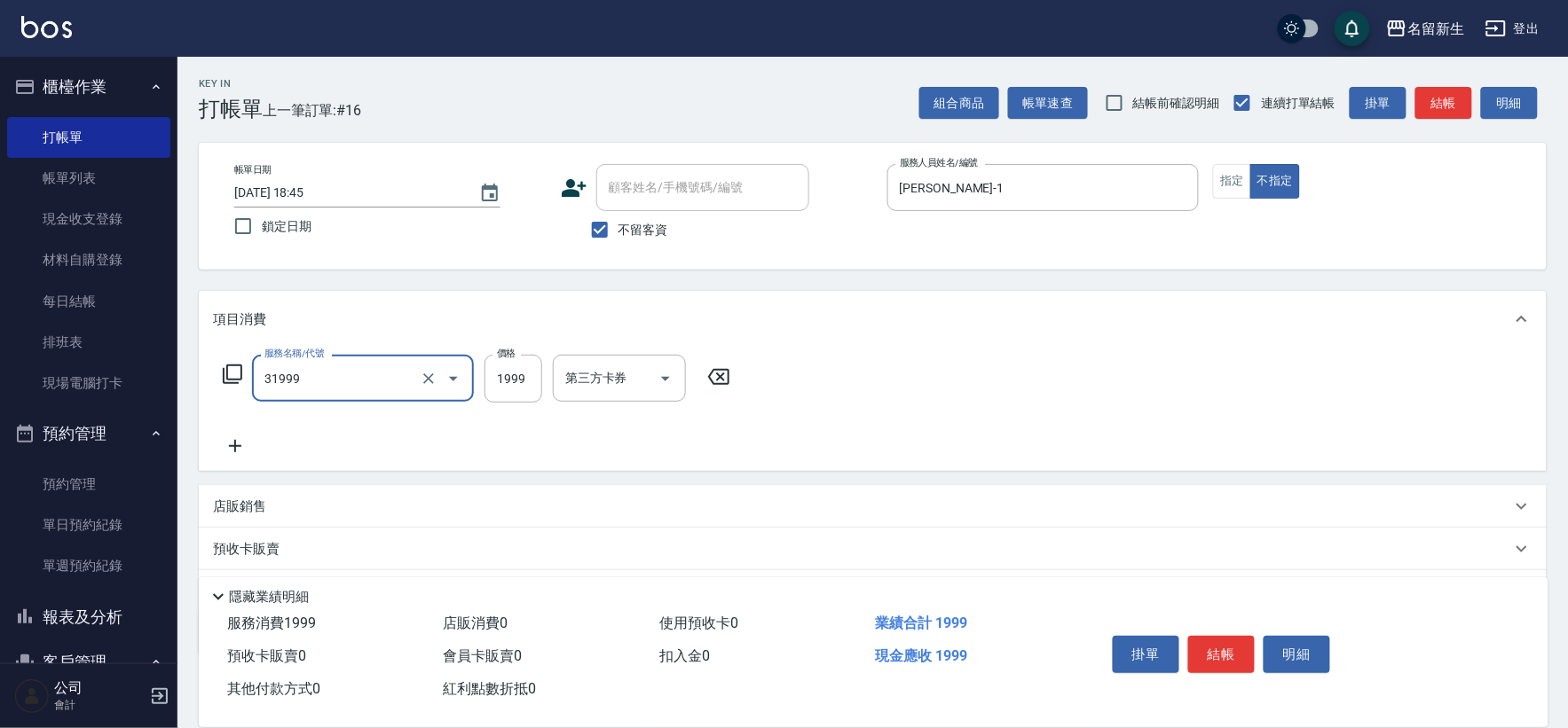
type input "1999以下燙髮(31999)"
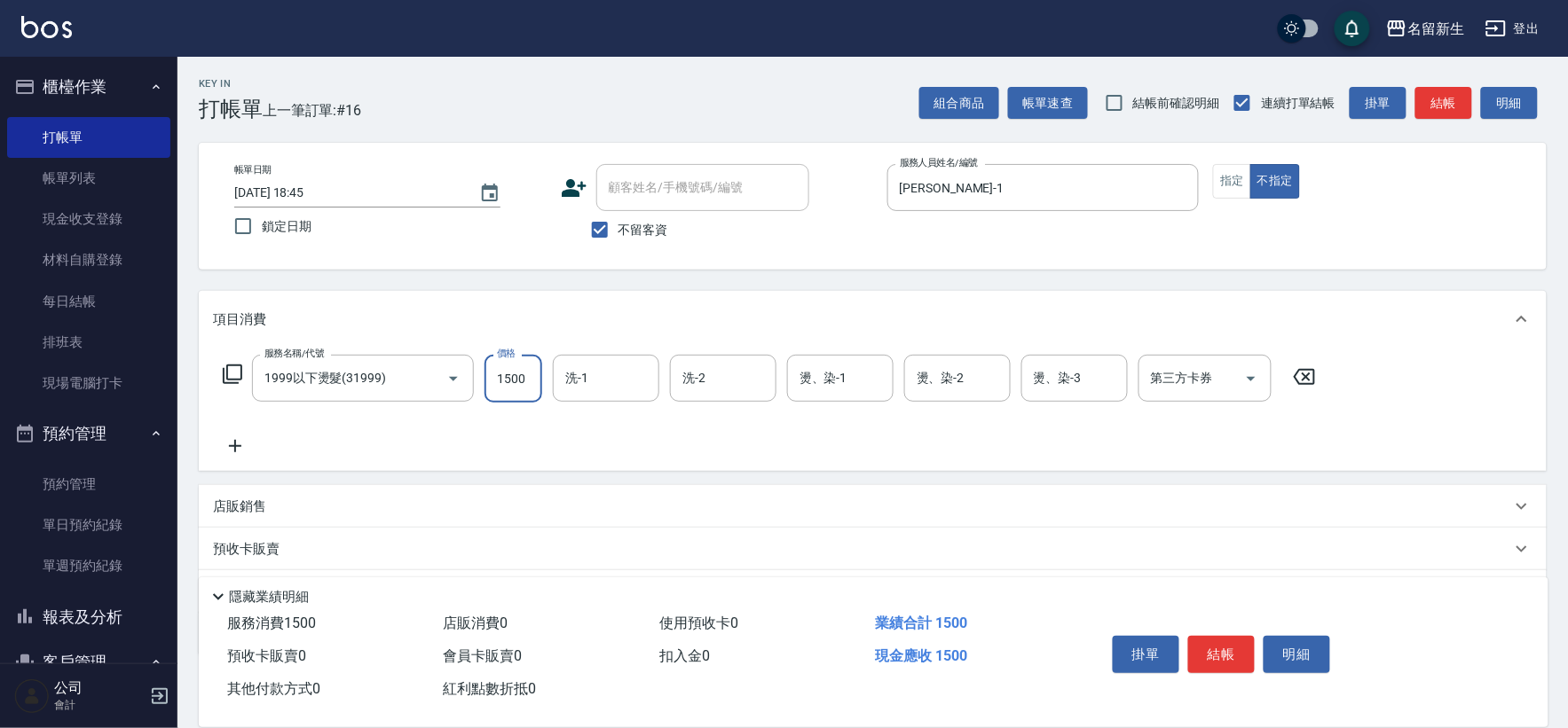
type input "1500"
type input "[PERSON_NAME]-1"
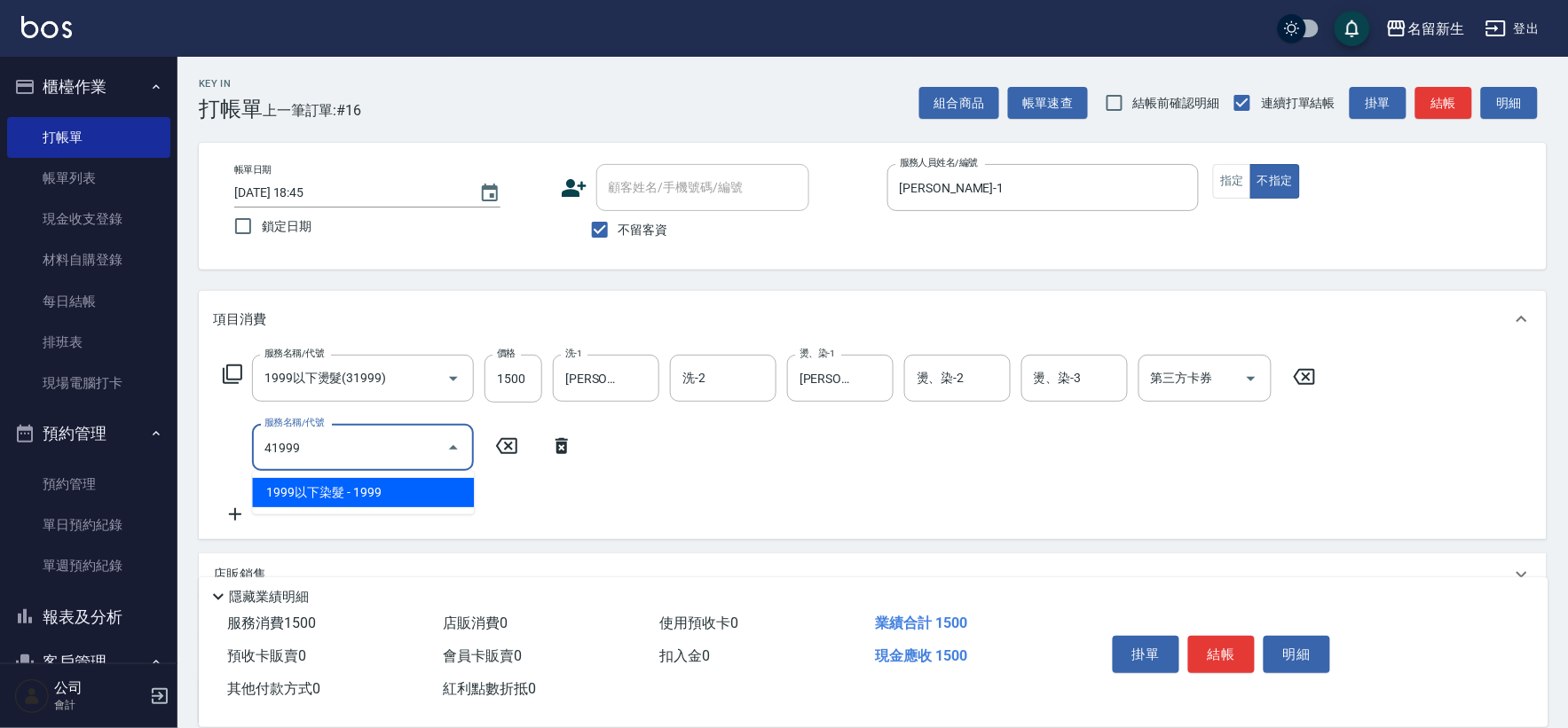
type input "1999以下染髮(41999)"
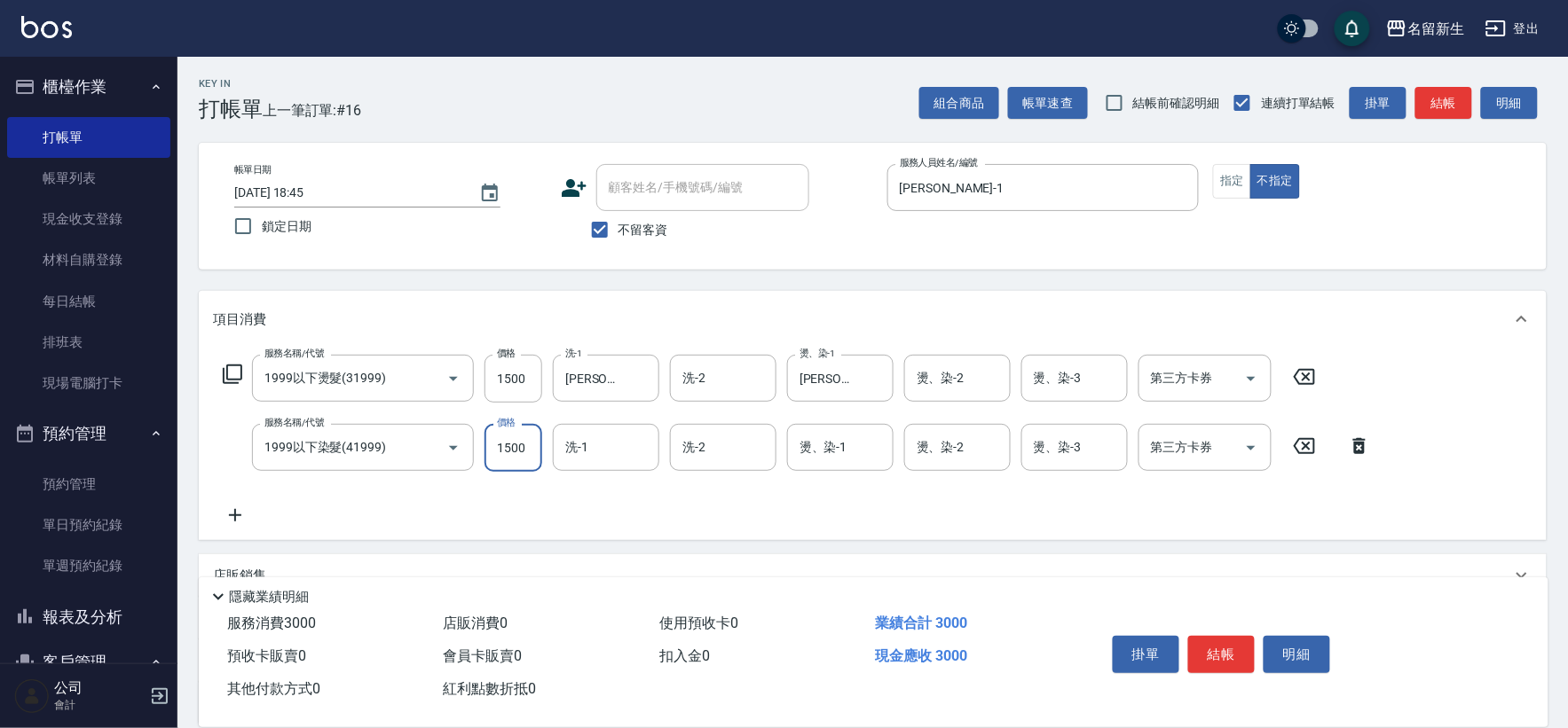
type input "1500"
type input "[PERSON_NAME]-1"
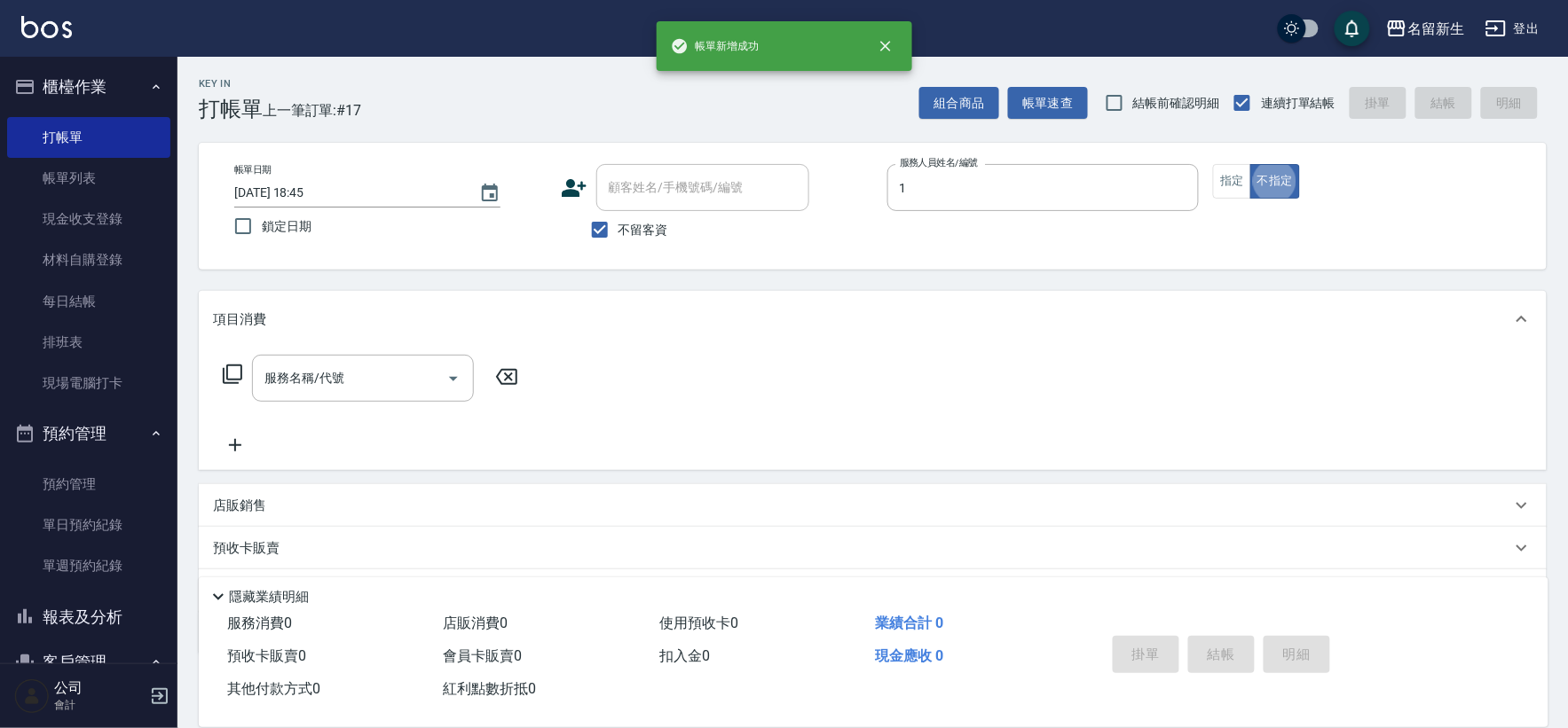
type input "[PERSON_NAME]-1"
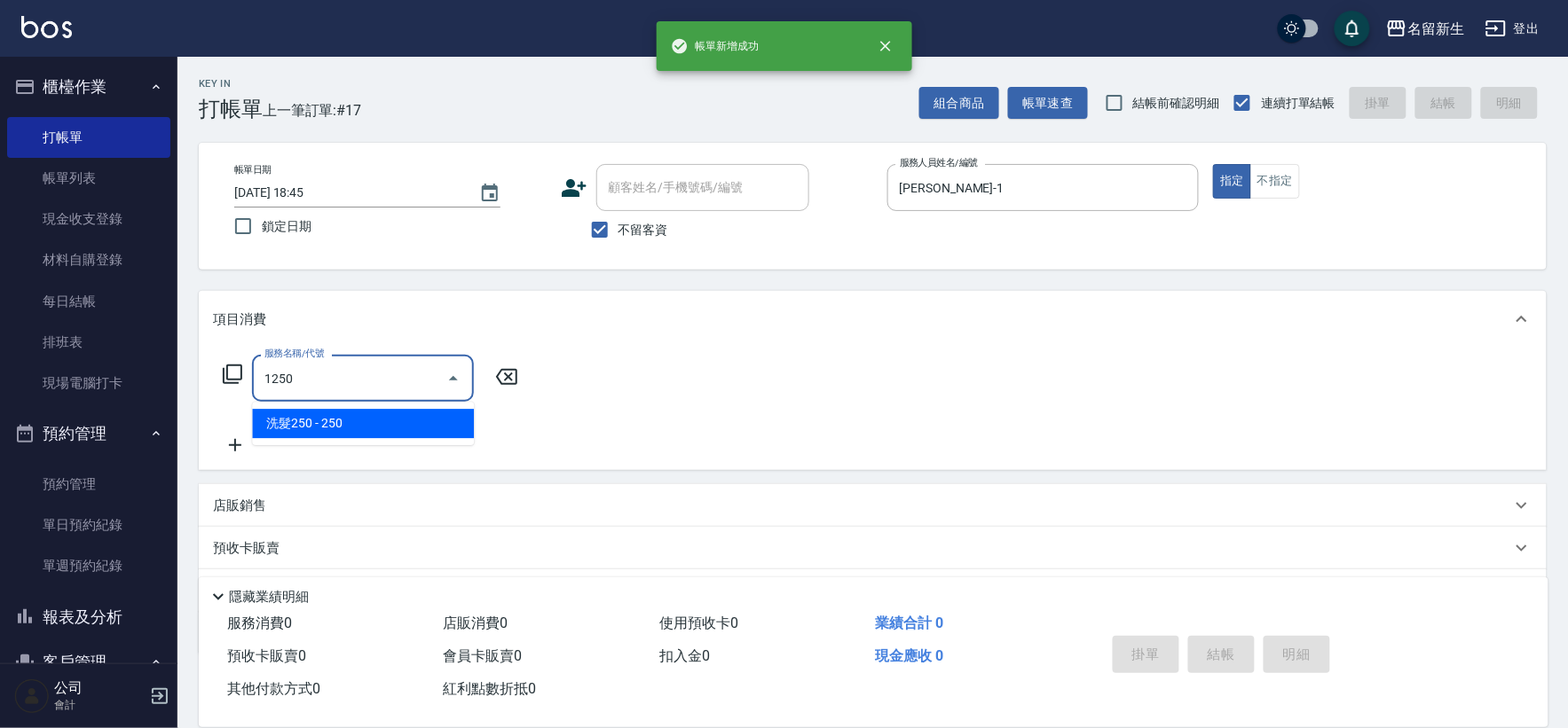
type input "洗髮250(1250)"
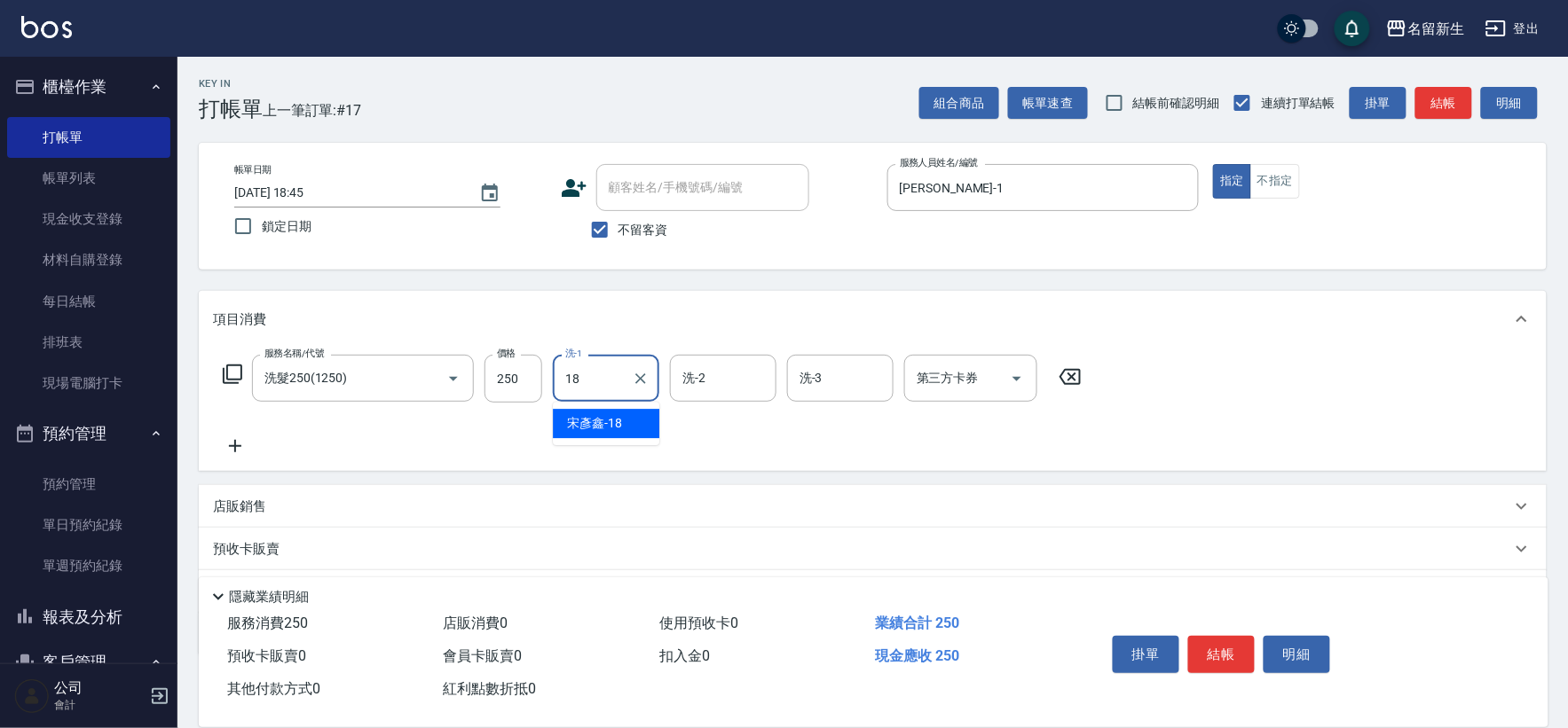
type input "[PERSON_NAME]-18"
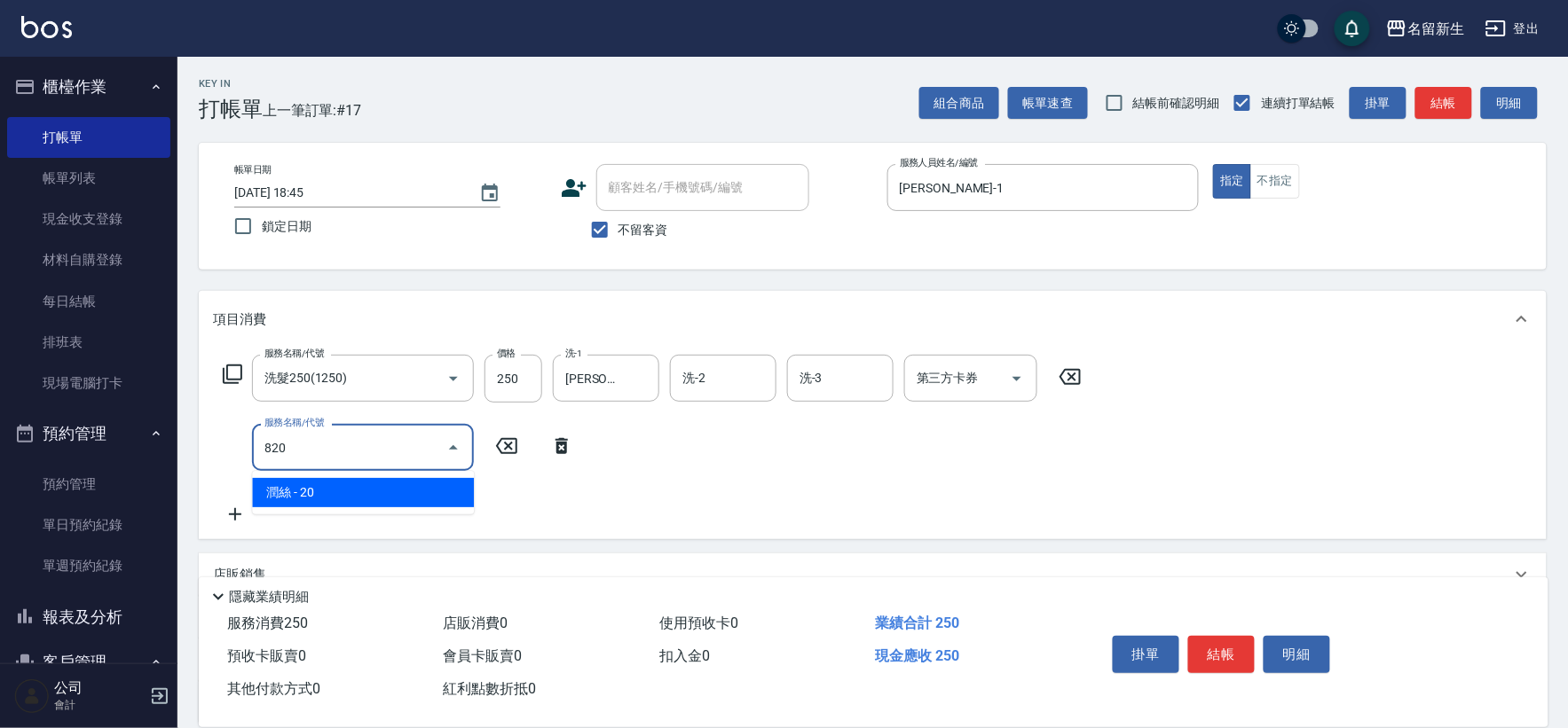
type input "潤絲(820)"
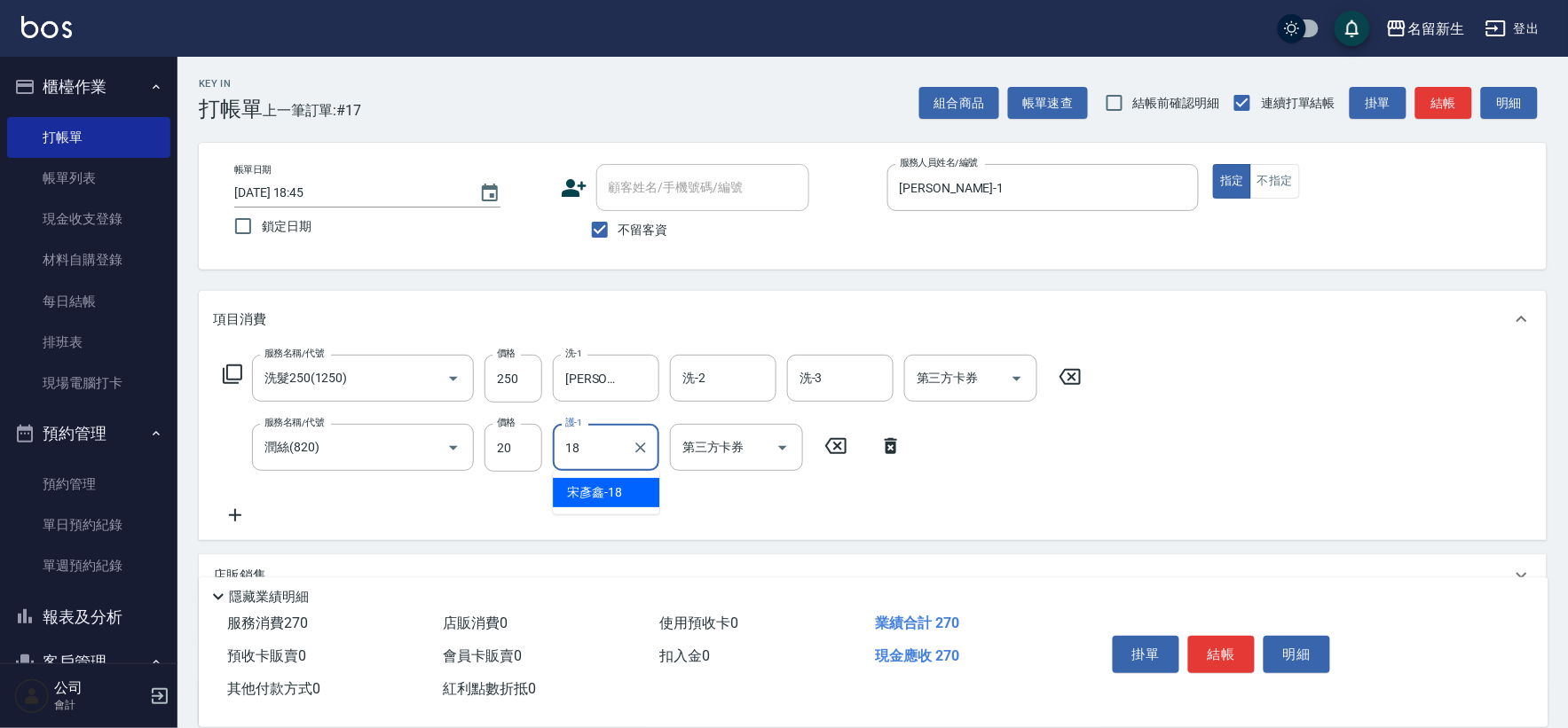
type input "[PERSON_NAME]-18"
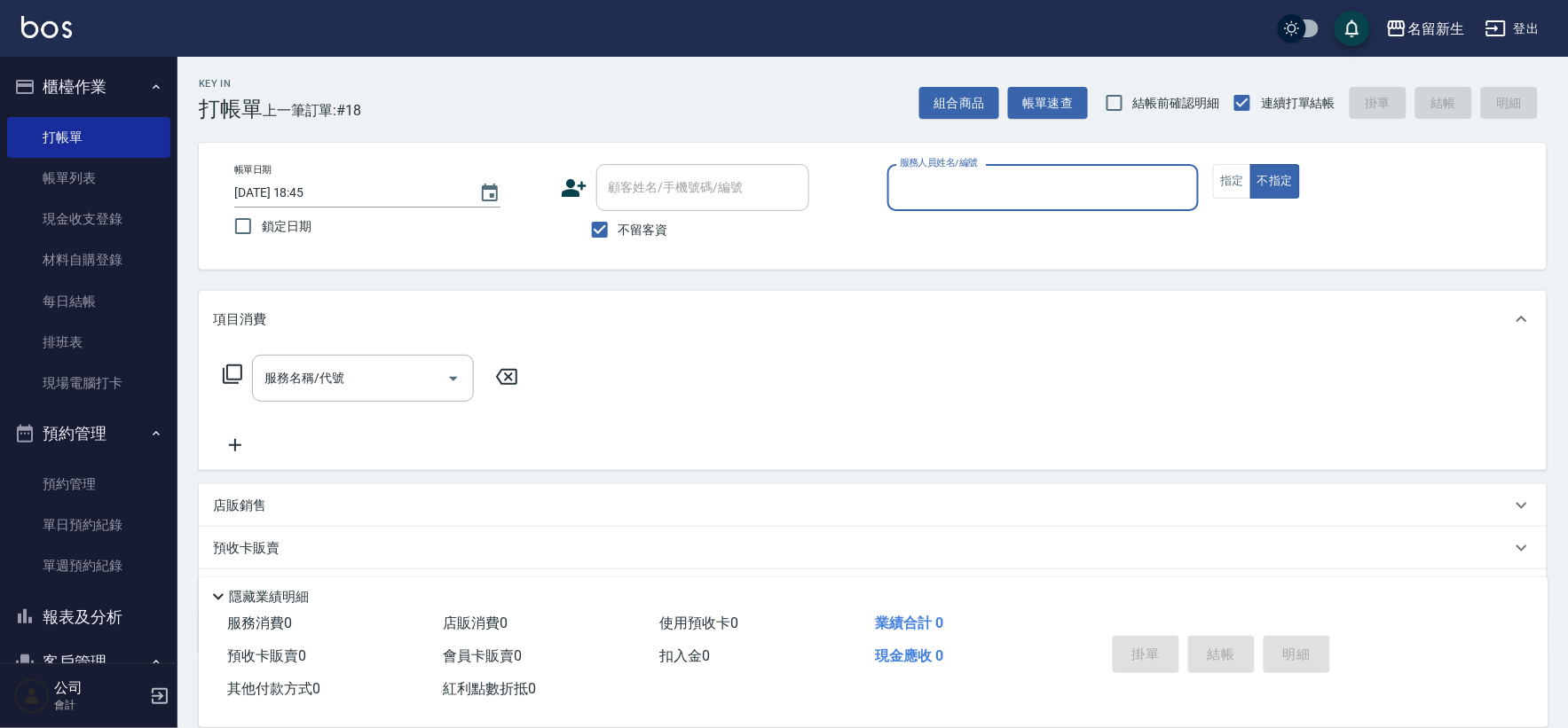
drag, startPoint x: 118, startPoint y: 610, endPoint x: 1014, endPoint y: 28, distance: 1068.4
click at [118, 604] on button "報表及分析" at bounding box center [88, 617] width 163 height 46
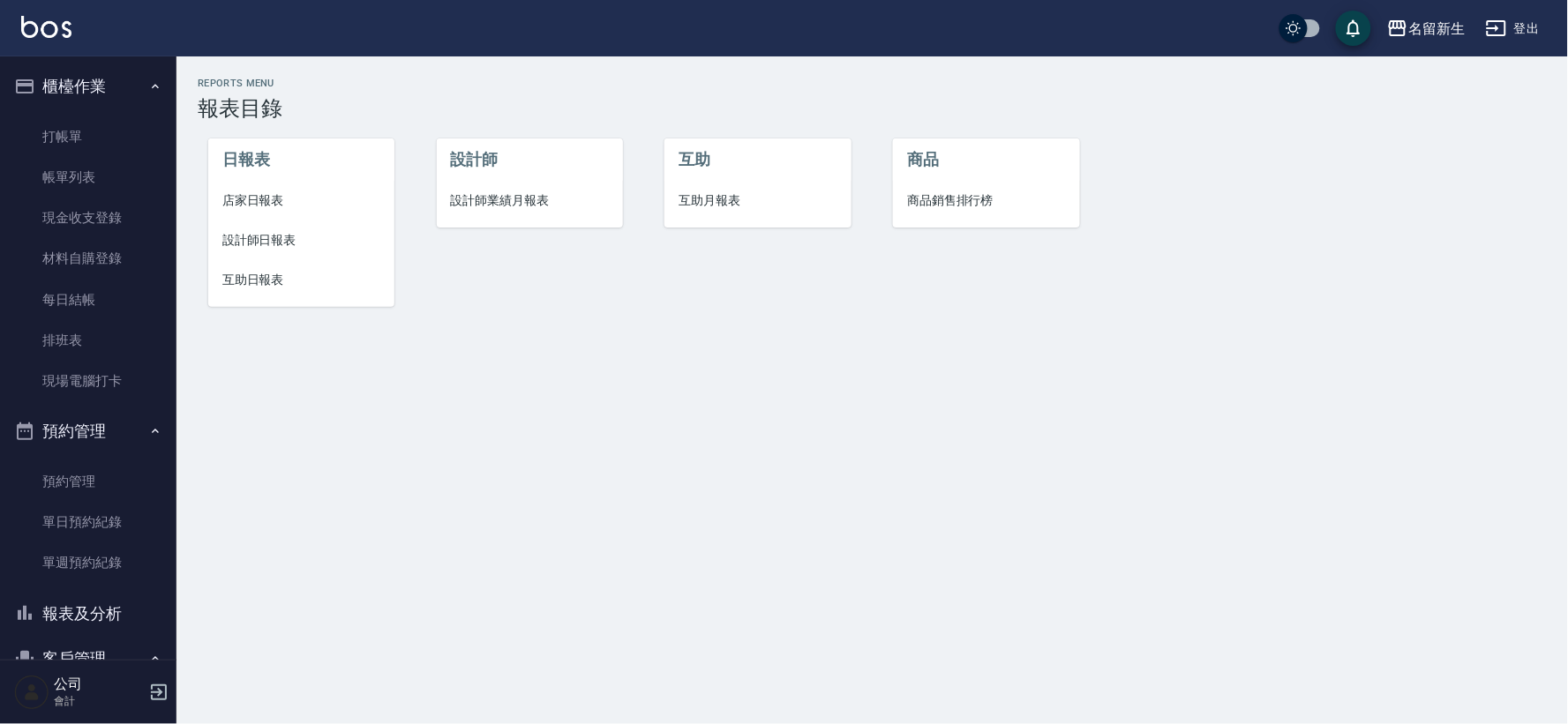
click at [548, 196] on span "設計師業績月報表" at bounding box center [530, 201] width 158 height 19
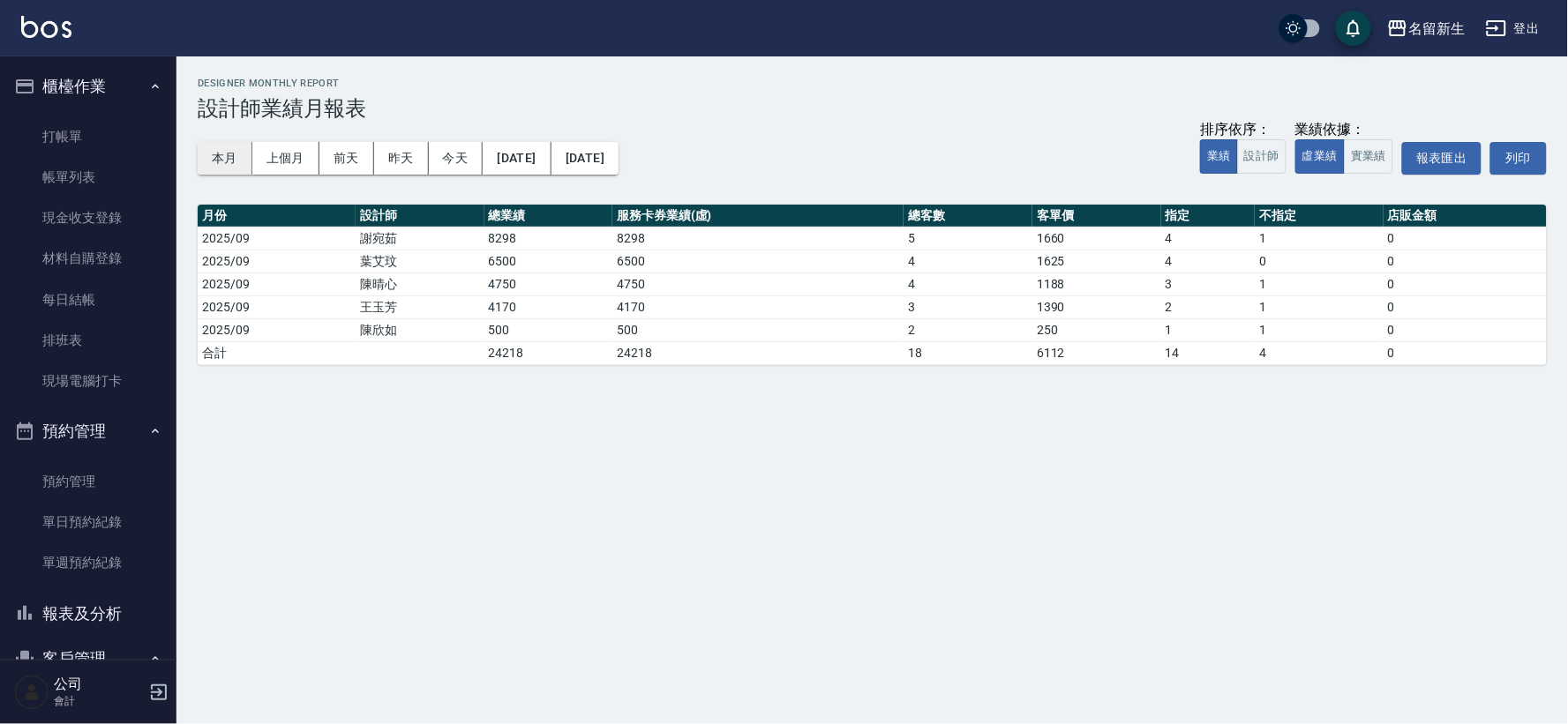
click at [225, 166] on button "本月" at bounding box center [225, 158] width 55 height 33
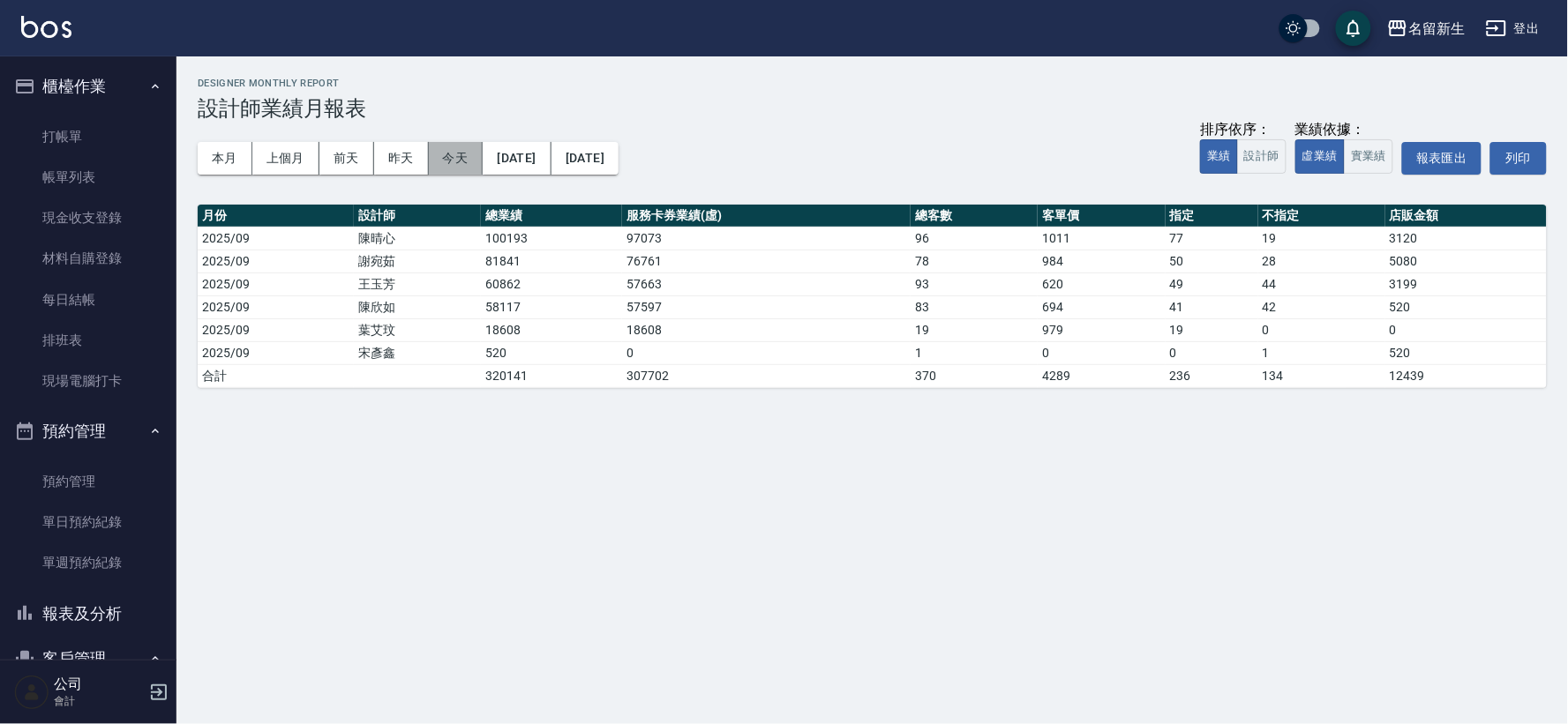
click at [466, 152] on button "今天" at bounding box center [456, 158] width 55 height 33
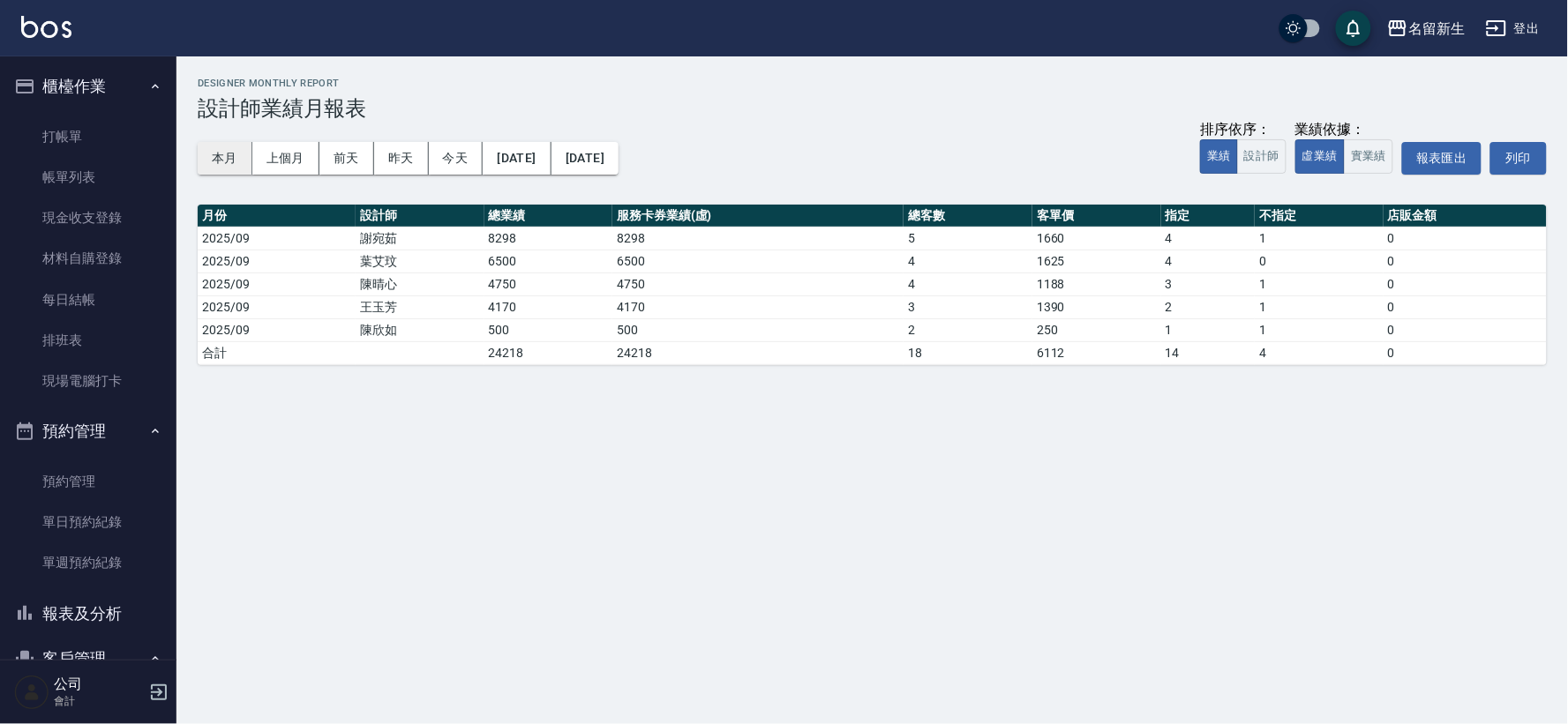
click at [221, 157] on button "本月" at bounding box center [225, 158] width 55 height 33
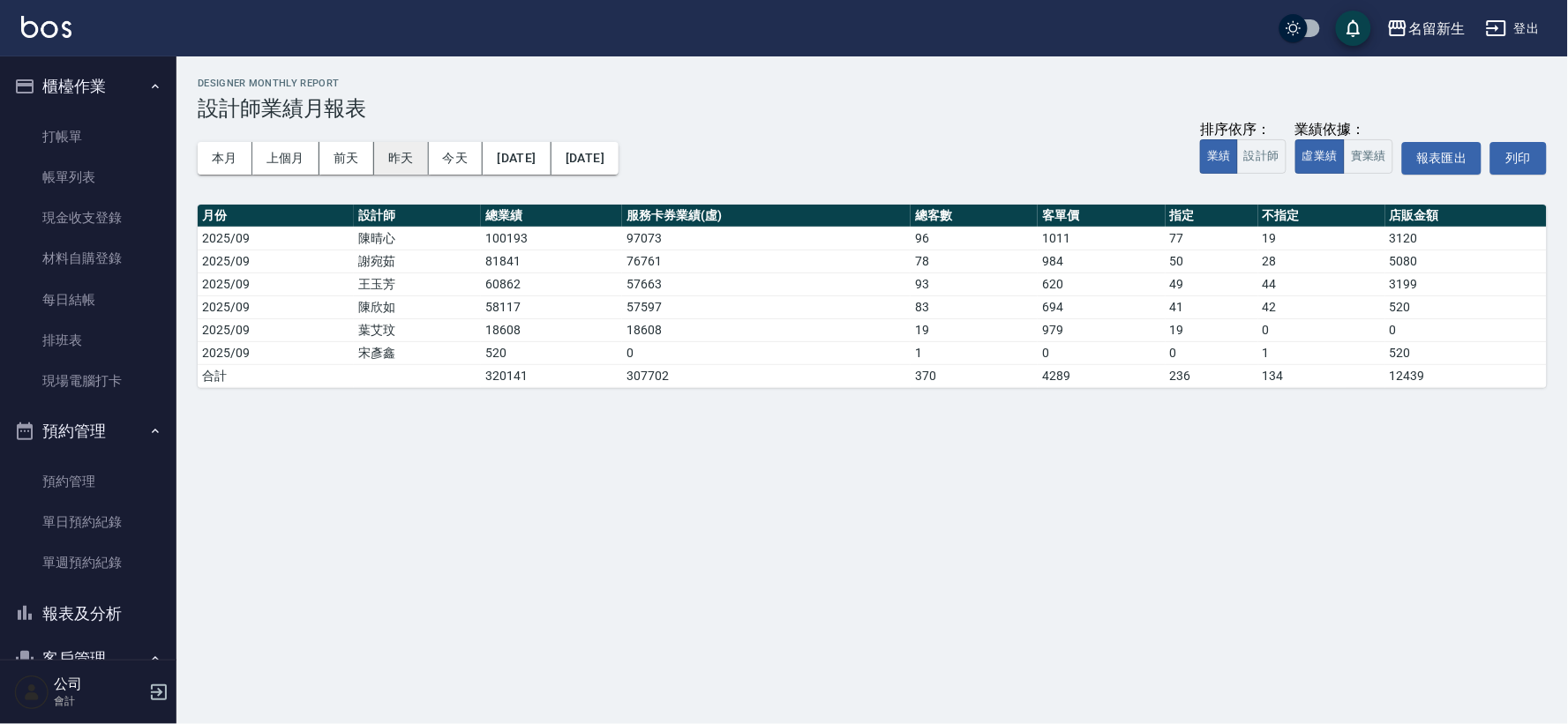
click at [391, 166] on button "昨天" at bounding box center [401, 158] width 55 height 33
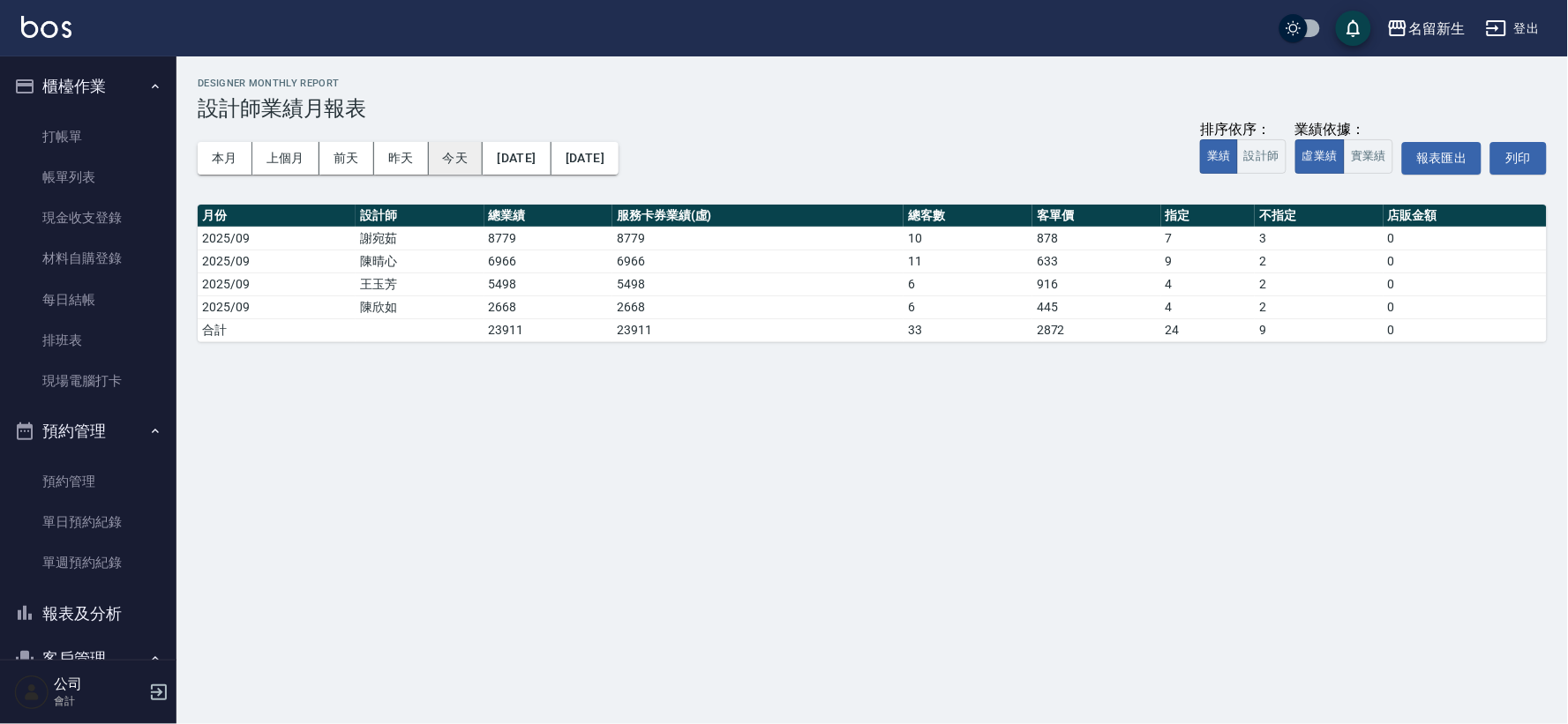
click at [448, 161] on button "今天" at bounding box center [456, 158] width 55 height 33
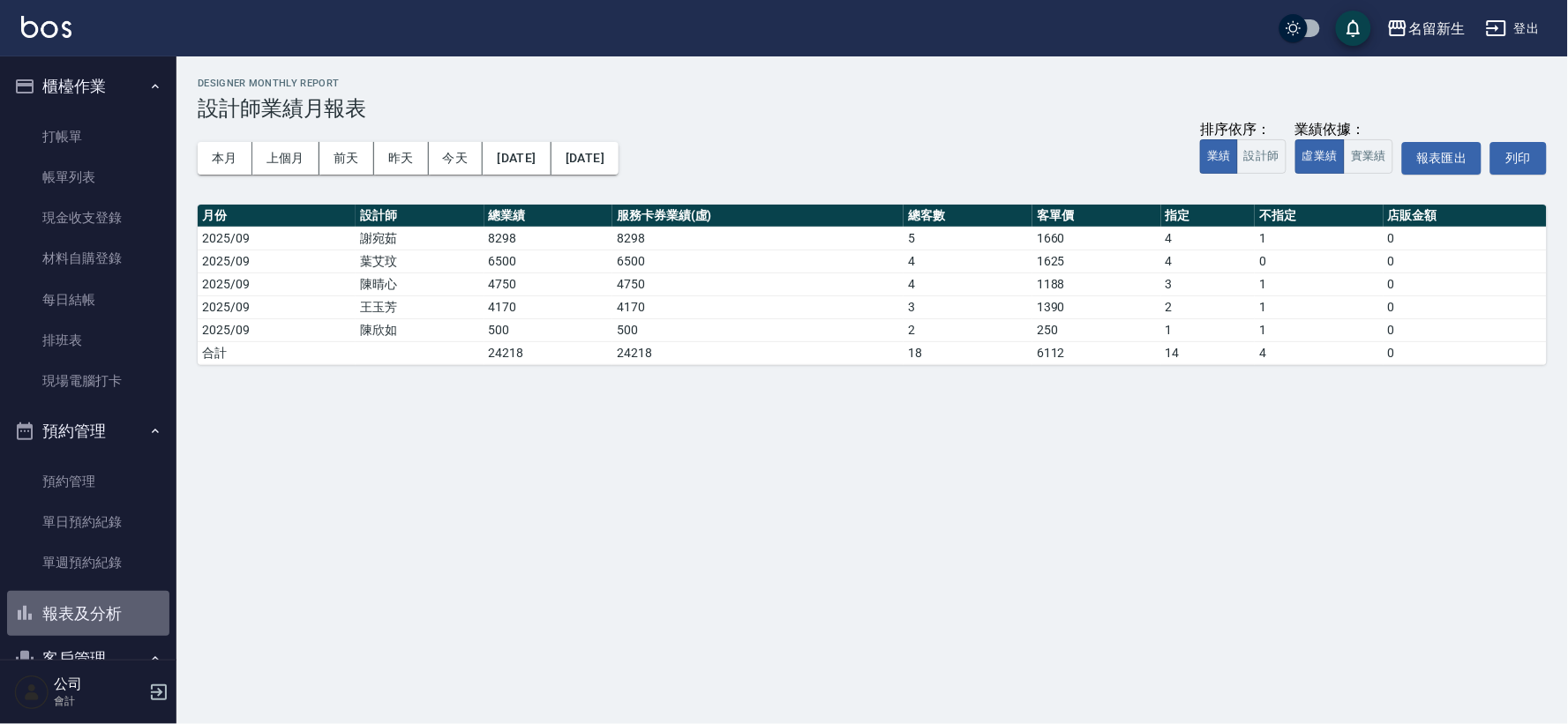
drag, startPoint x: 91, startPoint y: 627, endPoint x: 254, endPoint y: 472, distance: 224.9
click at [91, 628] on button "報表及分析" at bounding box center [88, 614] width 162 height 46
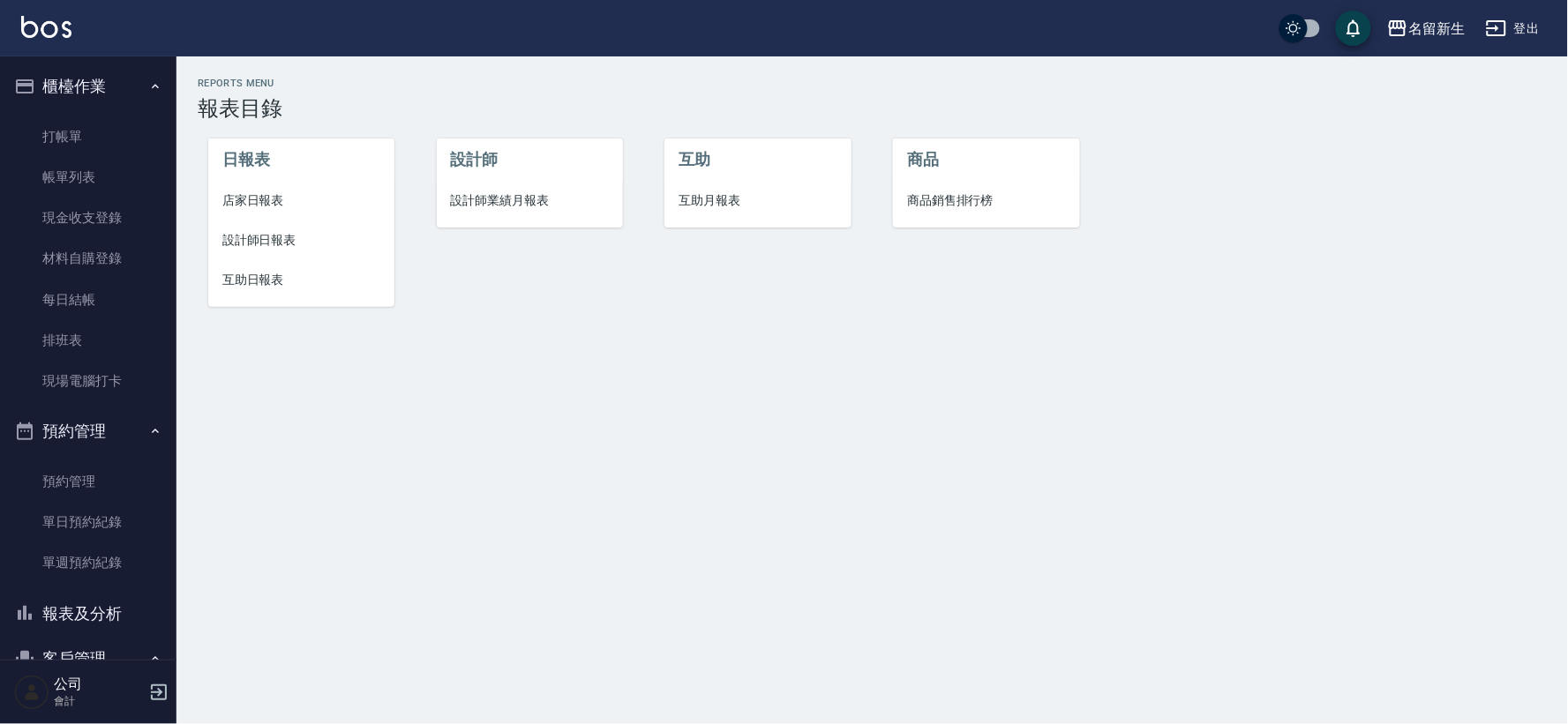
click at [233, 224] on li "設計師日報表" at bounding box center [302, 240] width 186 height 40
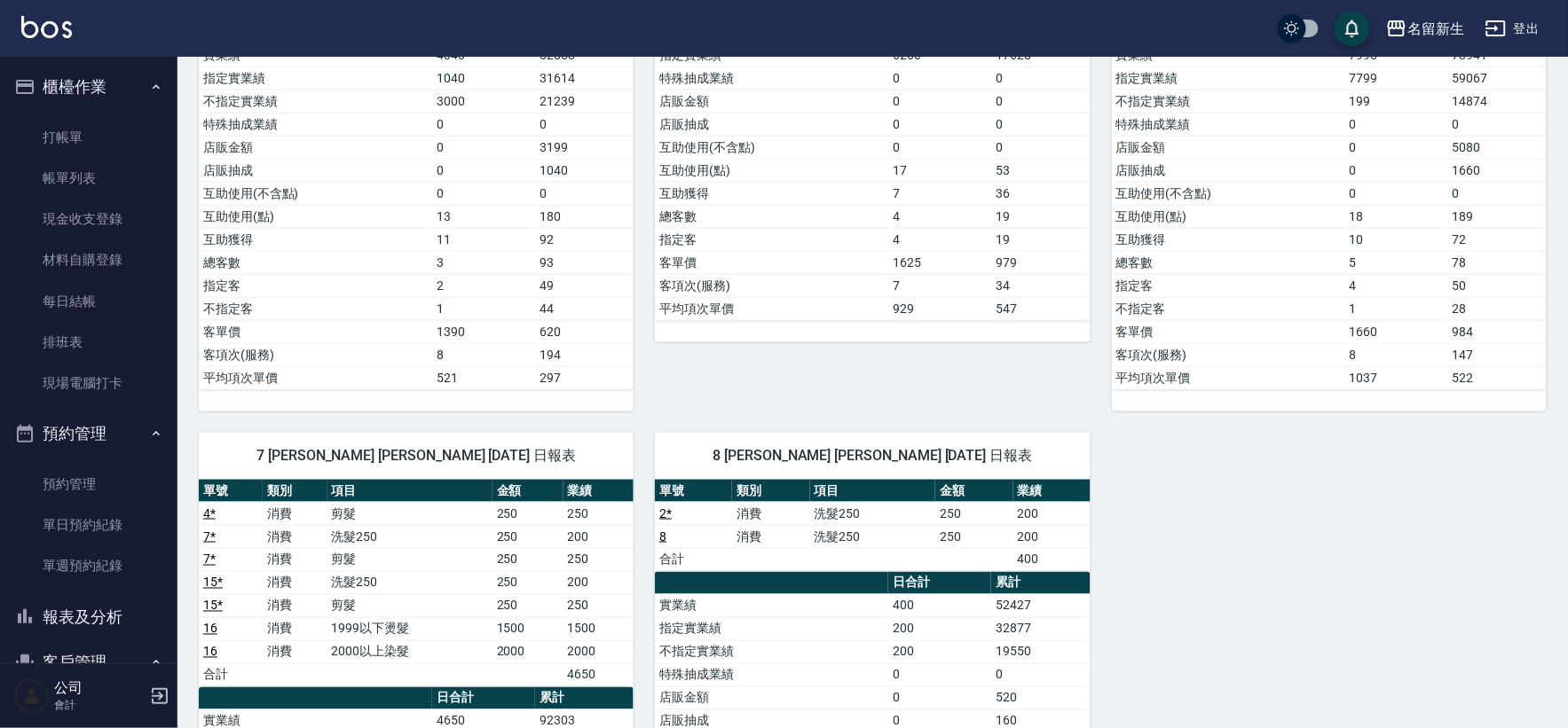
scroll to position [98, 0]
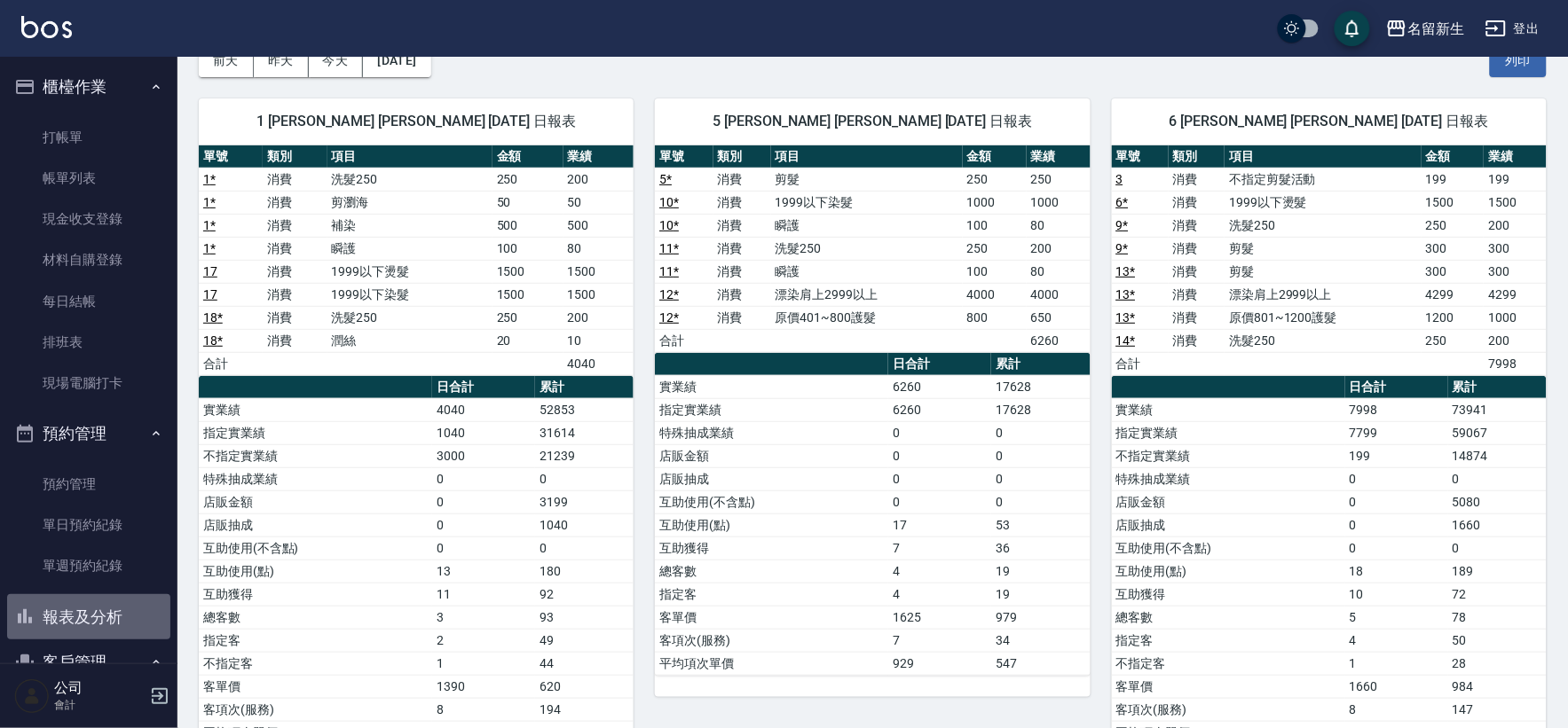
click at [109, 626] on button "報表及分析" at bounding box center [88, 617] width 163 height 46
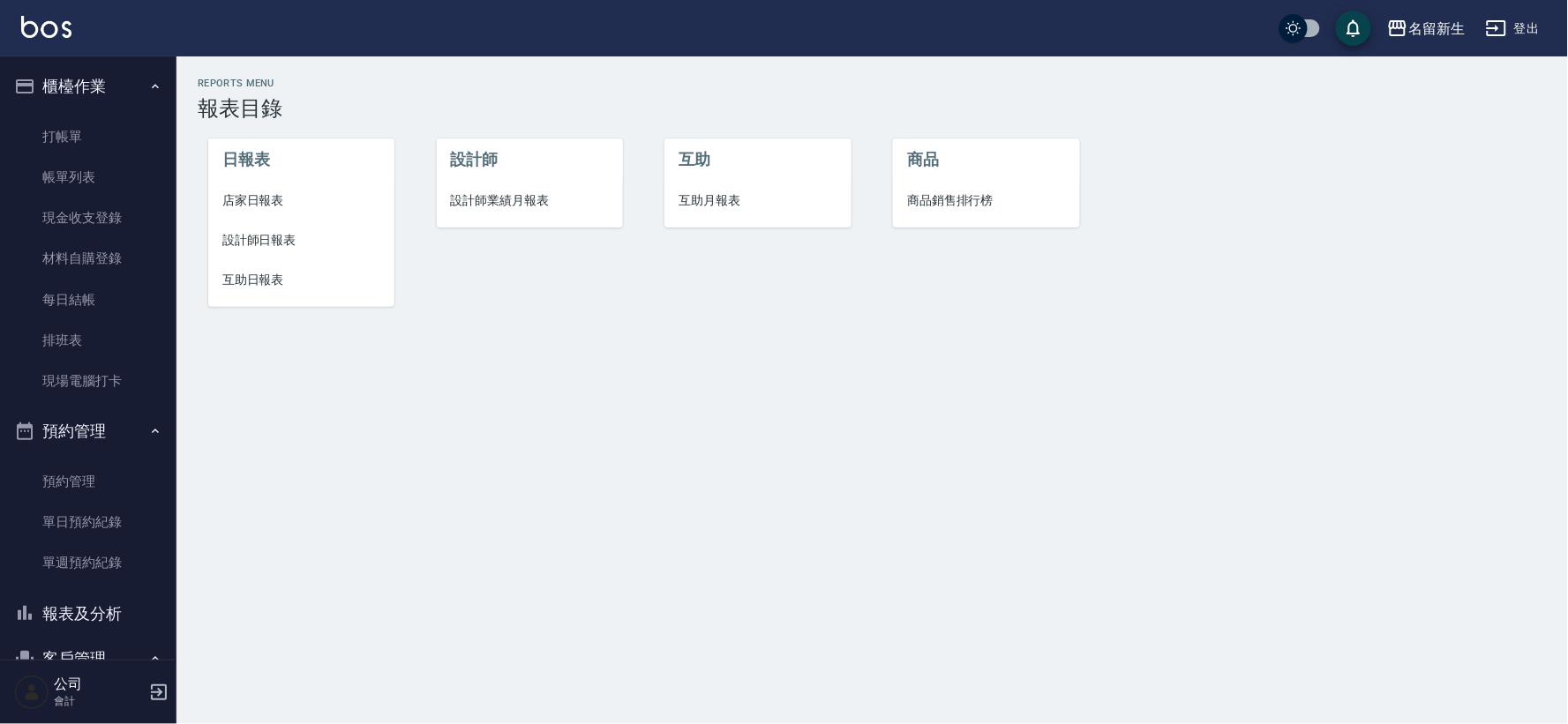
click at [498, 181] on li "設計師業績月報表" at bounding box center [530, 201] width 186 height 40
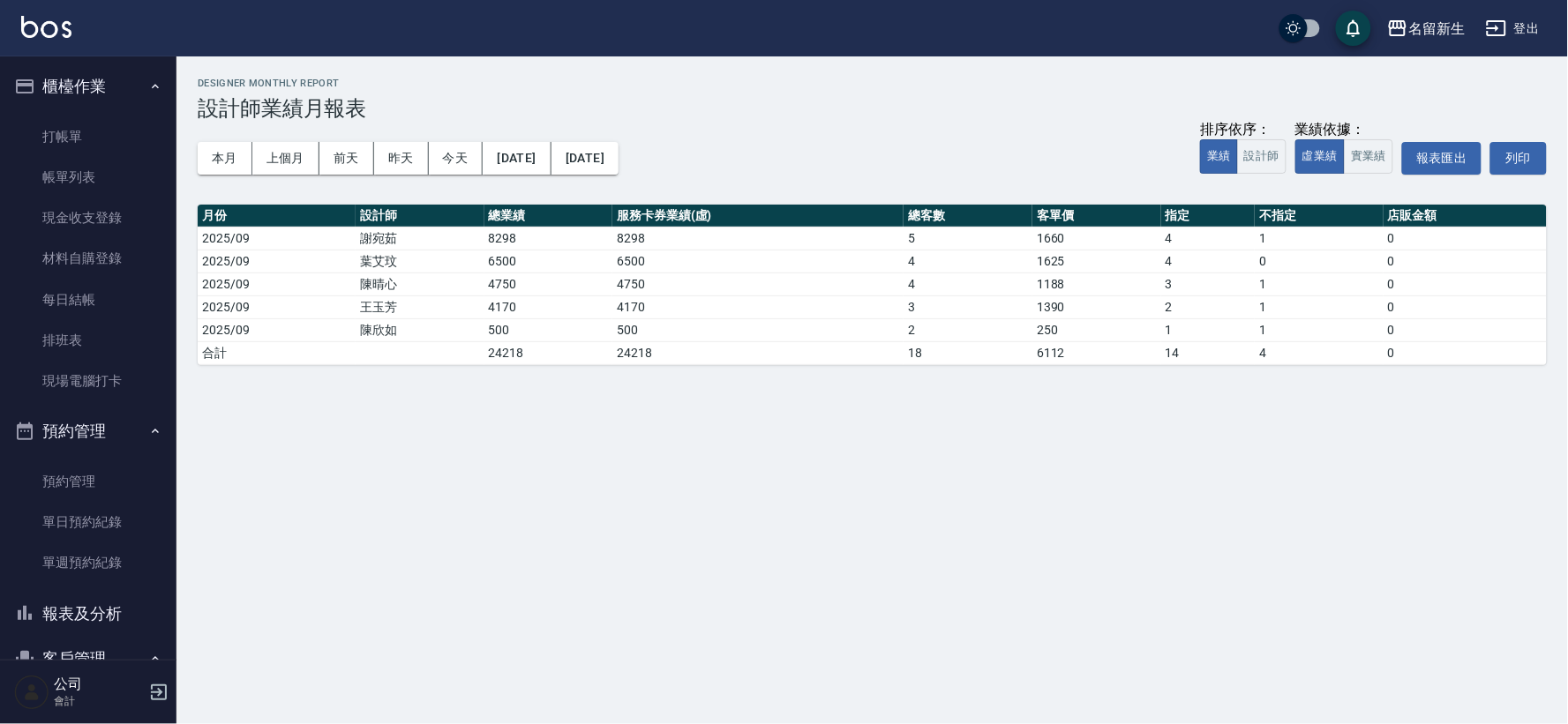
click at [73, 178] on link "帳單列表" at bounding box center [88, 177] width 162 height 41
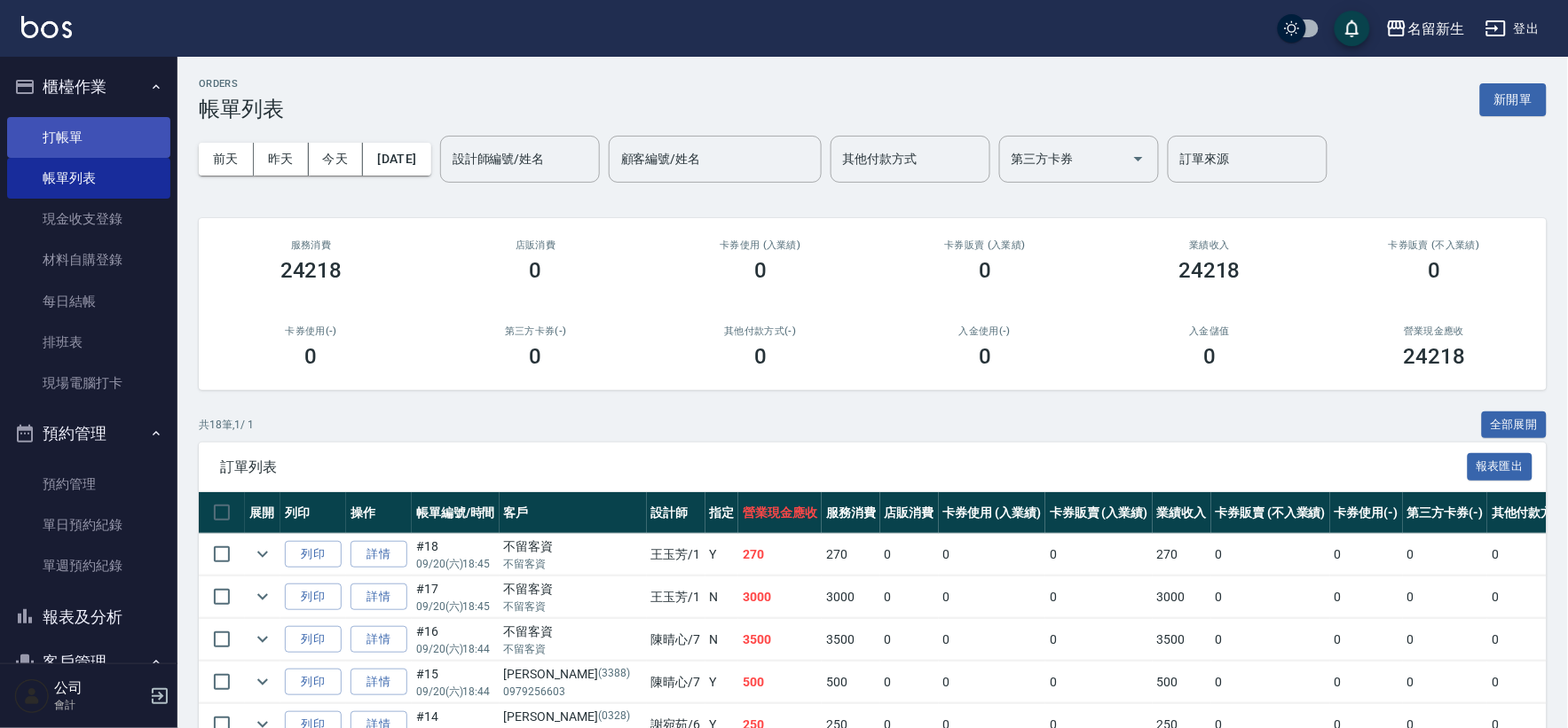
click at [50, 139] on link "打帳單" at bounding box center [88, 137] width 163 height 41
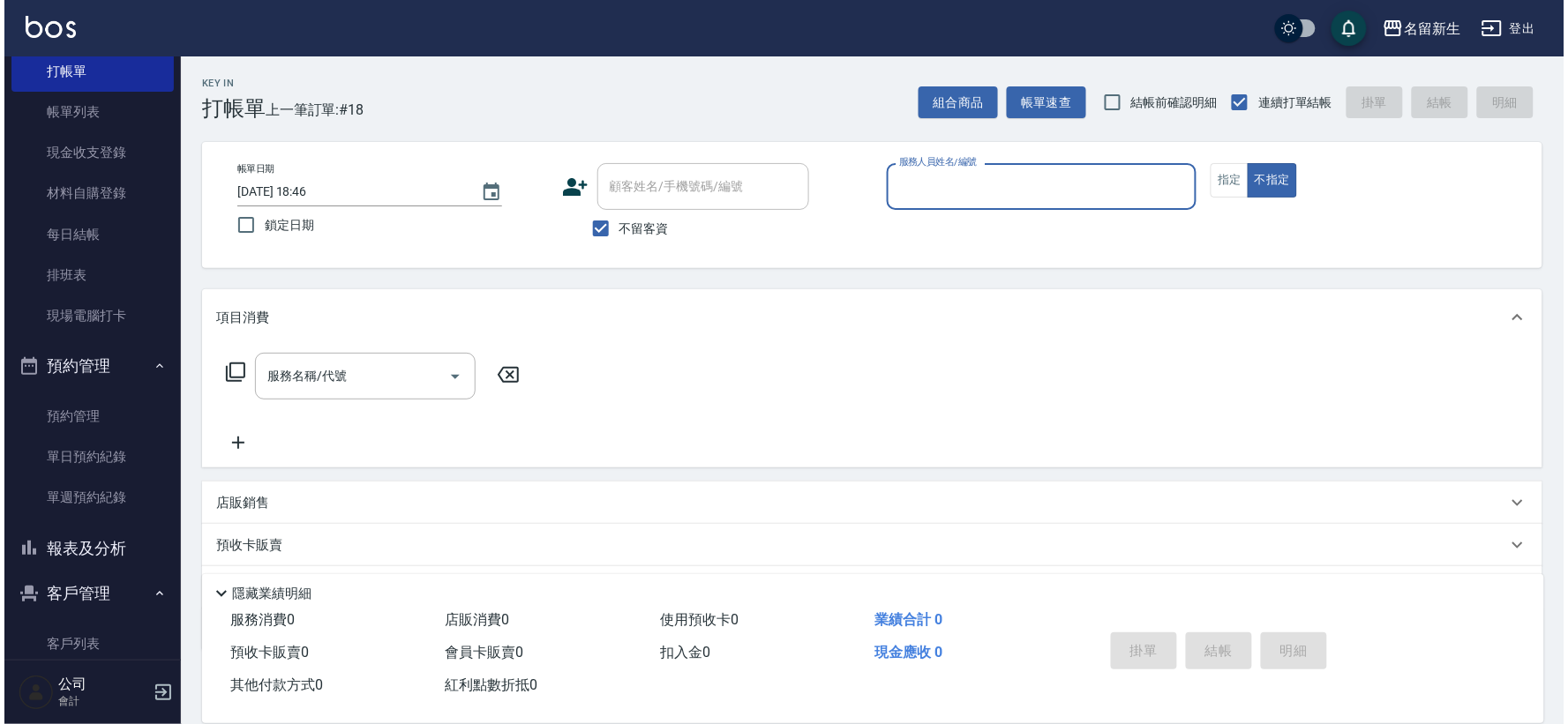
scroll to position [98, 0]
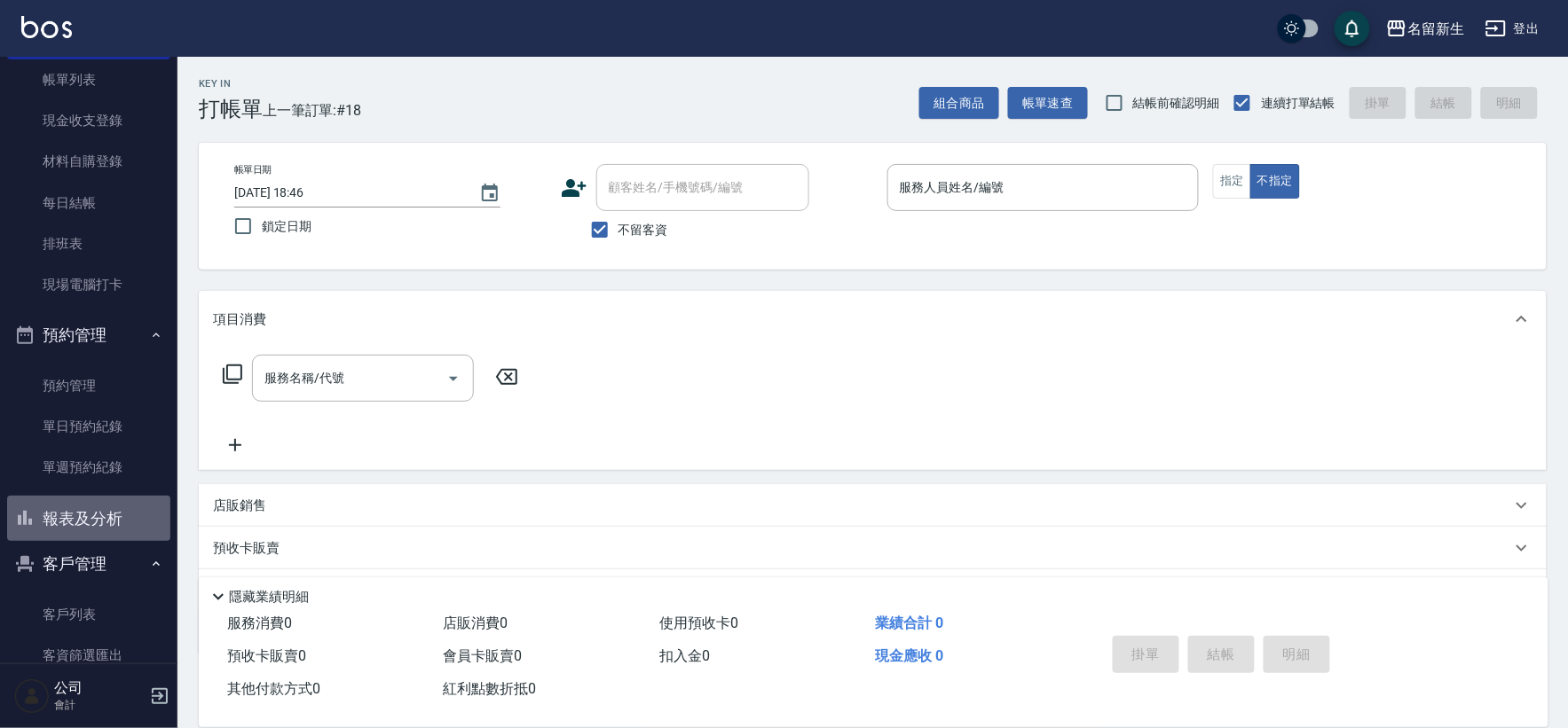
click at [93, 533] on button "報表及分析" at bounding box center [88, 519] width 163 height 46
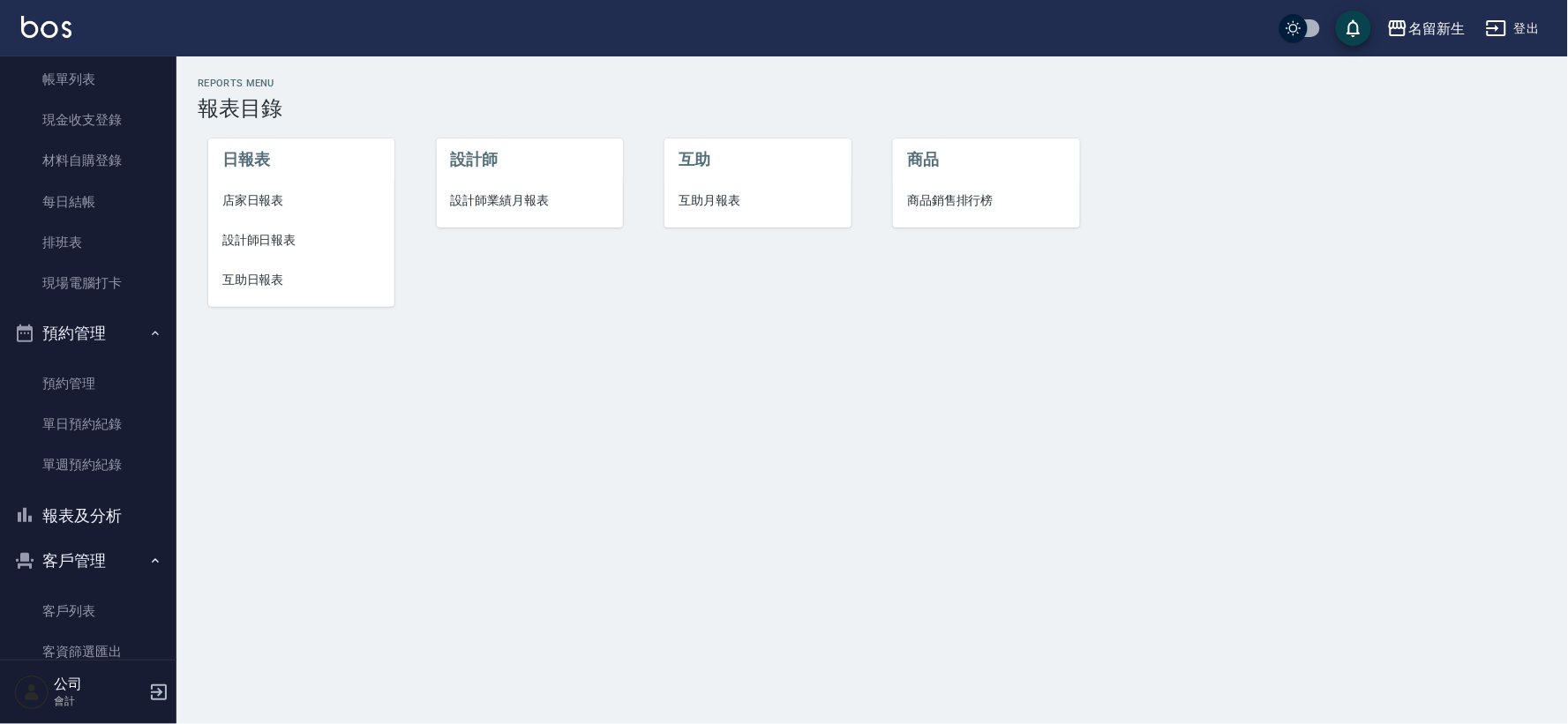
click at [539, 214] on li "設計師業績月報表" at bounding box center [530, 201] width 186 height 40
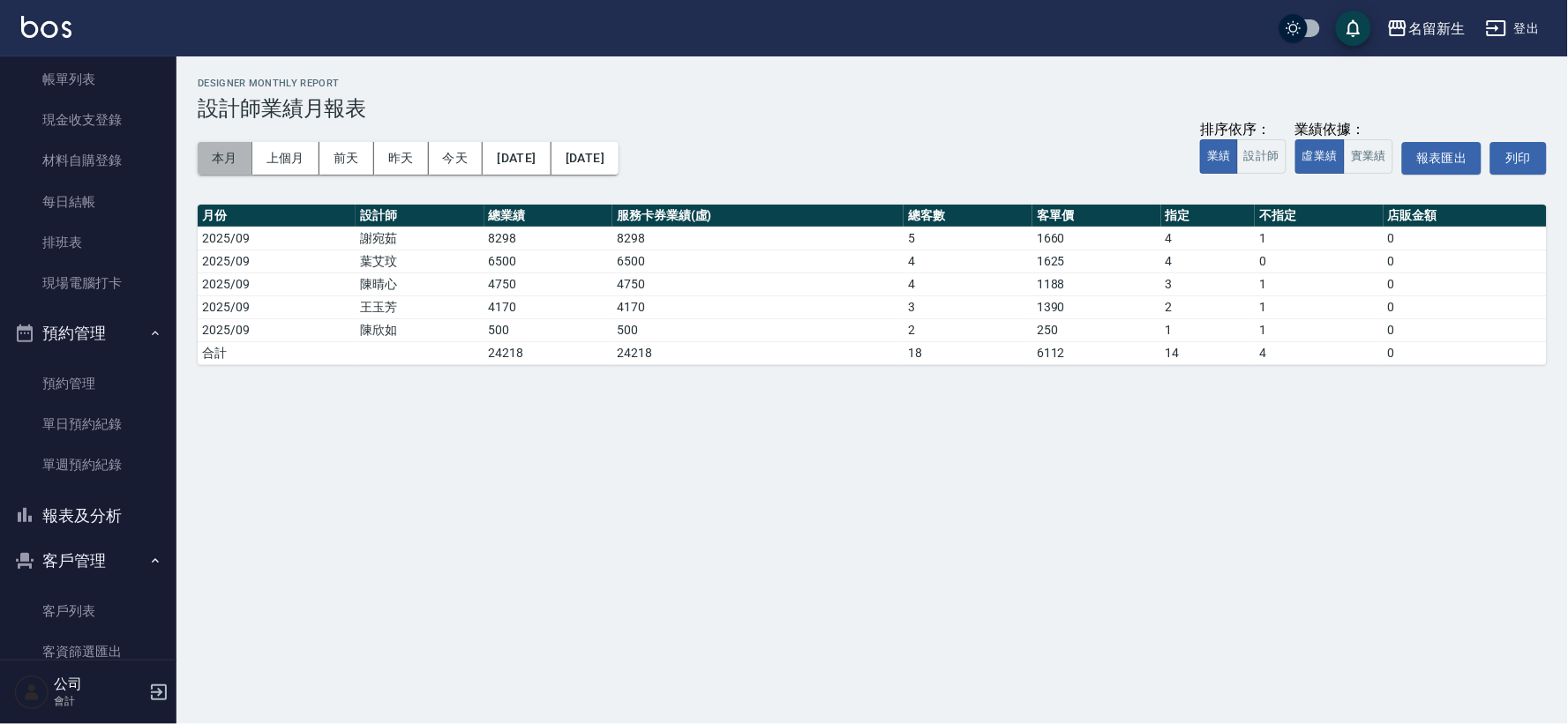
click at [236, 168] on button "本月" at bounding box center [225, 158] width 55 height 33
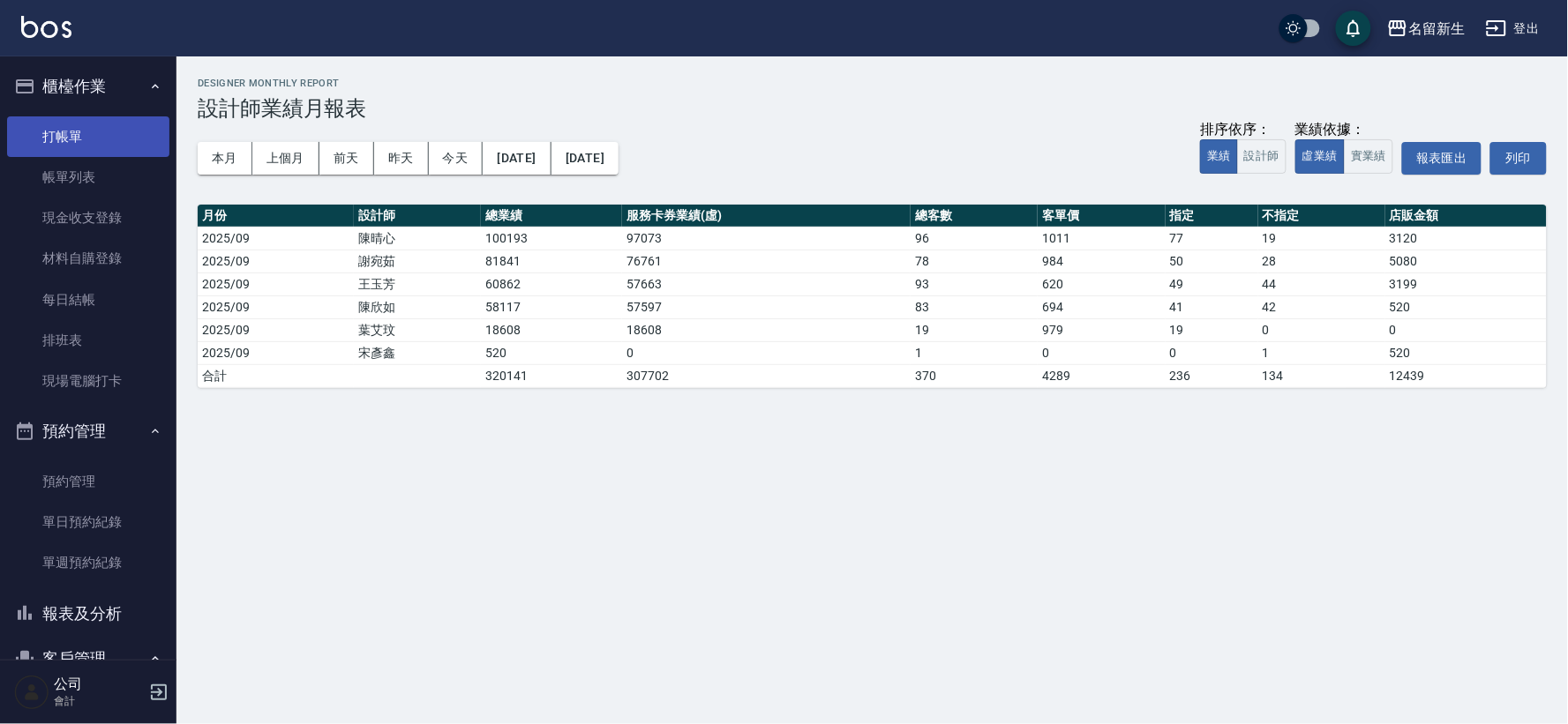
click at [99, 121] on link "打帳單" at bounding box center [88, 137] width 162 height 41
